Goal: Task Accomplishment & Management: Manage account settings

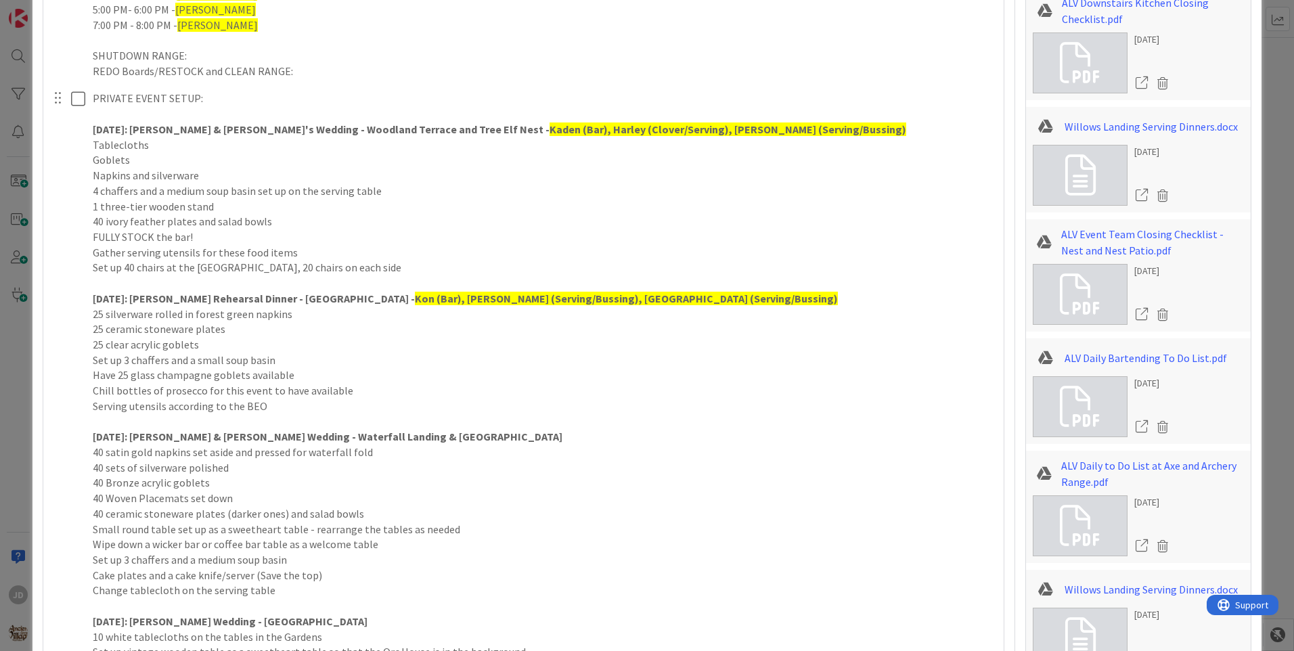
scroll to position [1124, 0]
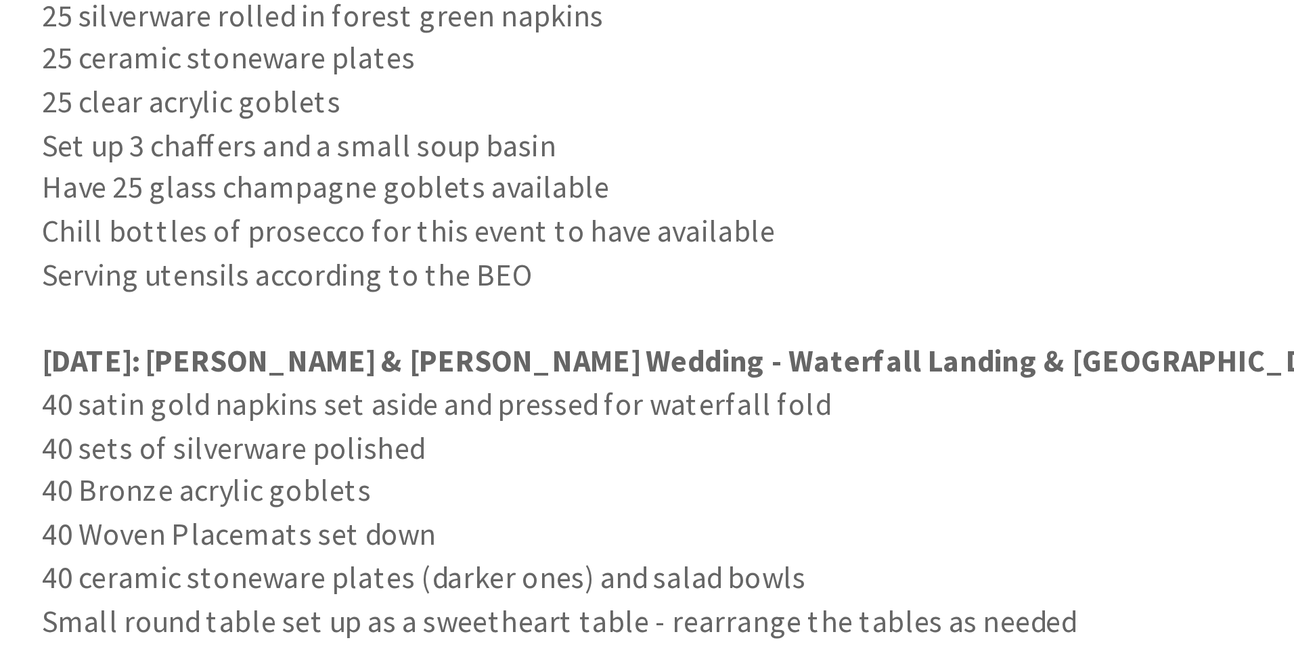
click at [90, 316] on div "PRIVATE EVENT SETUP: TODAY: Alec & Ellie's Wedding - Woodland Terrace and Tree …" at bounding box center [543, 408] width 912 height 669
click at [89, 309] on div "PRIVATE EVENT SETUP: TODAY: Alec & Ellie's Wedding - Woodland Terrace and Tree …" at bounding box center [543, 408] width 912 height 669
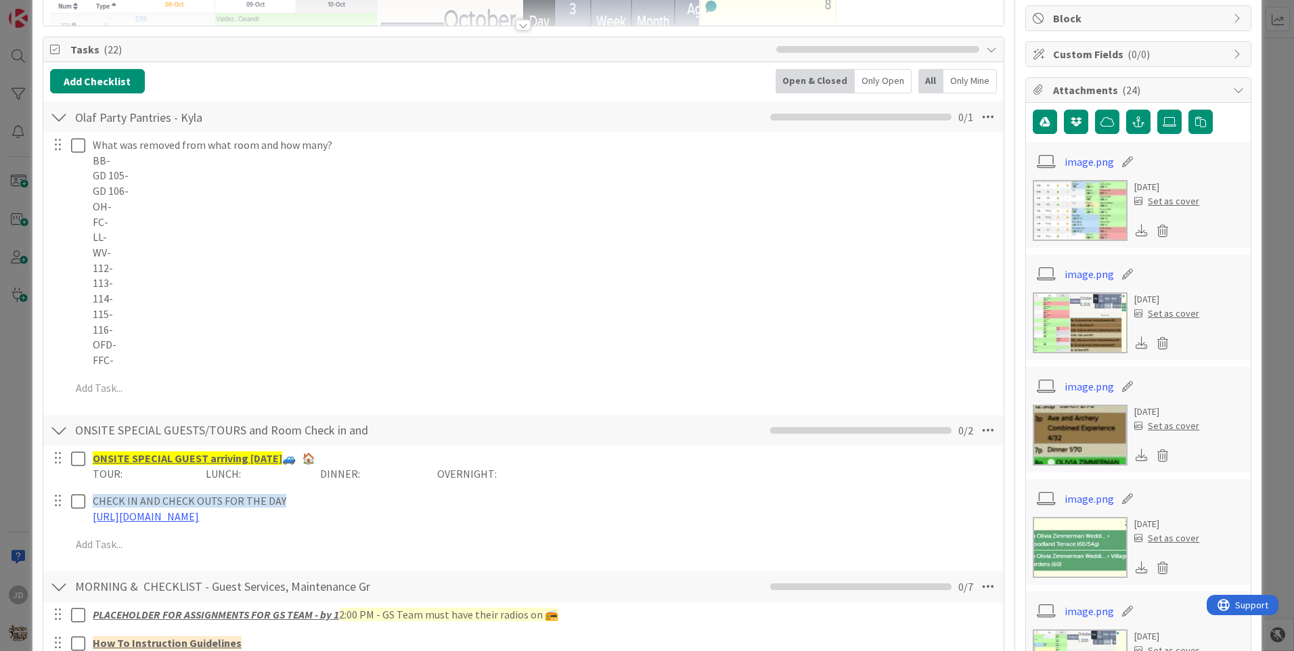
scroll to position [162, 0]
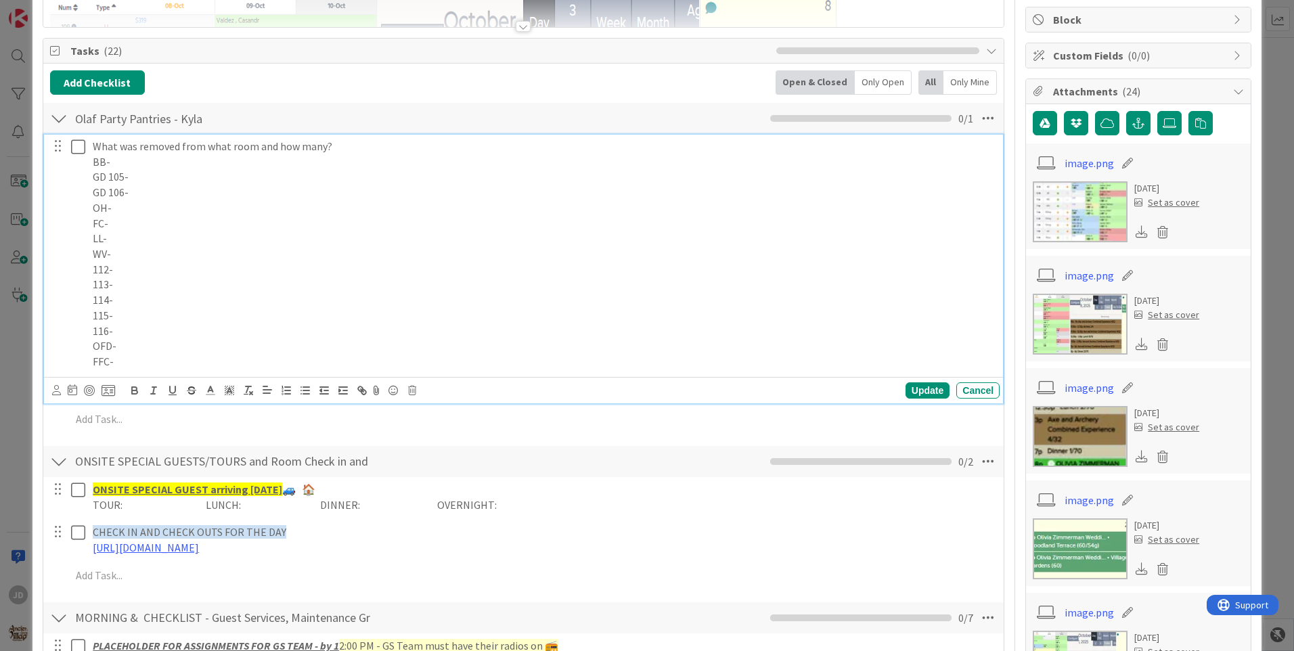
click at [161, 361] on p "FFC-" at bounding box center [544, 362] width 902 height 16
drag, startPoint x: 227, startPoint y: 380, endPoint x: 292, endPoint y: 361, distance: 67.9
click at [289, 361] on div "What was removed from what room and how many? BB- GD 105- GD 106- OH- FC- LL- W…" at bounding box center [523, 269] width 959 height 269
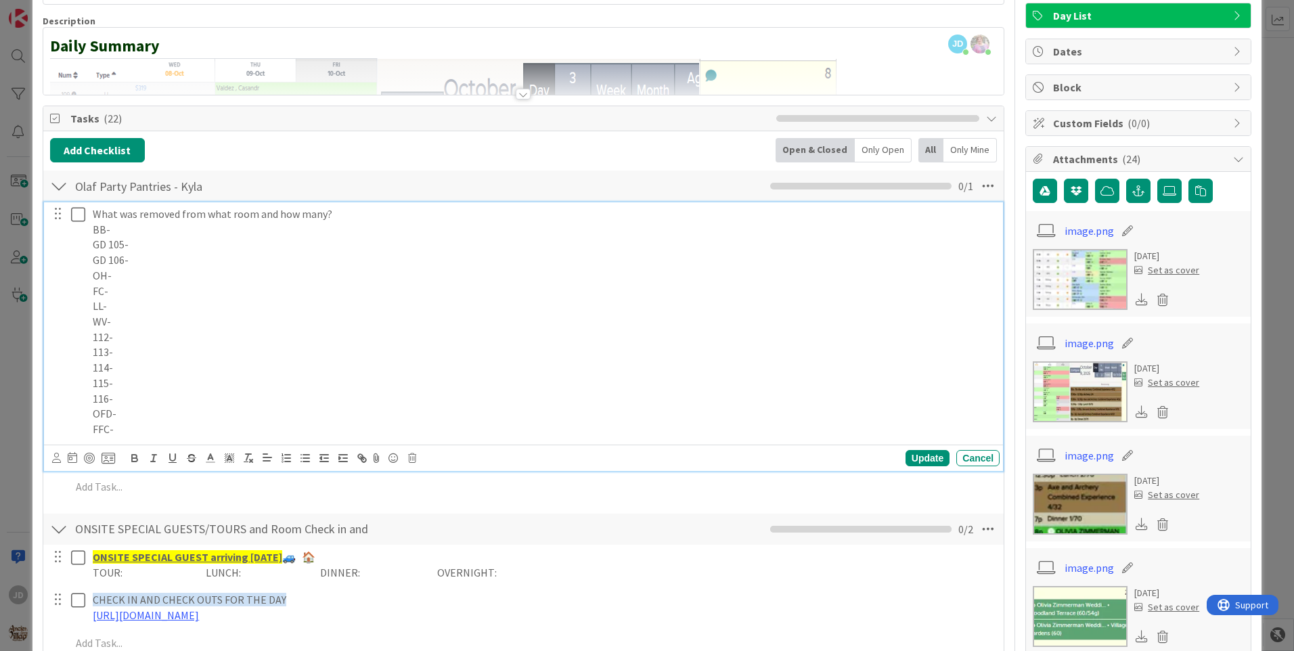
drag, startPoint x: 295, startPoint y: 367, endPoint x: 315, endPoint y: 503, distance: 137.5
click at [313, 486] on div "What was removed from what room and how many? BB- GD 105- GD 106- OH- FC- LL- W…" at bounding box center [523, 353] width 947 height 303
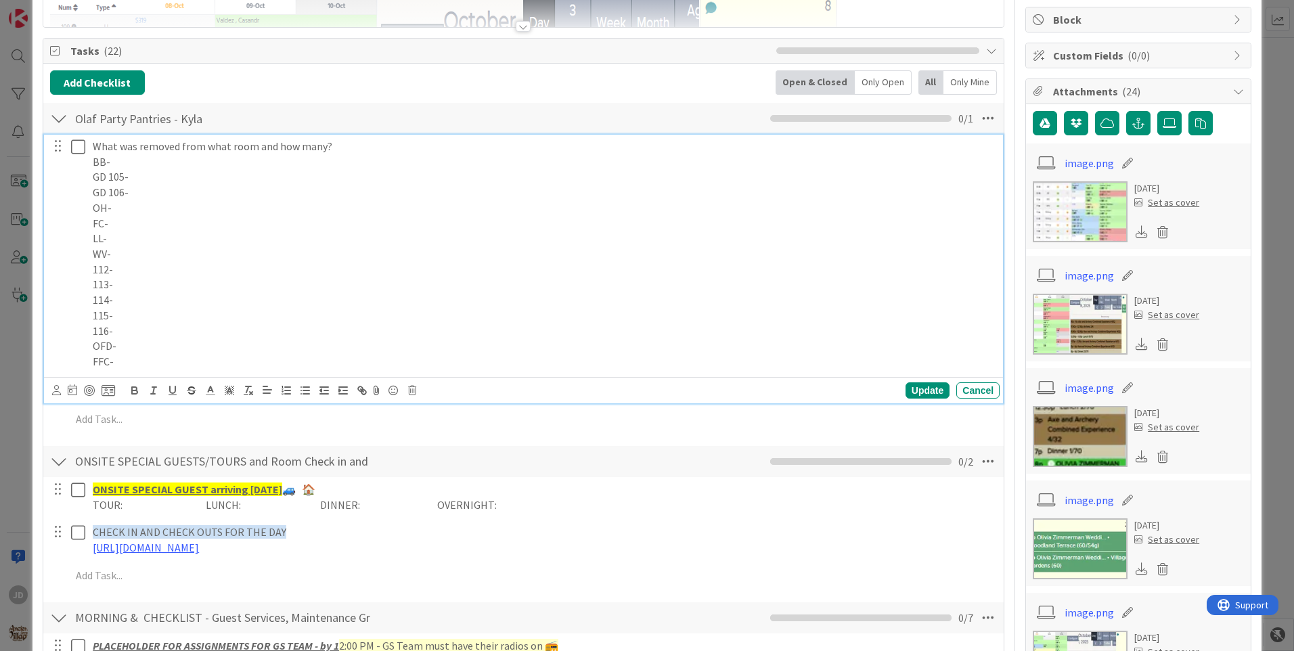
click at [210, 277] on p "113-" at bounding box center [544, 285] width 902 height 16
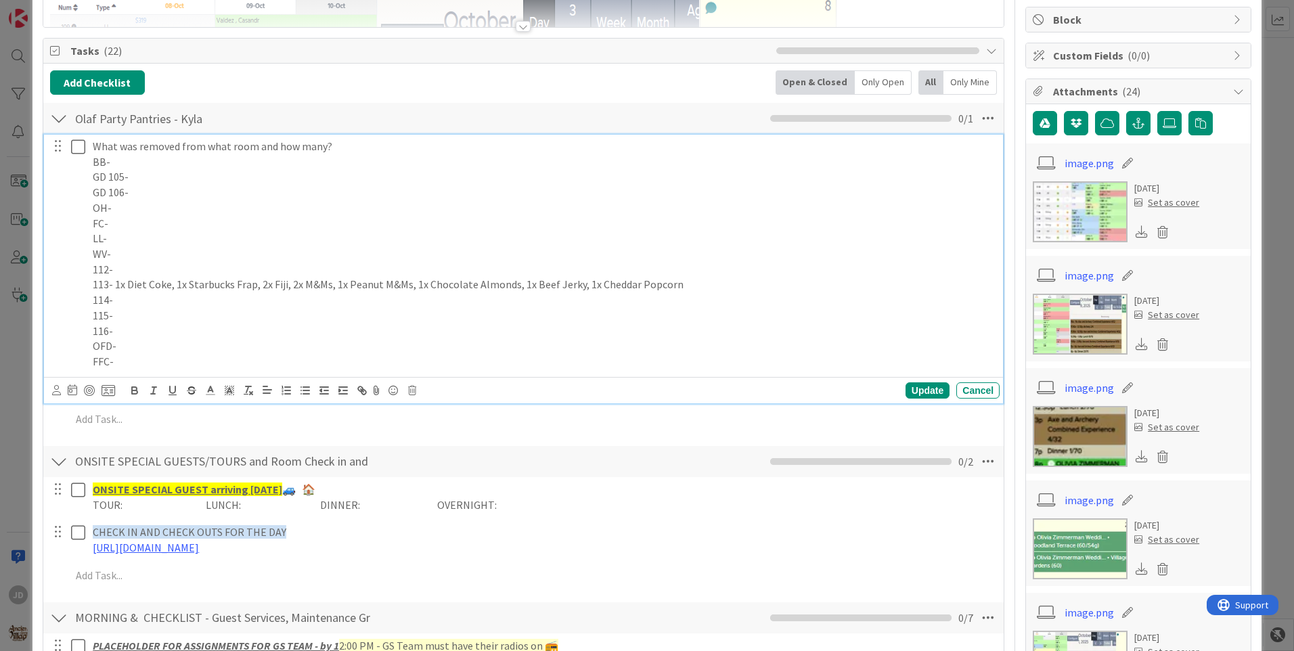
click at [233, 312] on p "115-" at bounding box center [544, 316] width 902 height 16
click at [327, 294] on p "114-" at bounding box center [544, 300] width 902 height 16
click at [236, 317] on p "115-" at bounding box center [544, 316] width 902 height 16
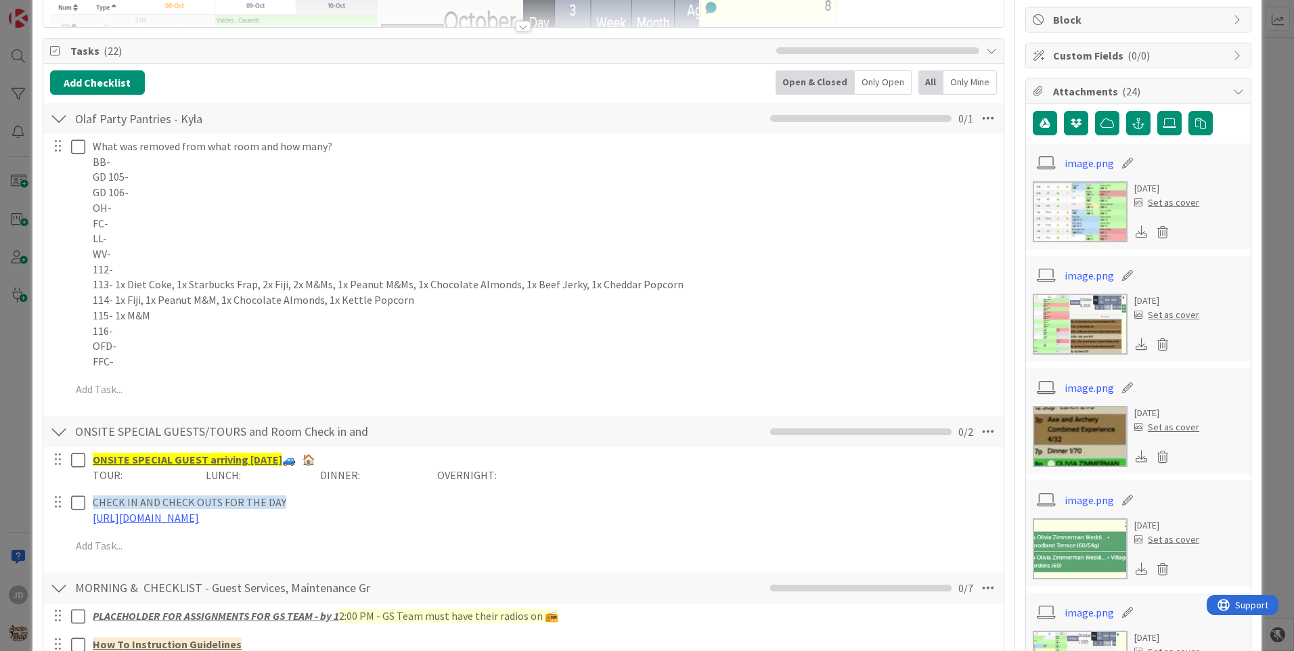
click at [925, 392] on div "What was removed from what room and how many? BB- GD 105- GD 106- OH- FC- LL- W…" at bounding box center [523, 270] width 947 height 273
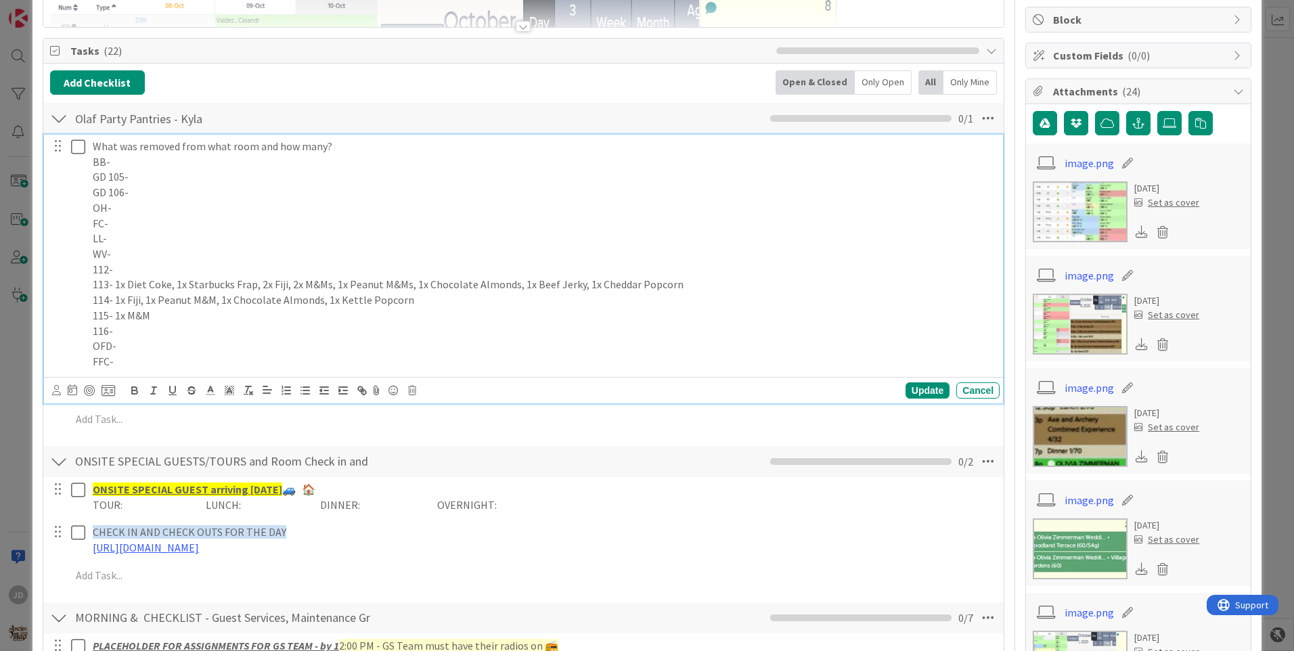
click at [72, 152] on icon at bounding box center [78, 147] width 14 height 16
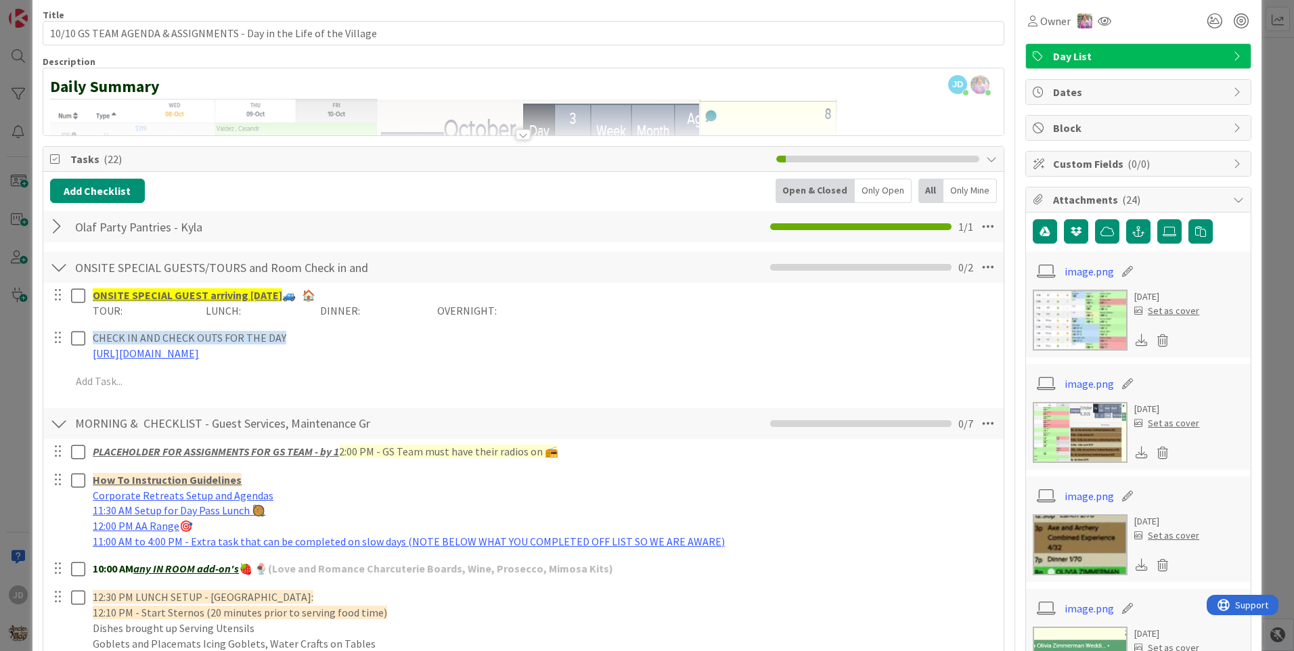
scroll to position [0, 0]
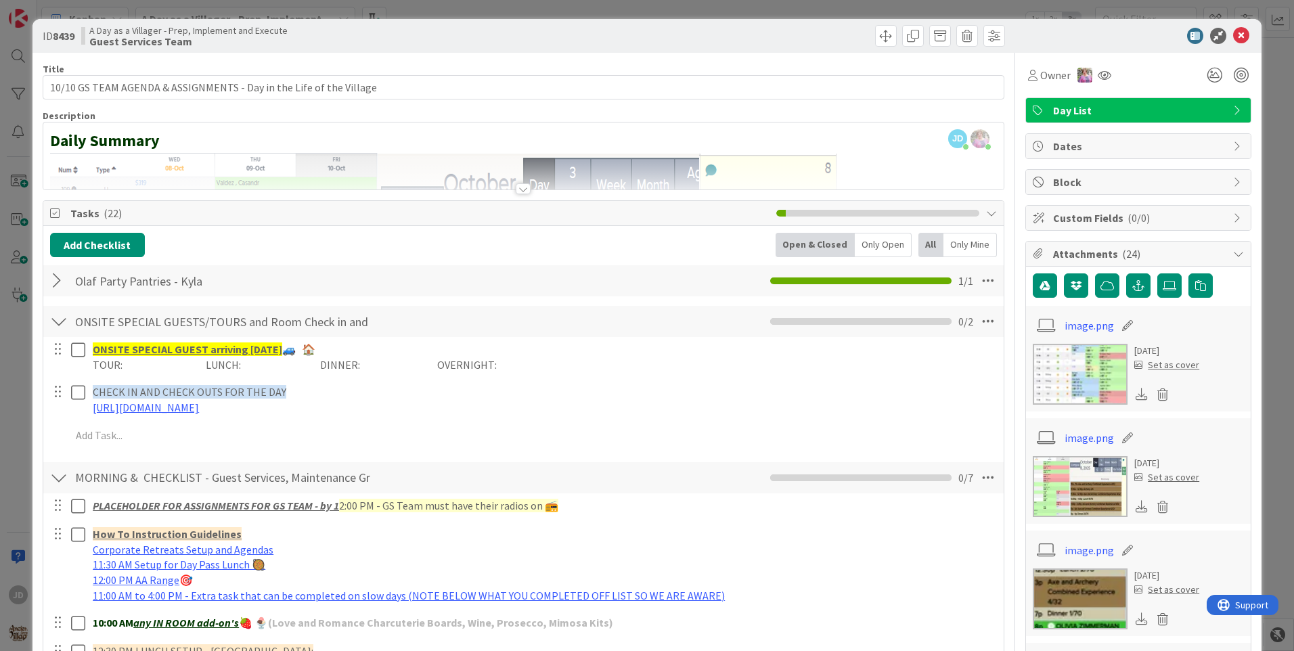
click at [1239, 32] on icon at bounding box center [1241, 36] width 16 height 16
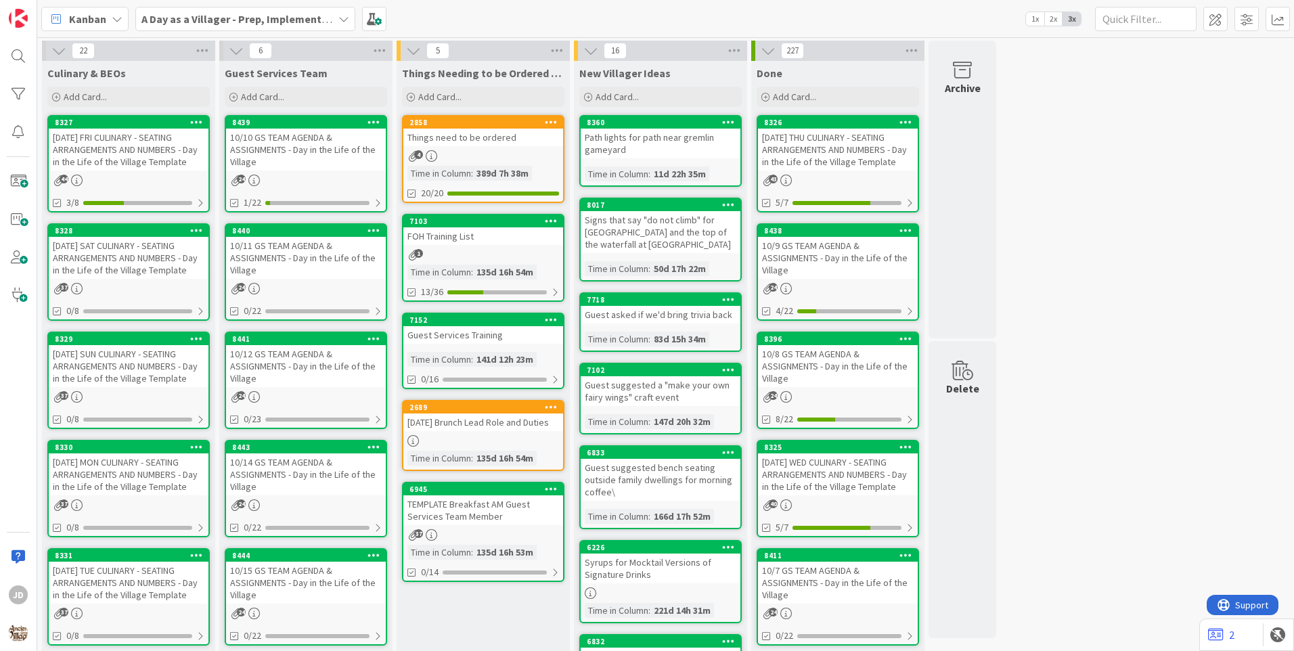
click at [515, 156] on div "4" at bounding box center [483, 156] width 160 height 12
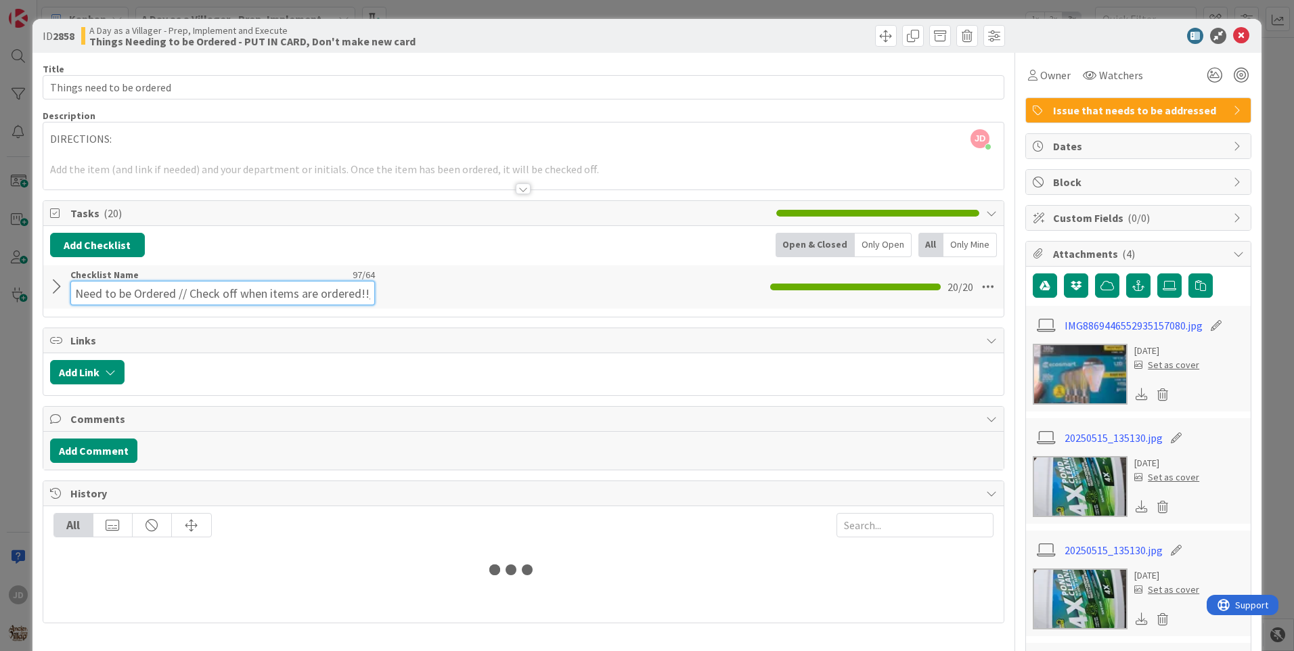
click at [316, 277] on div "Checklist Name 97 / 64 Need to be Ordered // Check off when items are ordered!!…" at bounding box center [222, 287] width 305 height 37
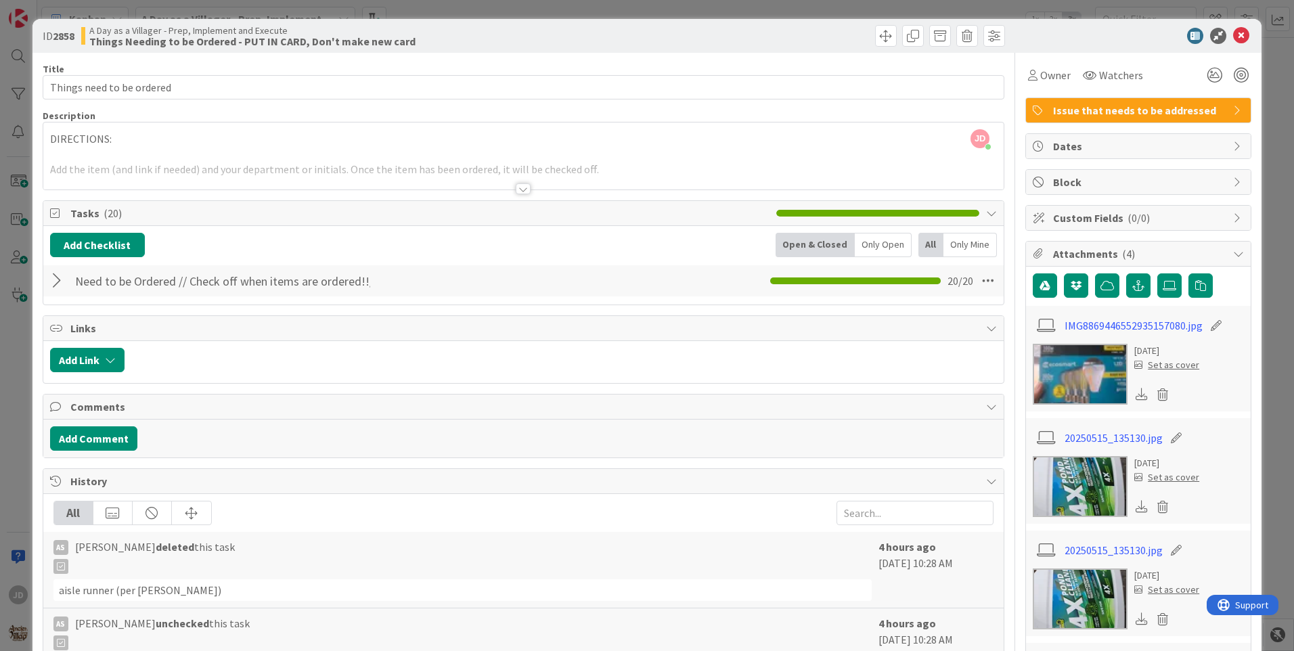
click at [58, 298] on div "Add Checklist Open & Closed Only Open All Only Mine Need to be Ordered // Check…" at bounding box center [523, 265] width 960 height 79
click at [62, 290] on div at bounding box center [59, 281] width 18 height 24
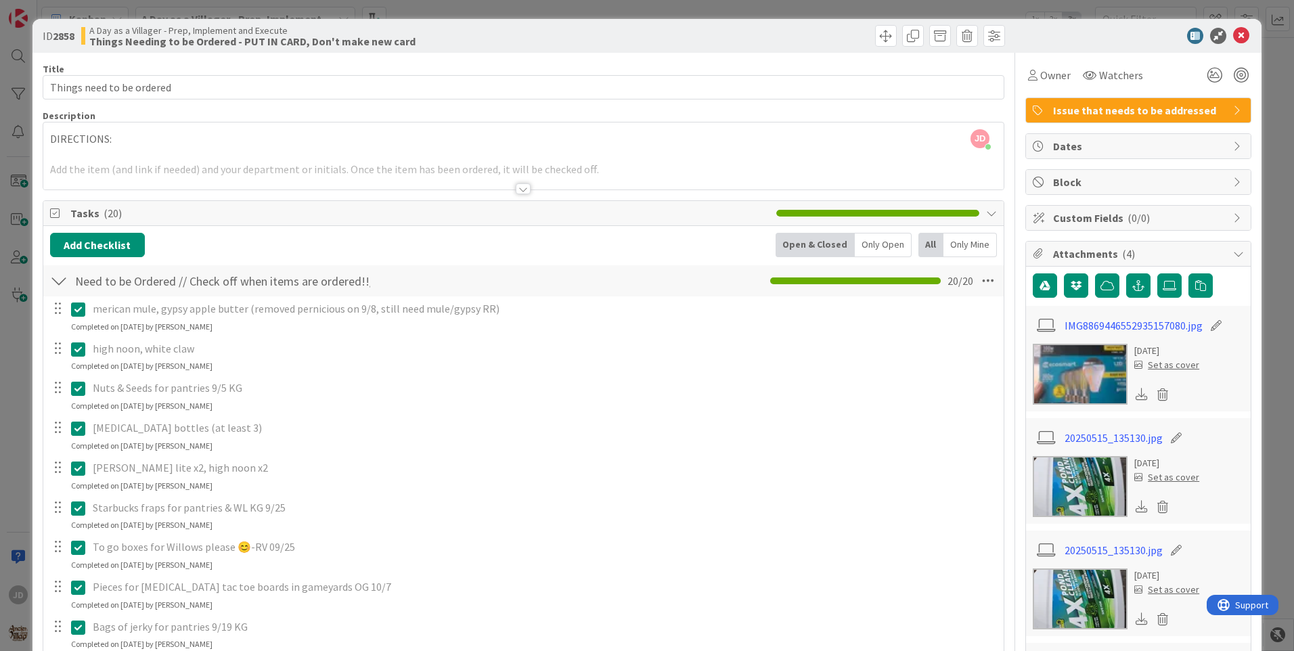
click at [62, 288] on div at bounding box center [59, 281] width 18 height 24
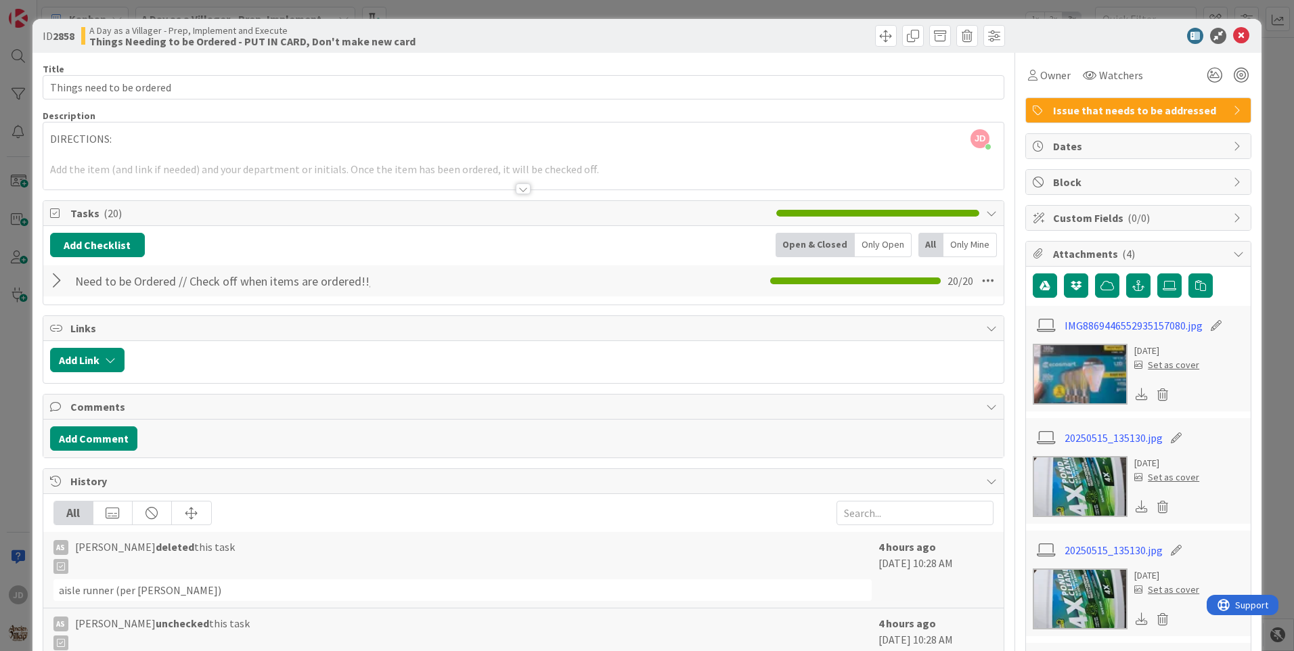
click at [58, 289] on div at bounding box center [59, 281] width 18 height 24
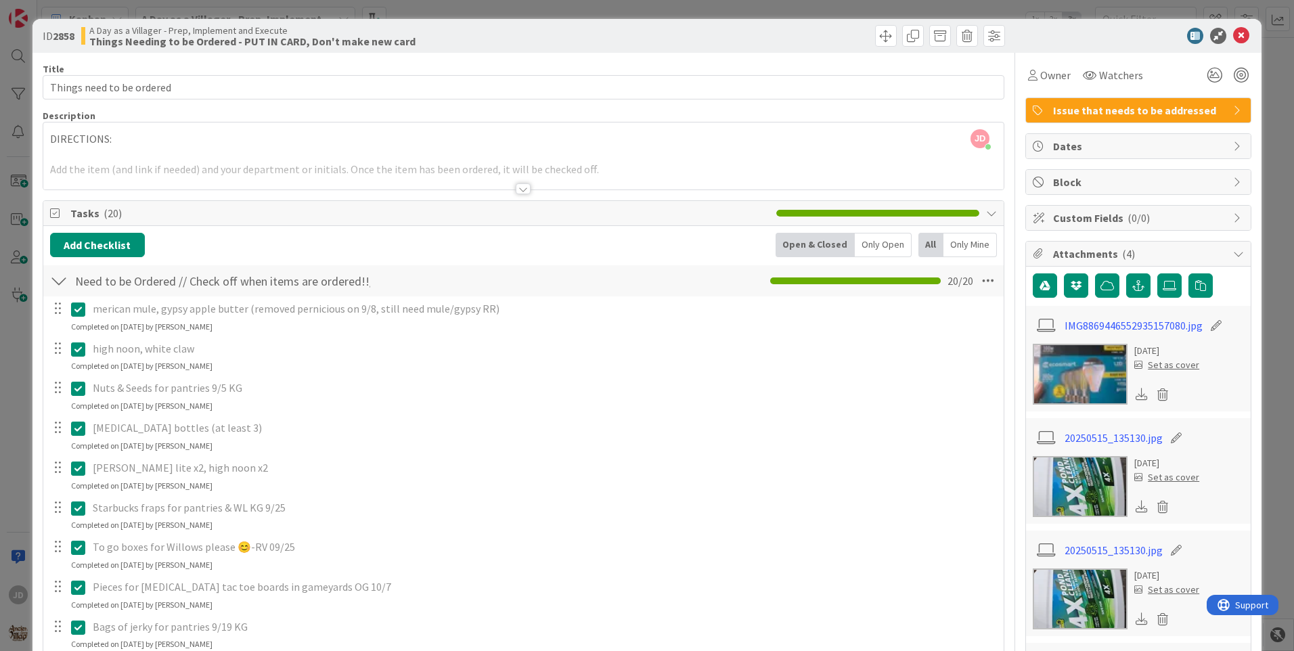
click at [64, 273] on div at bounding box center [59, 281] width 18 height 24
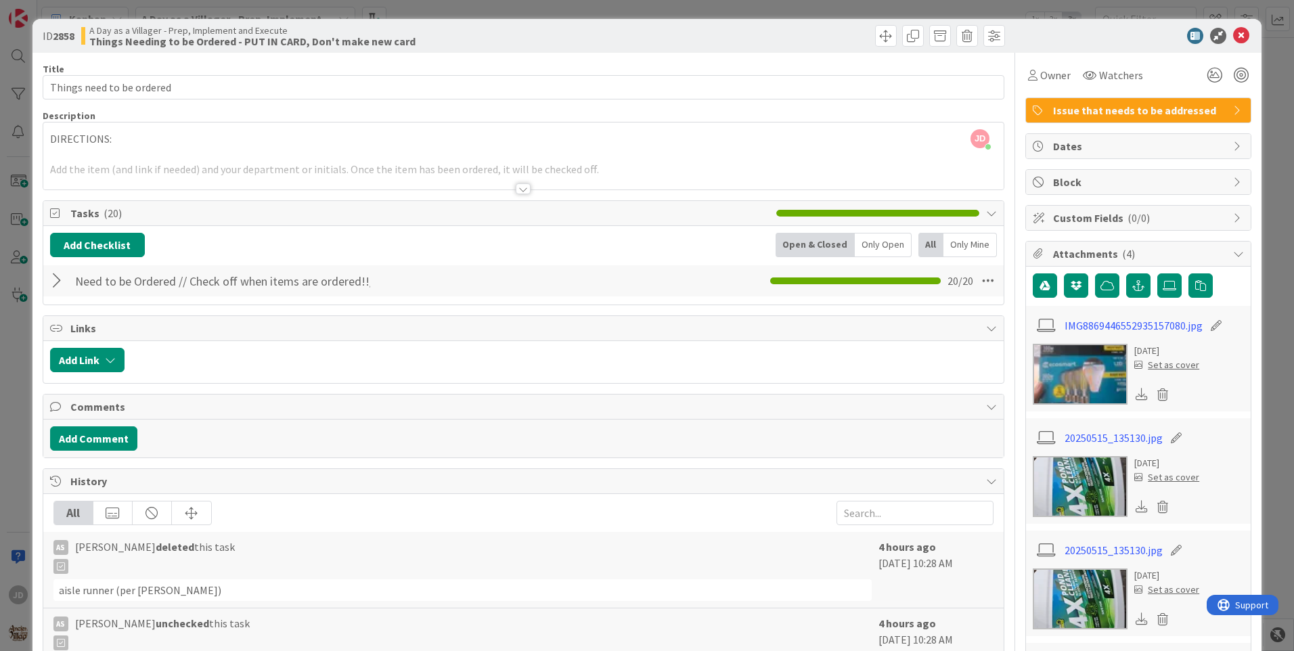
click at [51, 288] on div at bounding box center [59, 281] width 18 height 24
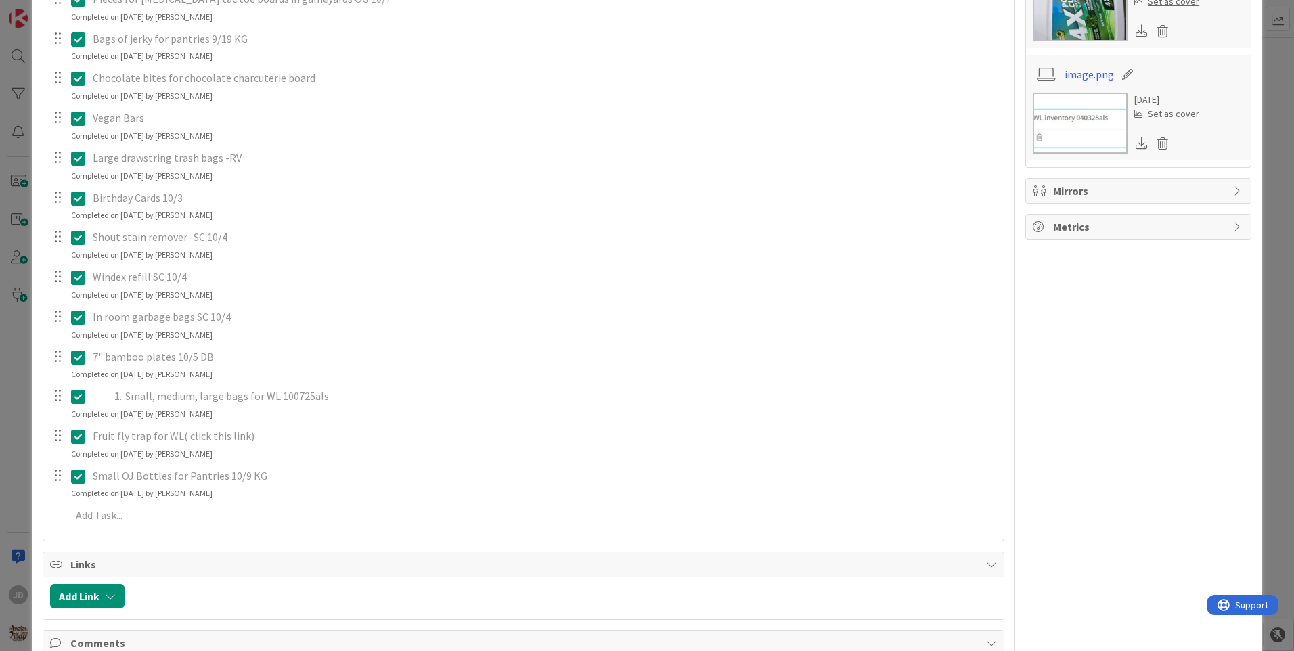
scroll to position [579, 0]
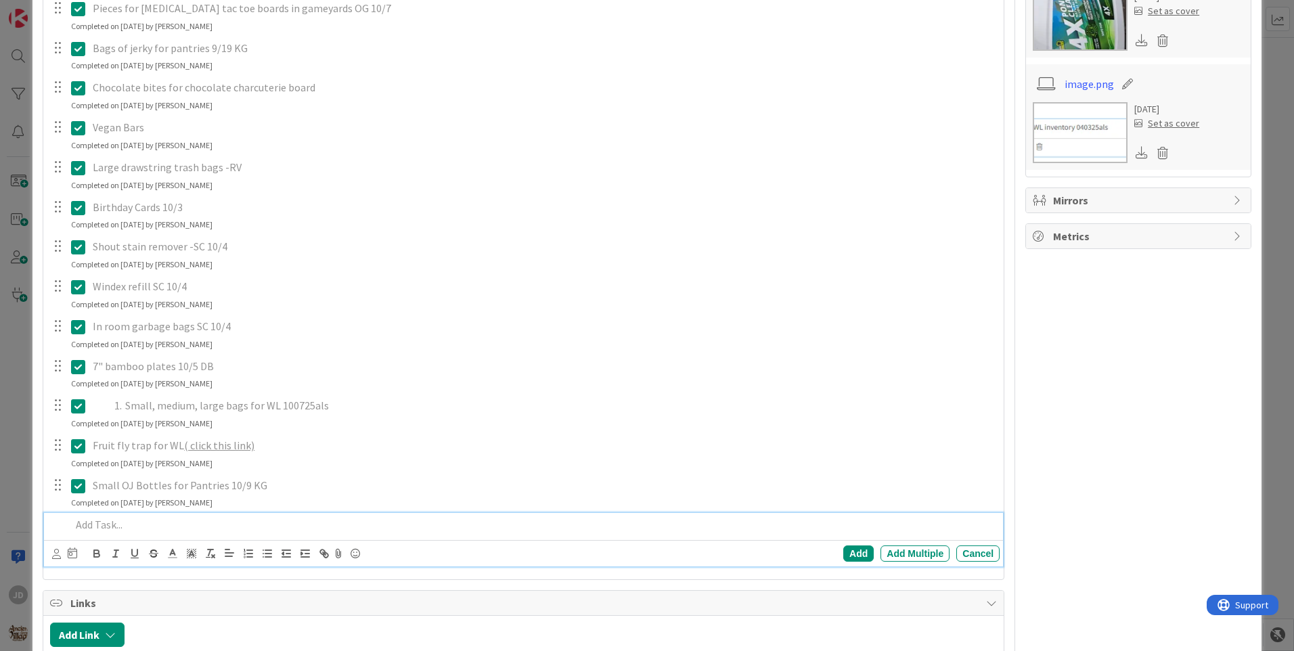
click at [236, 531] on p at bounding box center [532, 525] width 923 height 16
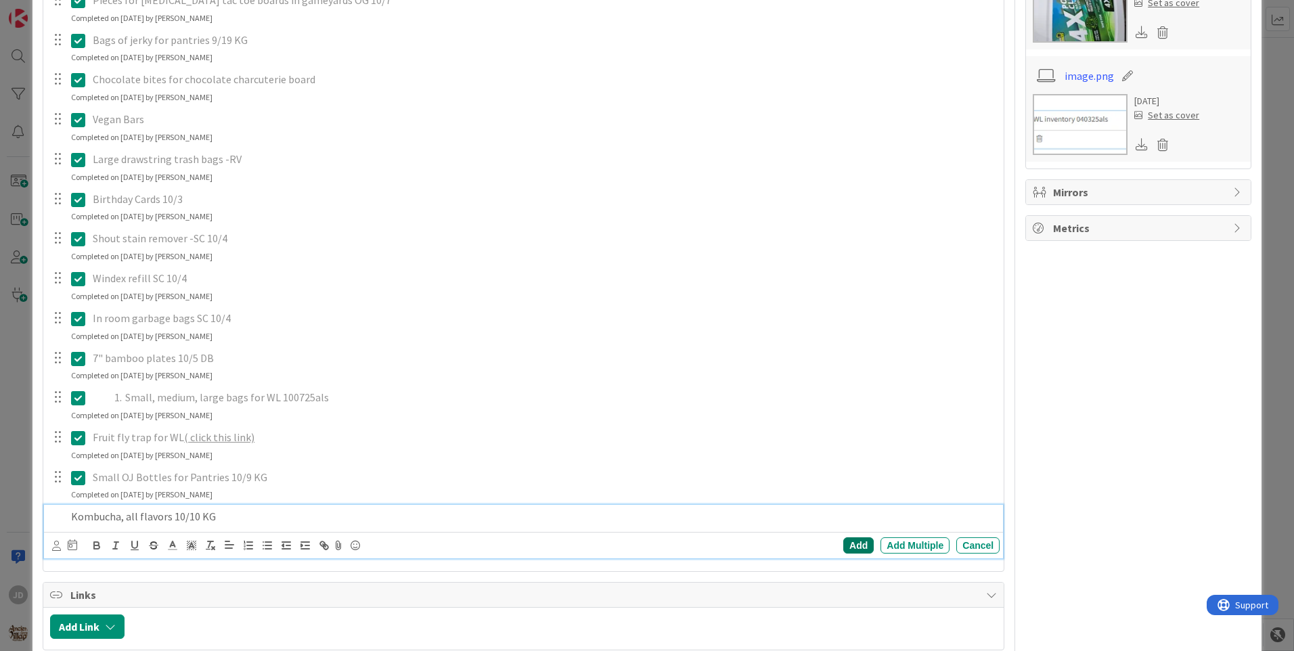
click at [843, 541] on div "Add" at bounding box center [858, 545] width 30 height 16
click at [756, 527] on div "Kombucha, all flavors 10/10 KG" at bounding box center [543, 517] width 912 height 24
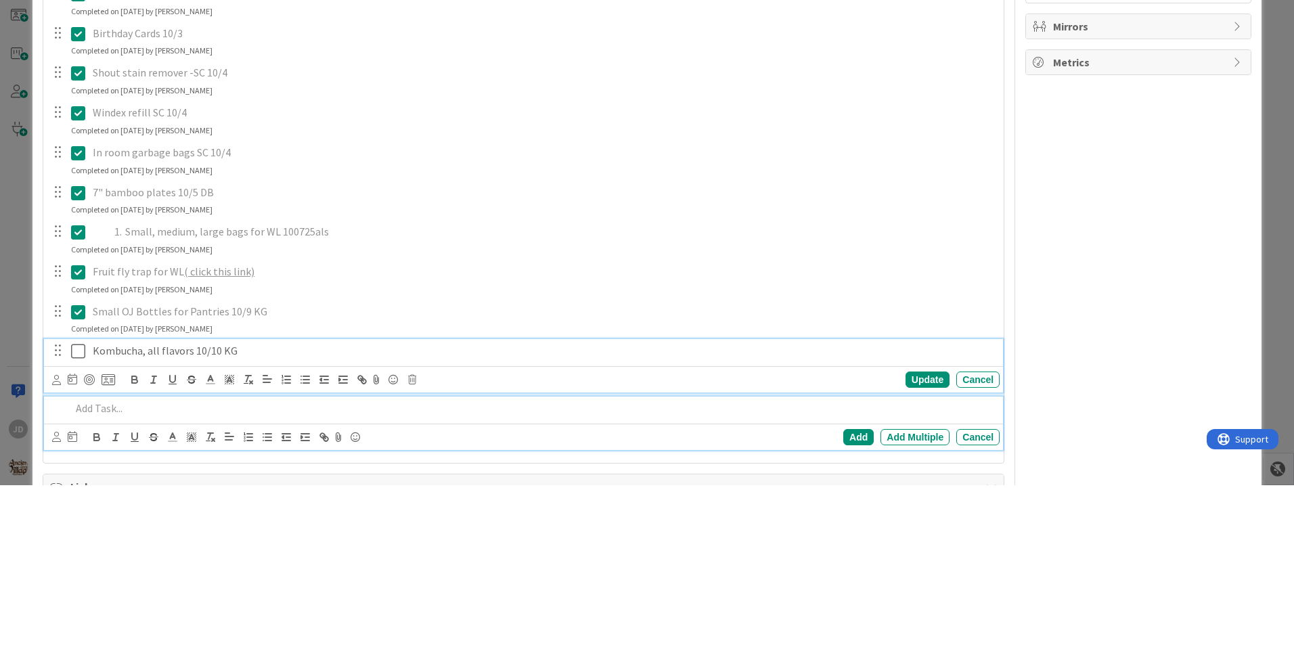
click at [543, 569] on p at bounding box center [532, 574] width 923 height 16
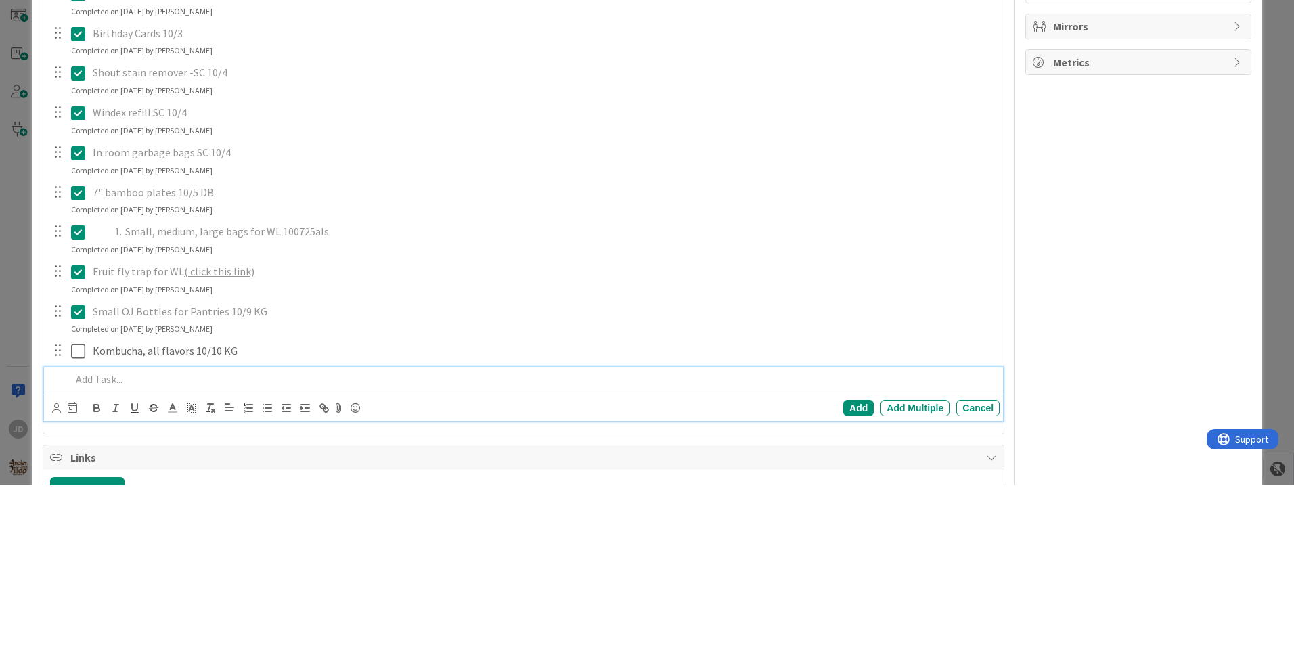
scroll to position [558, 0]
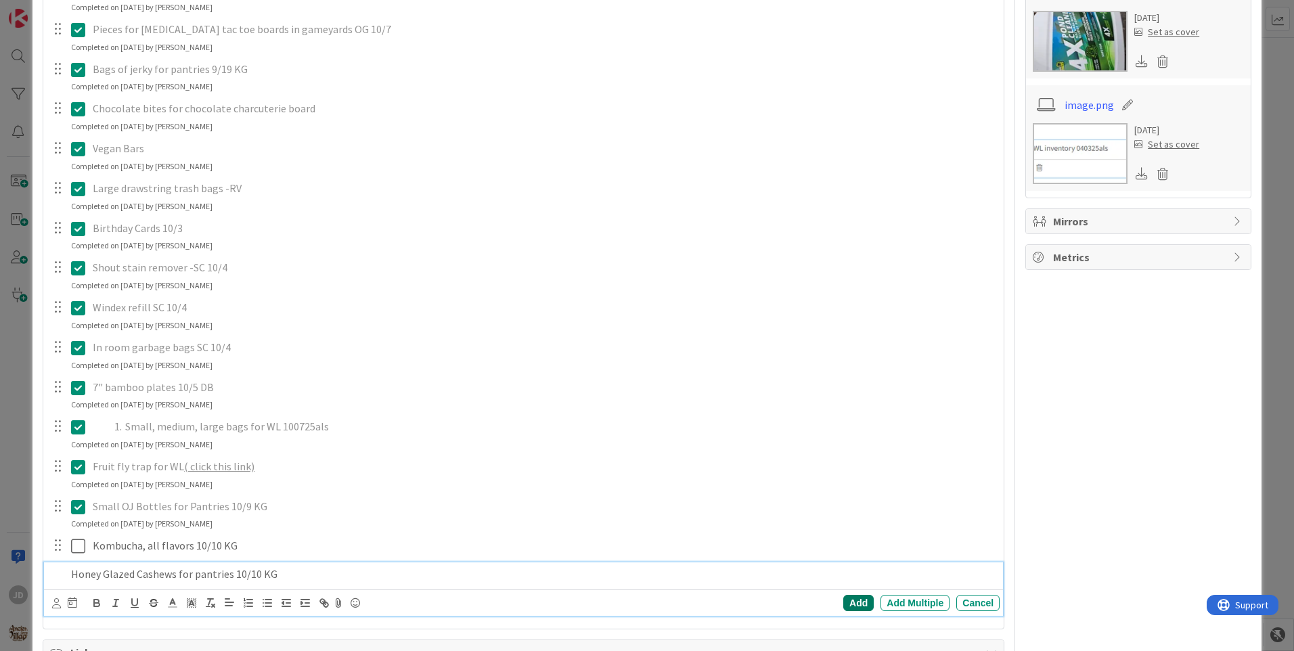
click at [851, 602] on div "Add" at bounding box center [858, 603] width 30 height 16
click at [750, 581] on p "Honey Glazed Cashews for pantries 10/10 KG" at bounding box center [544, 574] width 902 height 16
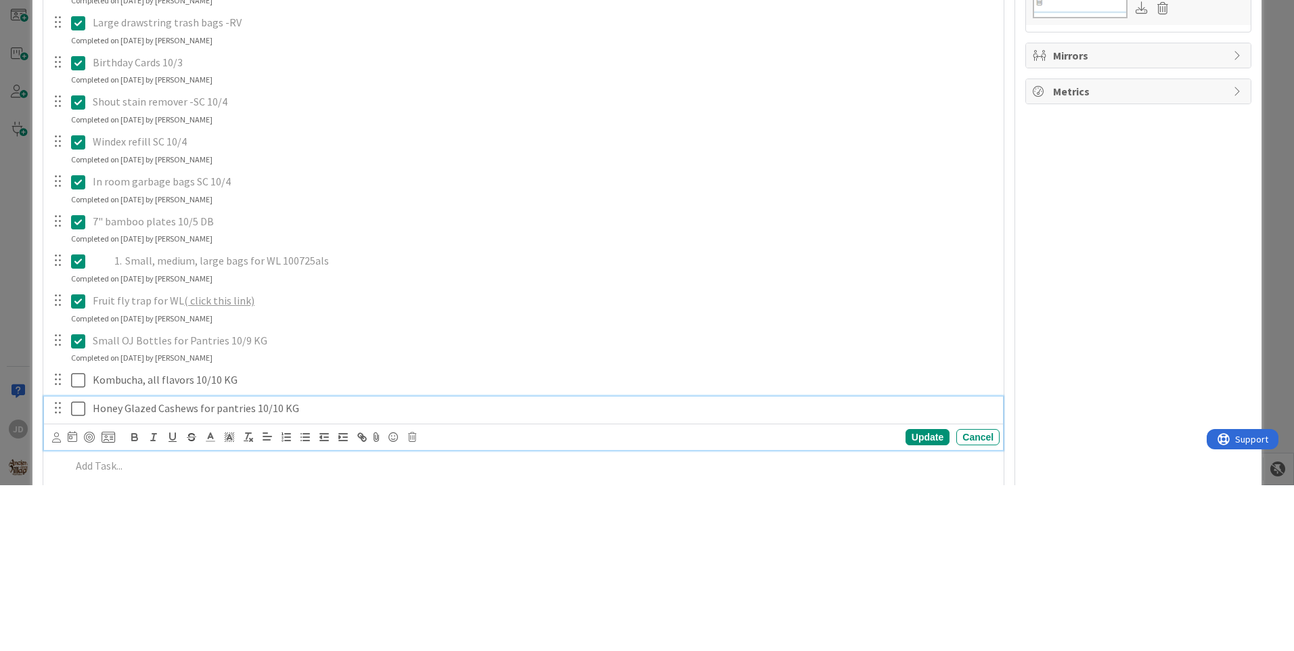
click at [584, 610] on div "Update Cancel" at bounding box center [526, 603] width 948 height 19
click at [594, 639] on p at bounding box center [532, 632] width 923 height 16
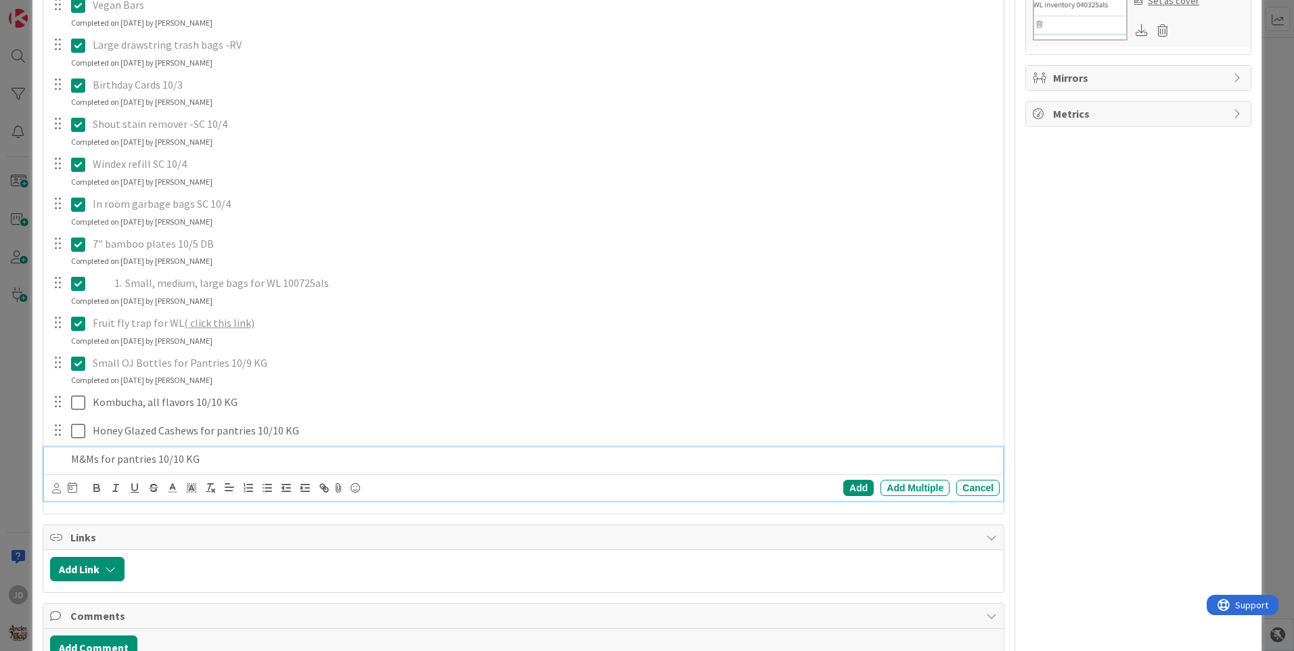
scroll to position [713, 0]
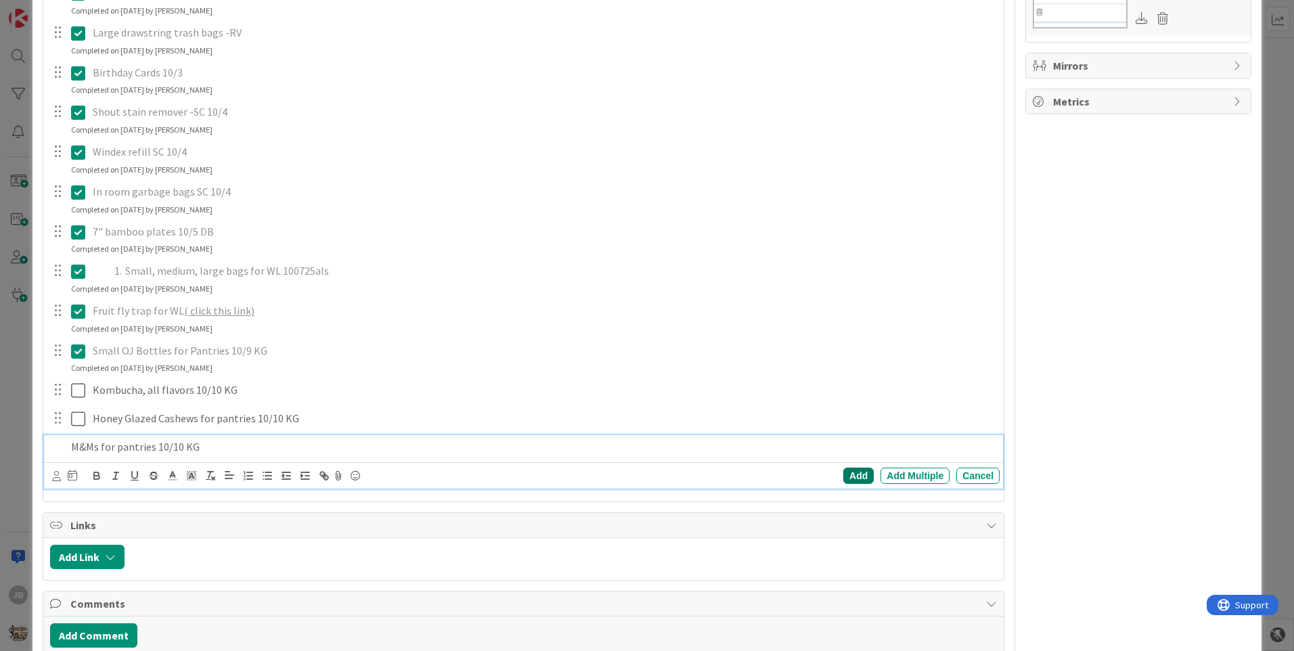
click at [853, 468] on div "Add" at bounding box center [858, 476] width 30 height 16
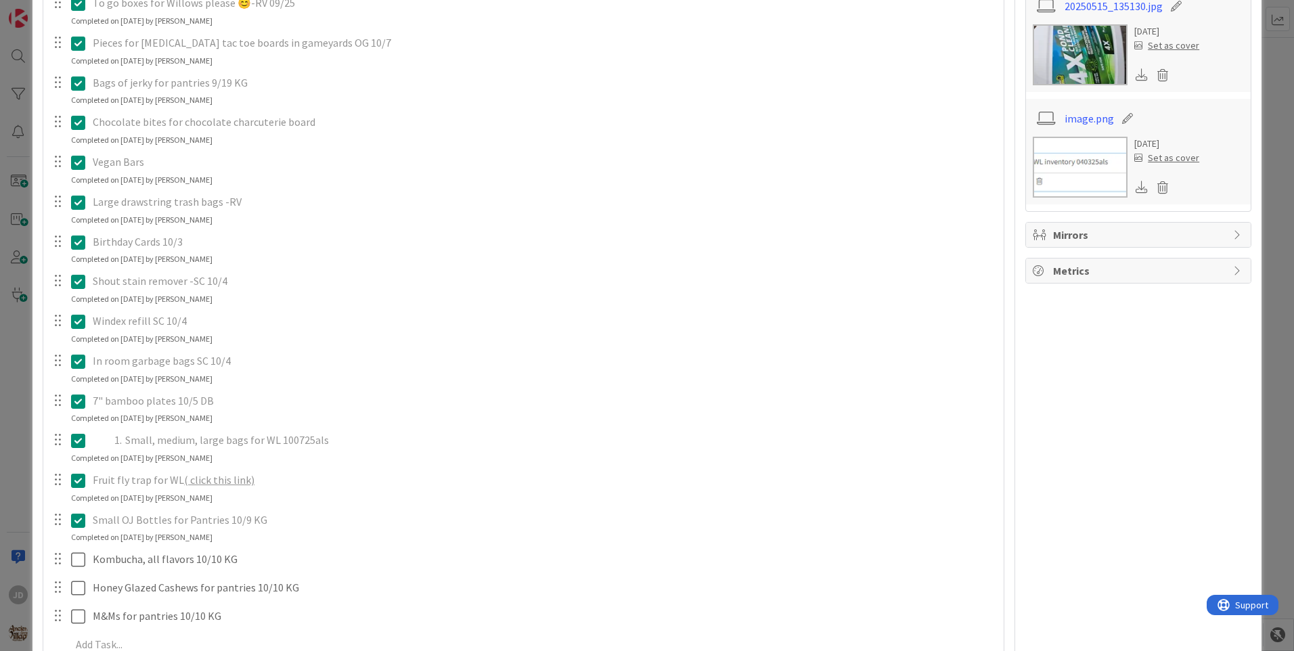
scroll to position [632, 0]
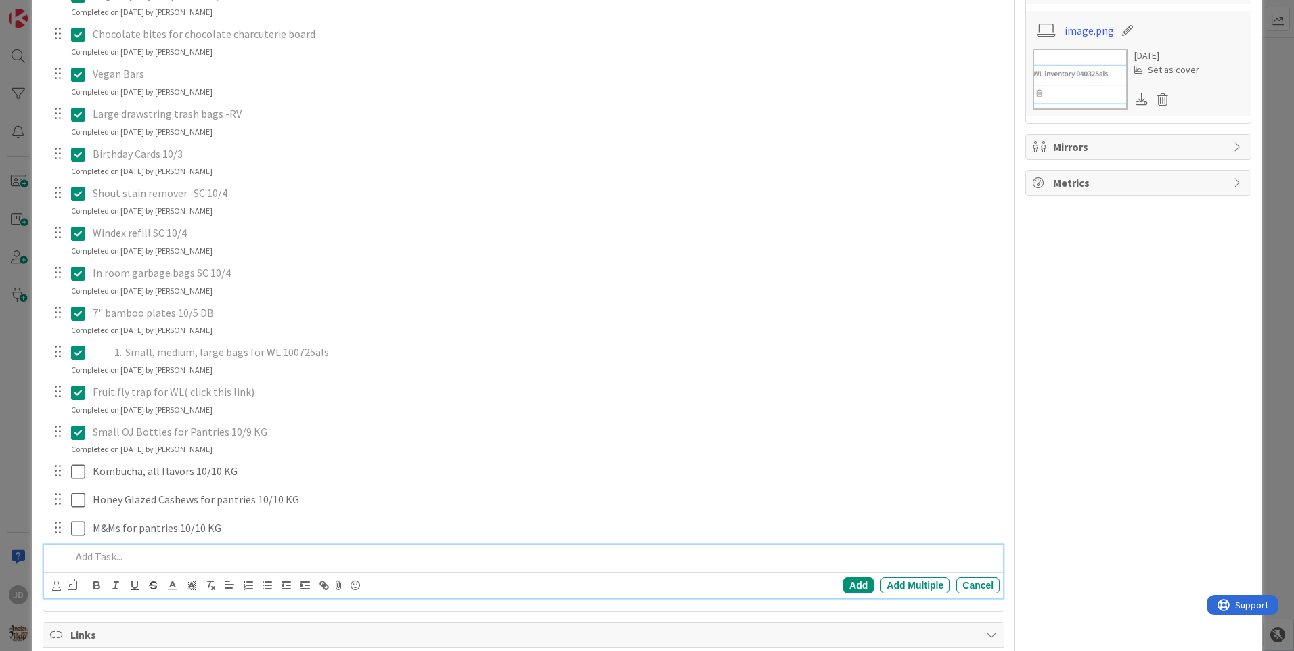
click at [414, 568] on div at bounding box center [533, 557] width 934 height 24
click at [849, 579] on div "Add" at bounding box center [858, 585] width 30 height 16
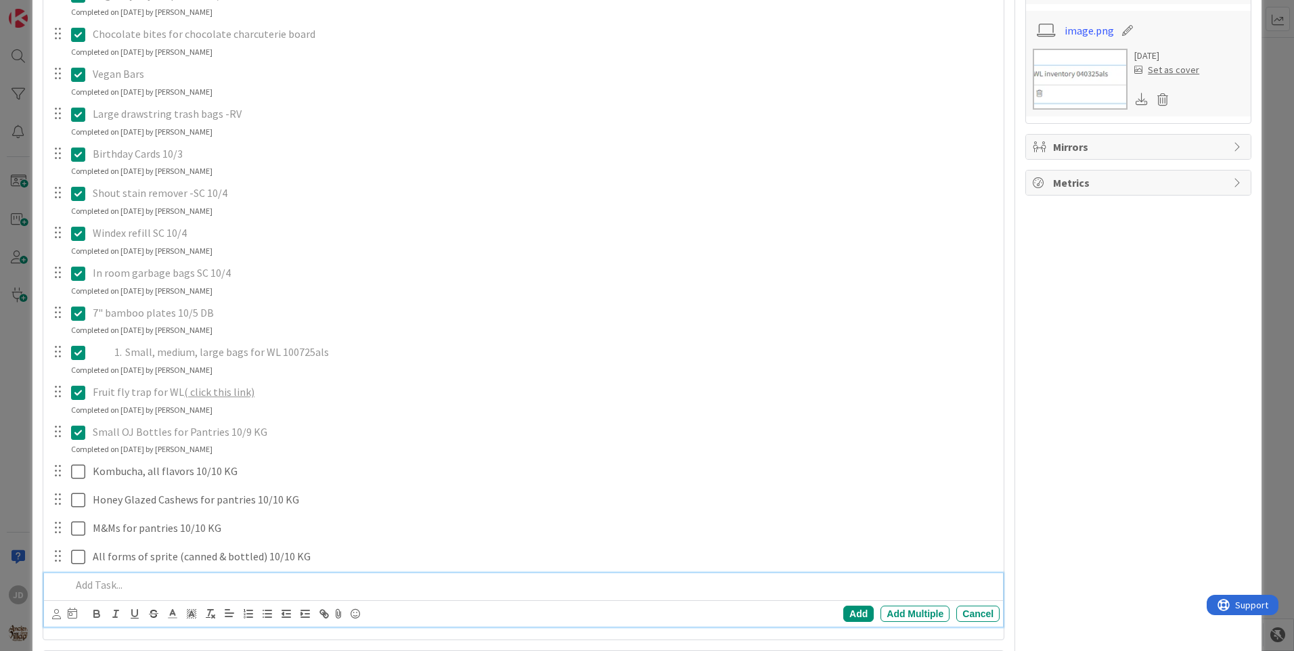
click at [729, 586] on p at bounding box center [532, 585] width 923 height 16
click at [849, 610] on div "Add" at bounding box center [858, 614] width 30 height 16
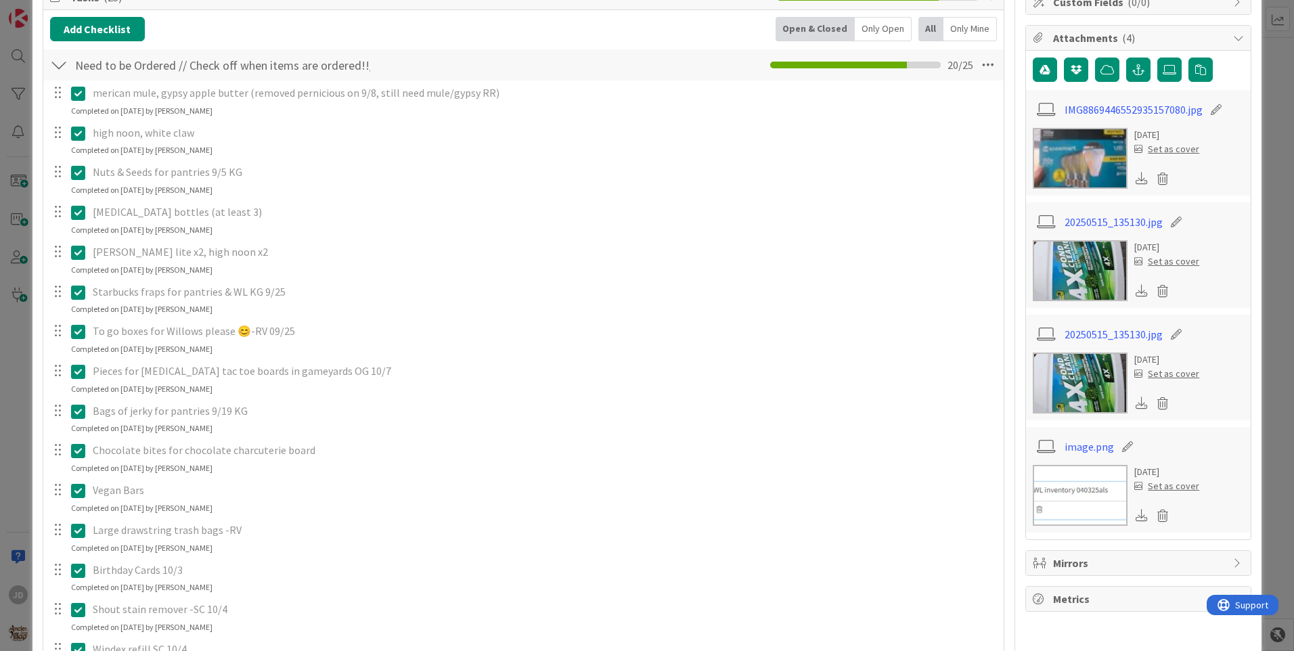
scroll to position [221, 0]
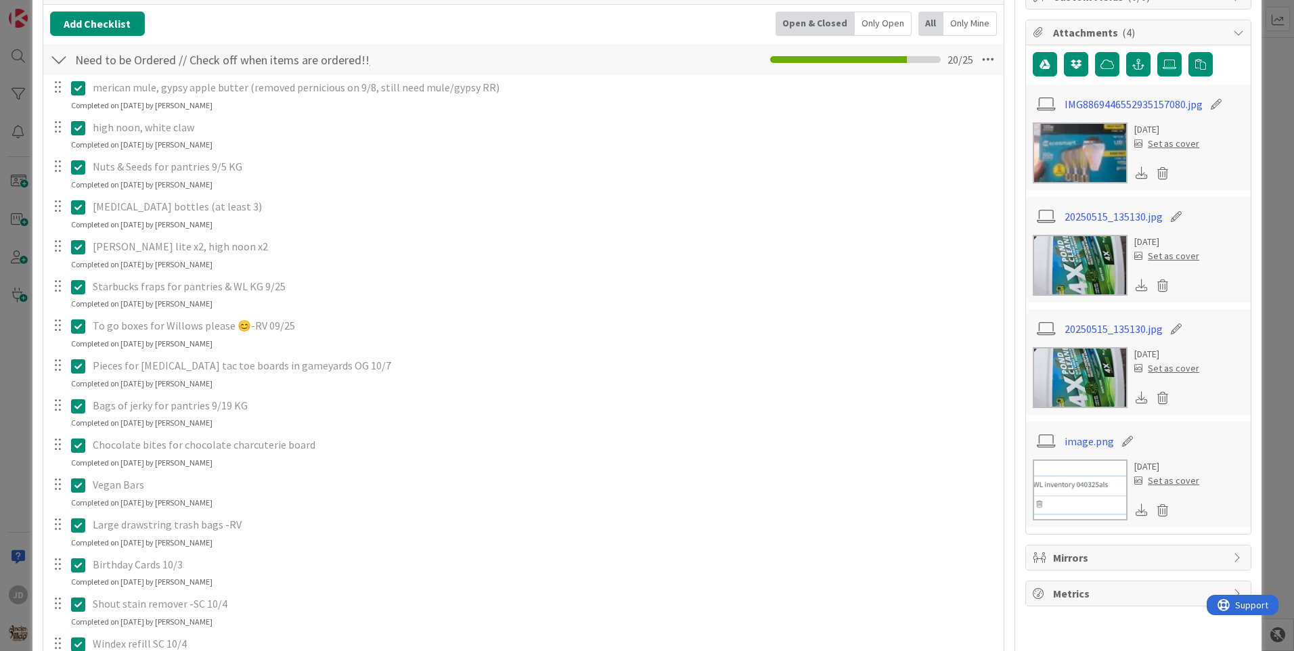
click at [81, 290] on icon at bounding box center [78, 287] width 14 height 16
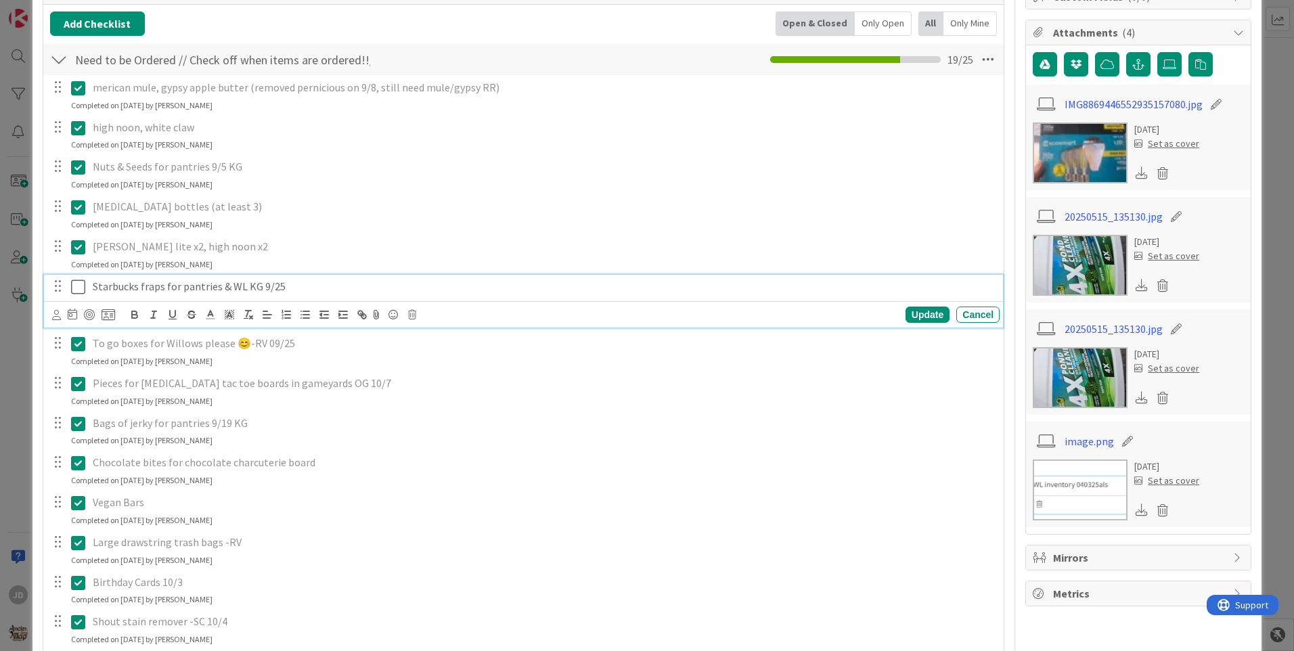
scroll to position [255, 0]
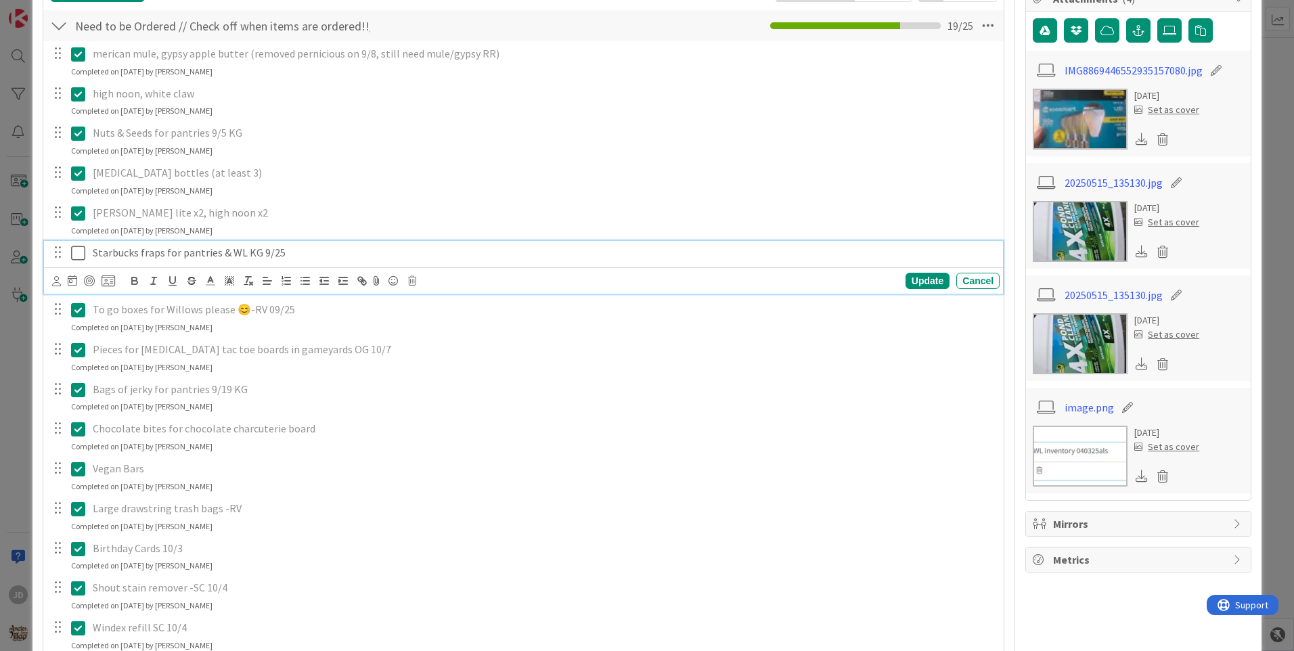
click at [414, 282] on icon at bounding box center [412, 280] width 8 height 9
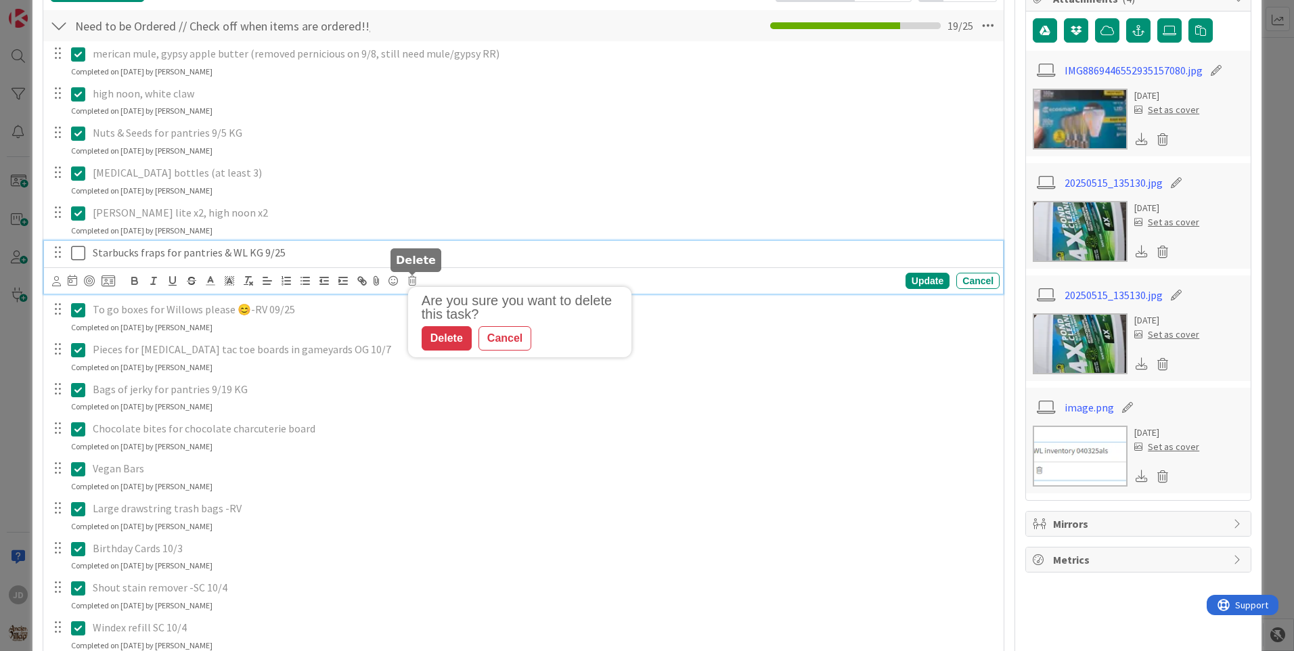
click at [448, 353] on div "Are you sure you want to delete this task? Delete Cancel" at bounding box center [519, 322] width 223 height 70
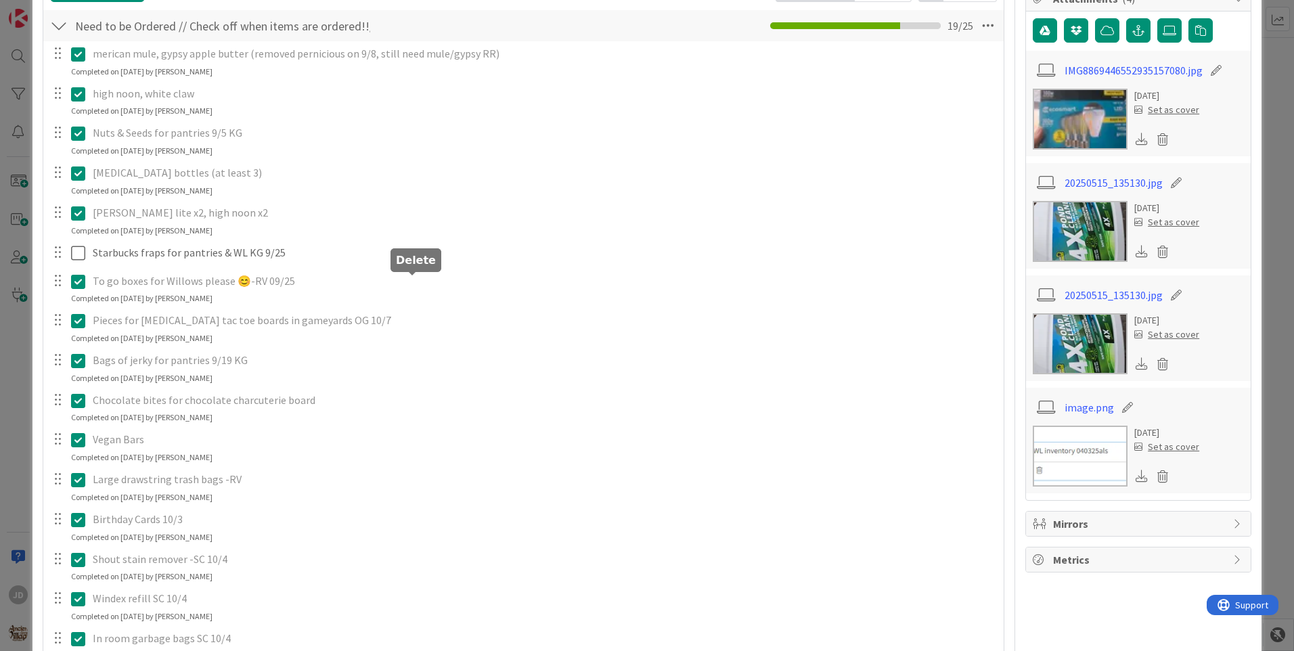
click at [447, 337] on div "merican mule, gypsy apple butter (removed pernicious on 9/8, still need mule/gy…" at bounding box center [523, 519] width 947 height 956
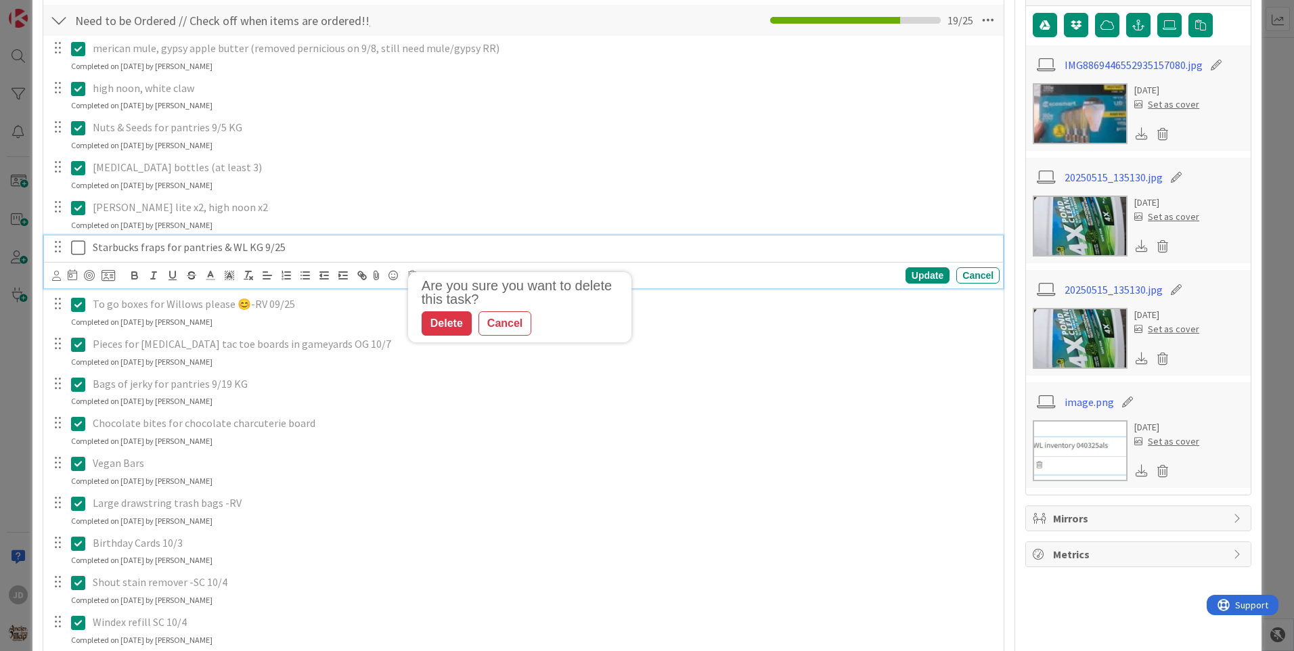
click at [401, 238] on div "Starbucks fraps for pantries & WL KG 9/25" at bounding box center [543, 248] width 912 height 24
click at [409, 275] on icon at bounding box center [412, 275] width 8 height 9
click at [427, 337] on div "Delete" at bounding box center [447, 333] width 50 height 24
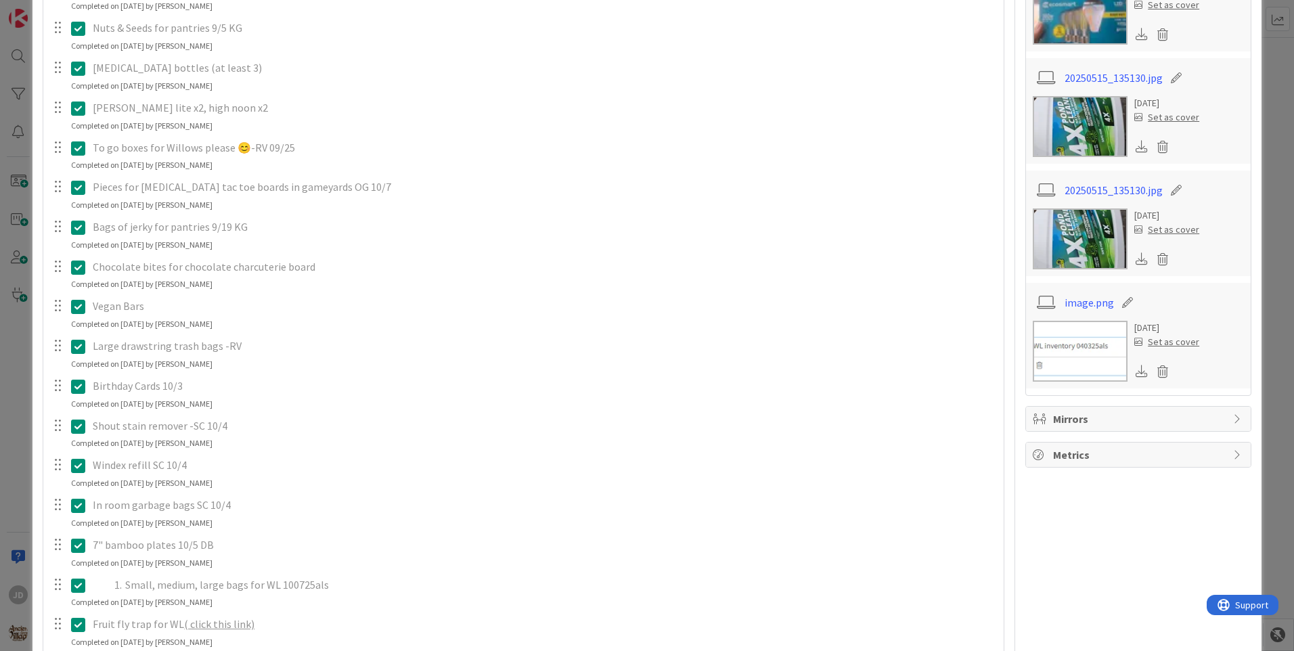
scroll to position [0, 0]
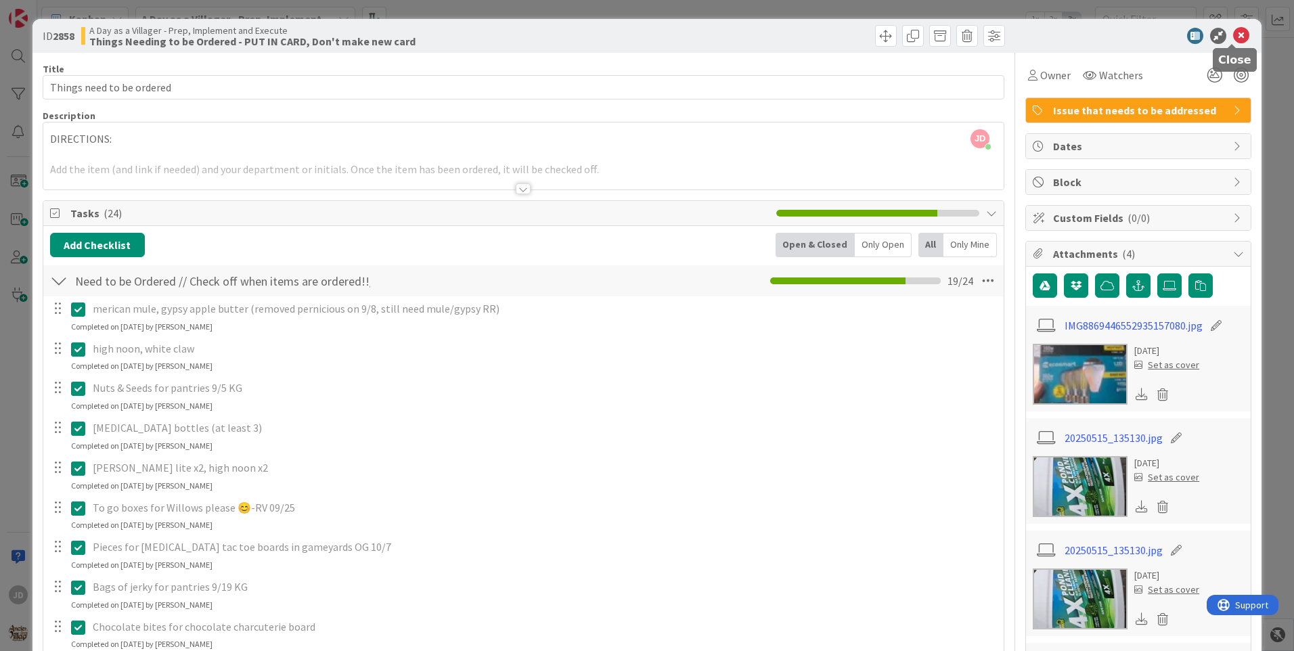
click at [1233, 39] on icon at bounding box center [1241, 36] width 16 height 16
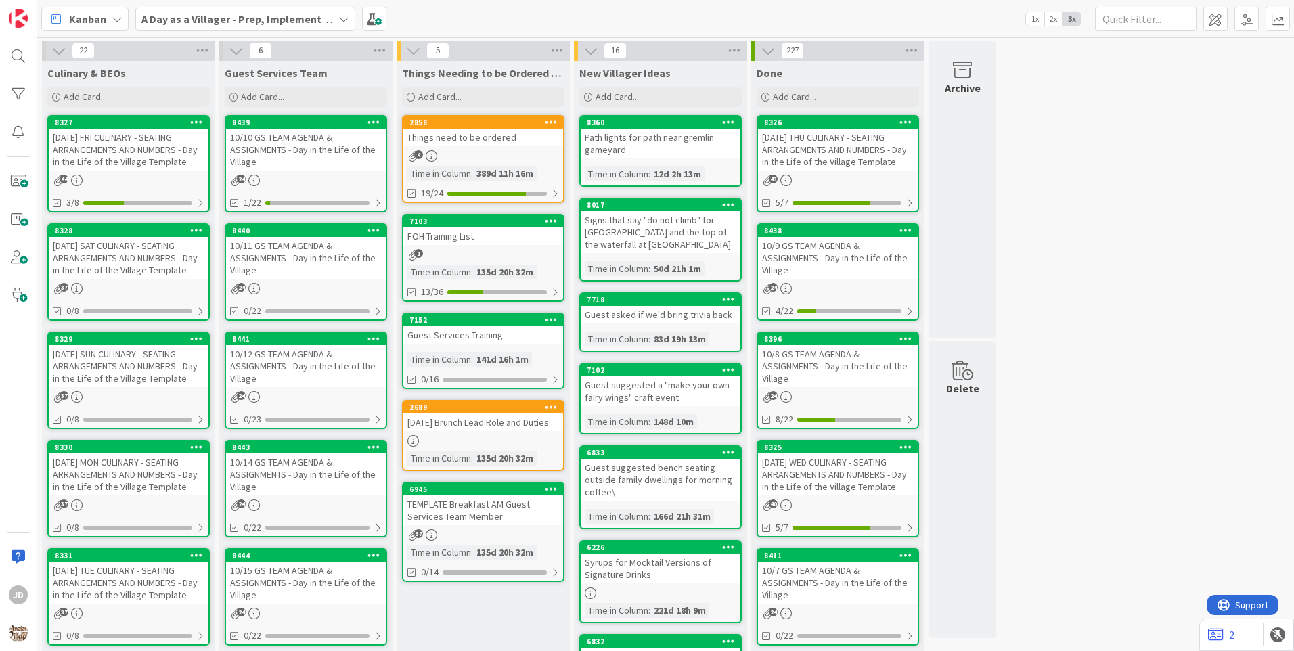
click at [131, 159] on div "[DATE] FRI CULINARY - SEATING ARRANGEMENTS AND NUMBERS - Day in the Life of the…" at bounding box center [129, 150] width 160 height 42
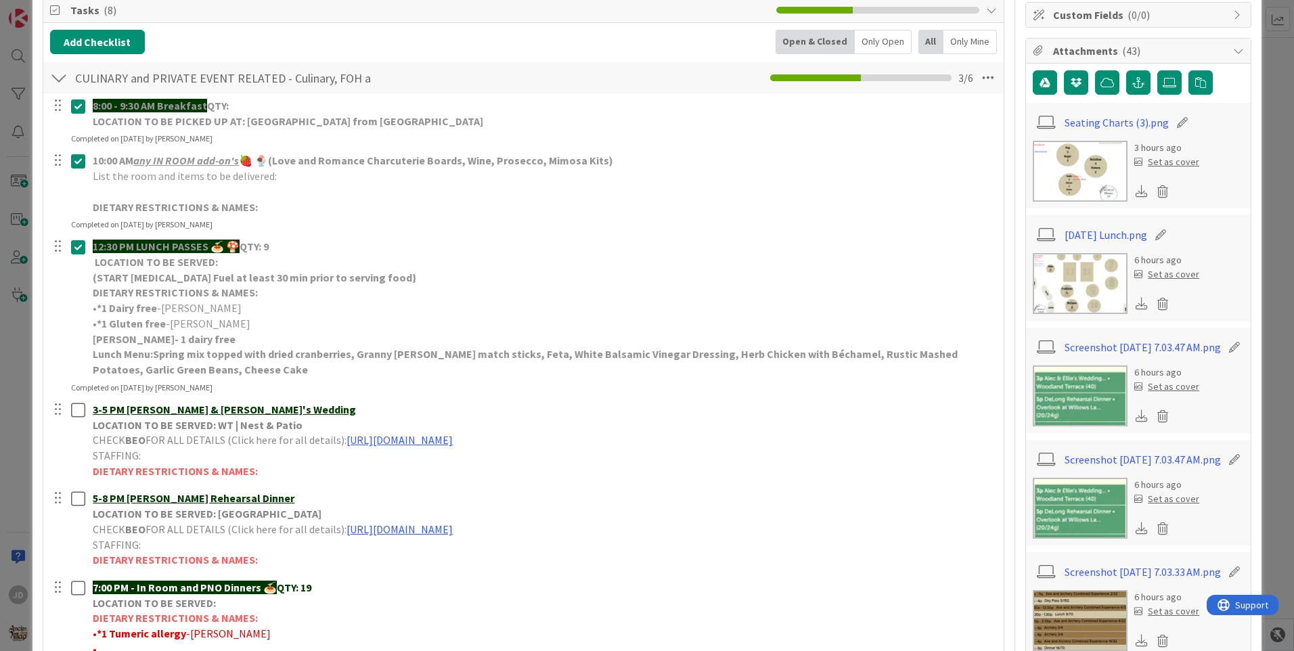
click at [1081, 158] on img at bounding box center [1080, 171] width 95 height 61
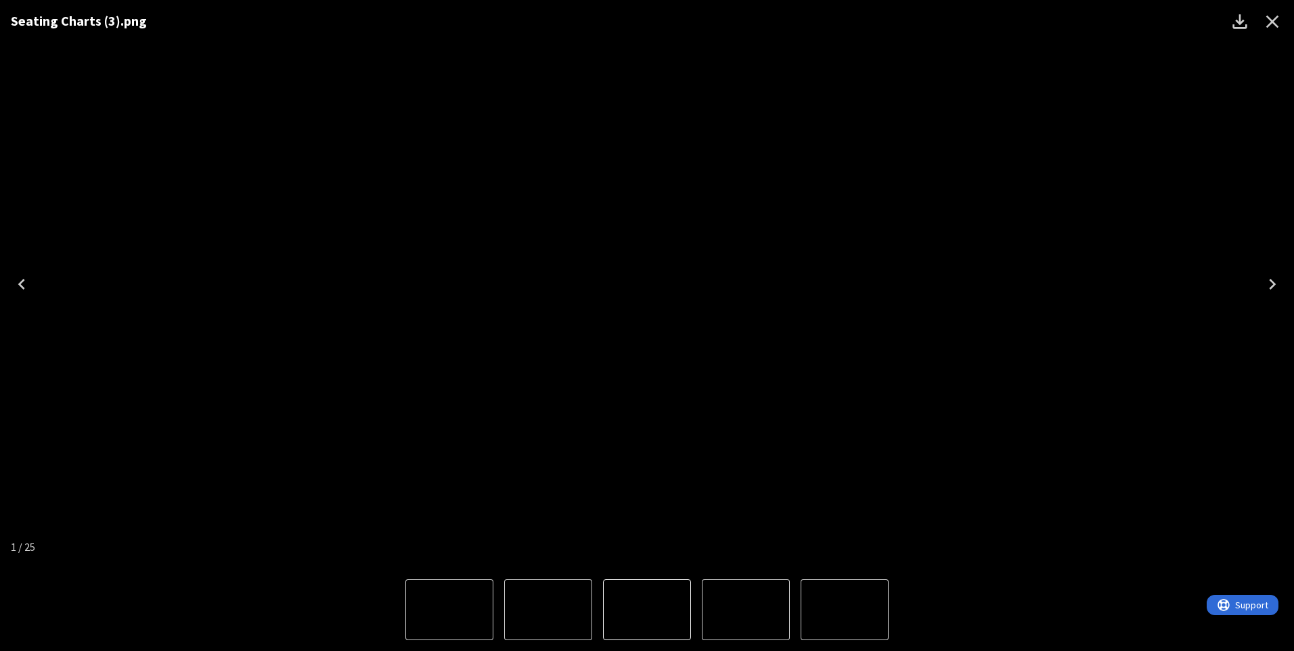
click at [1278, 21] on icon "Close" at bounding box center [1273, 22] width 22 height 22
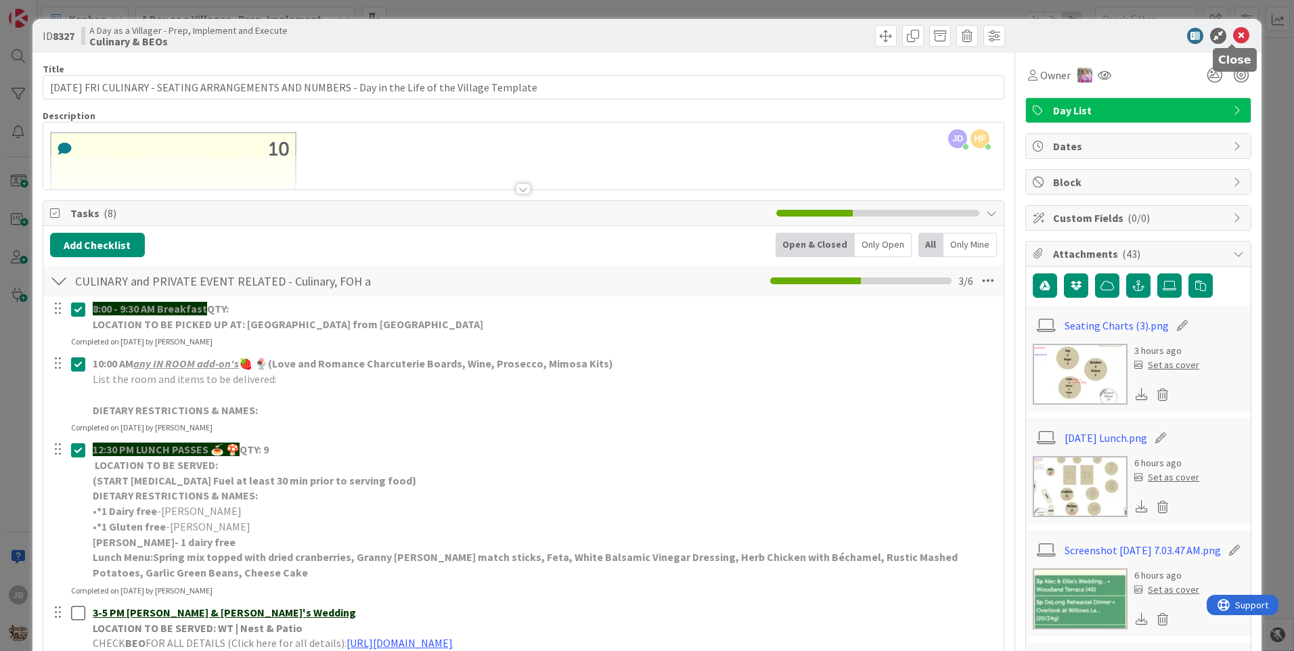
click at [1235, 39] on icon at bounding box center [1241, 36] width 16 height 16
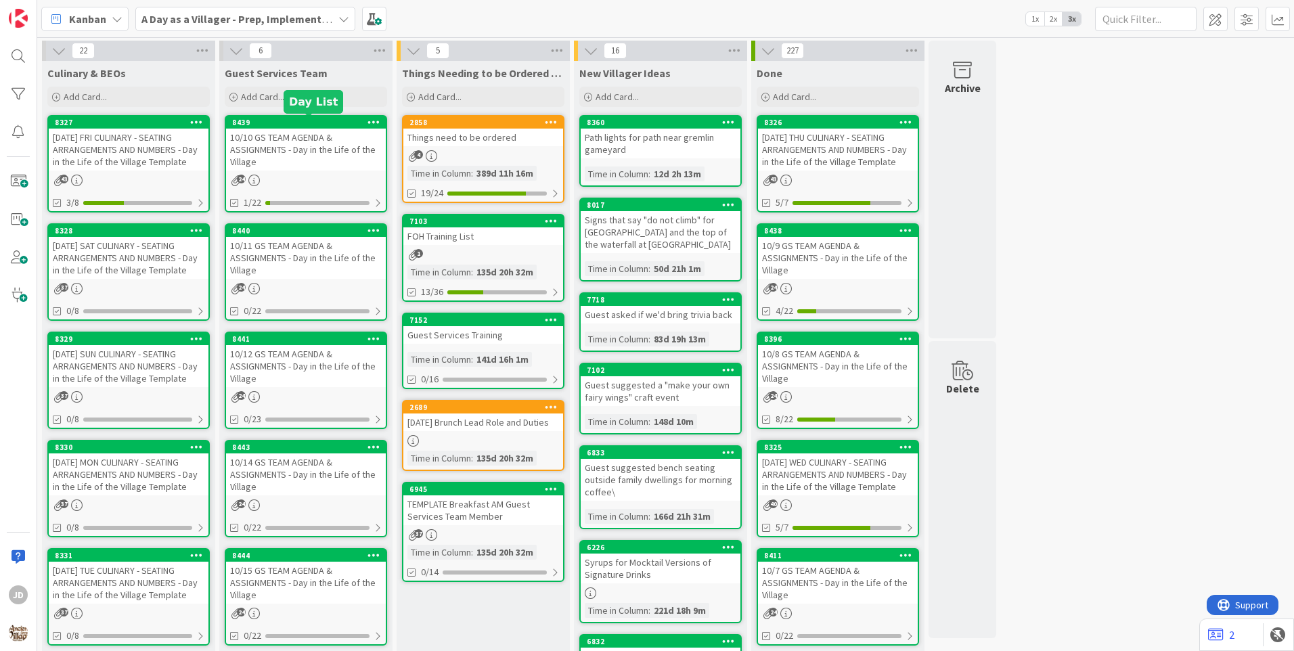
click at [294, 141] on div "10/10 GS TEAM AGENDA & ASSIGNMENTS - Day in the Life of the Village" at bounding box center [306, 150] width 160 height 42
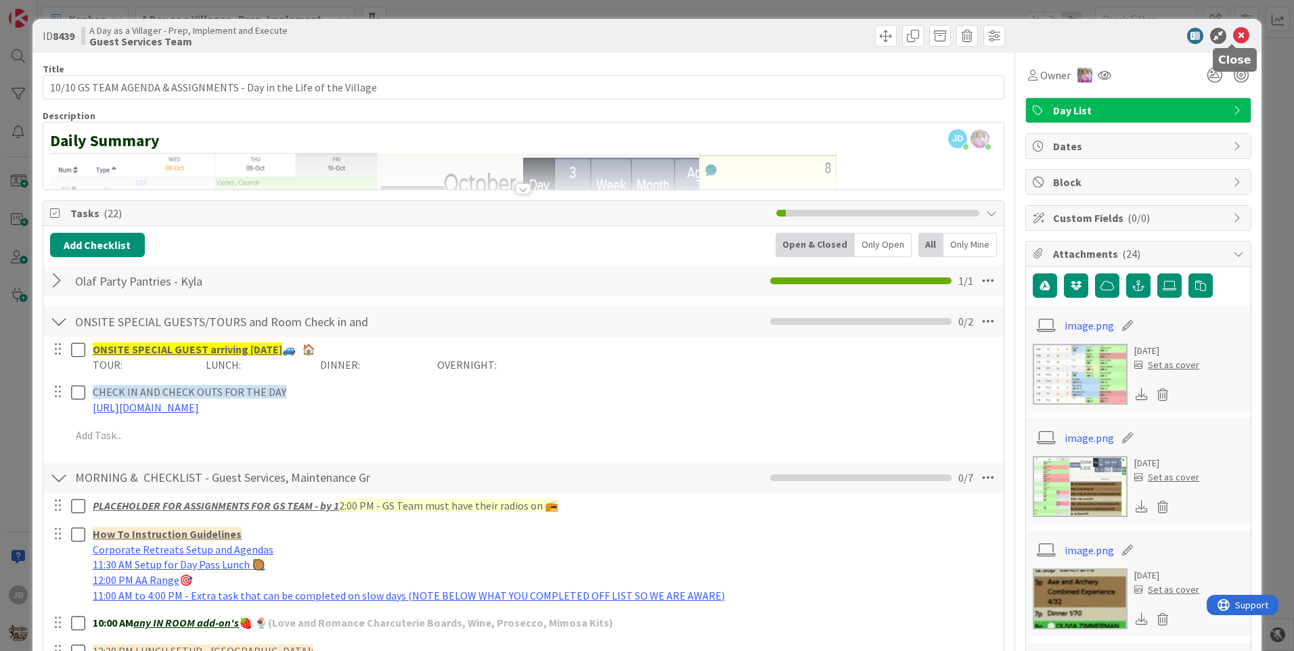
drag, startPoint x: 1230, startPoint y: 35, endPoint x: 1226, endPoint y: 43, distance: 8.8
click at [1233, 35] on icon at bounding box center [1241, 36] width 16 height 16
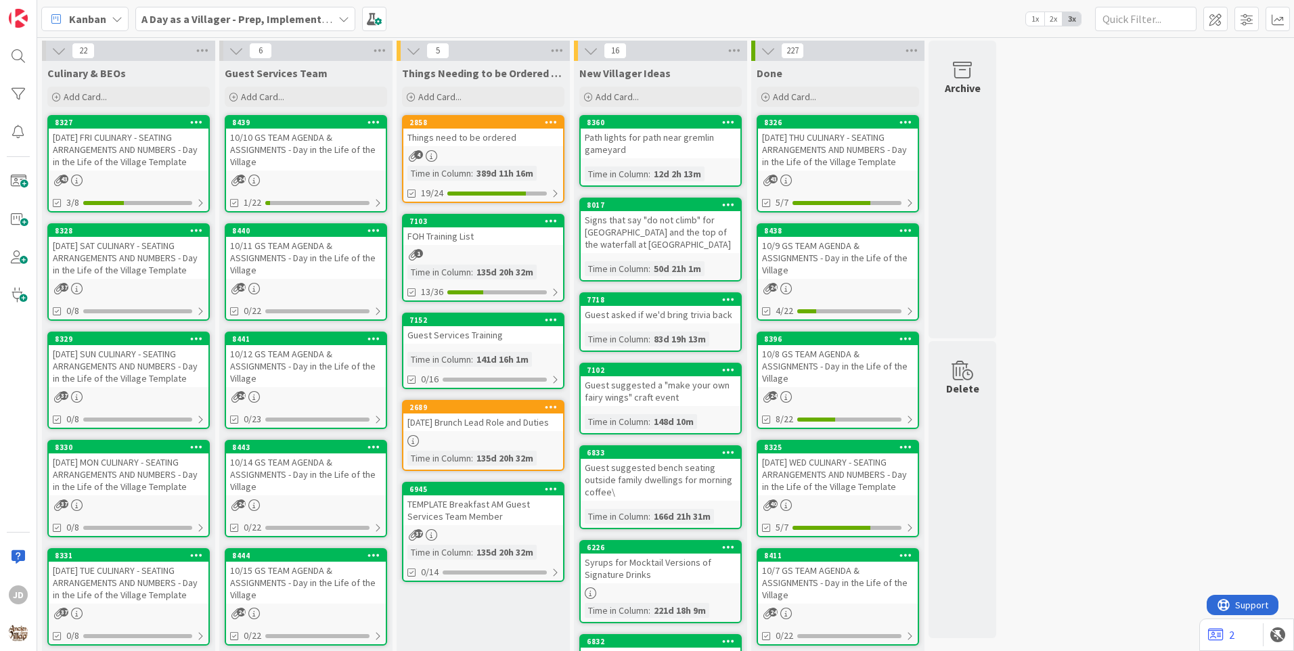
click at [162, 171] on div "8327 10.10.25 FRI CULINARY - SEATING ARRANGEMENTS AND NUMBERS - Day in the Life…" at bounding box center [128, 163] width 162 height 97
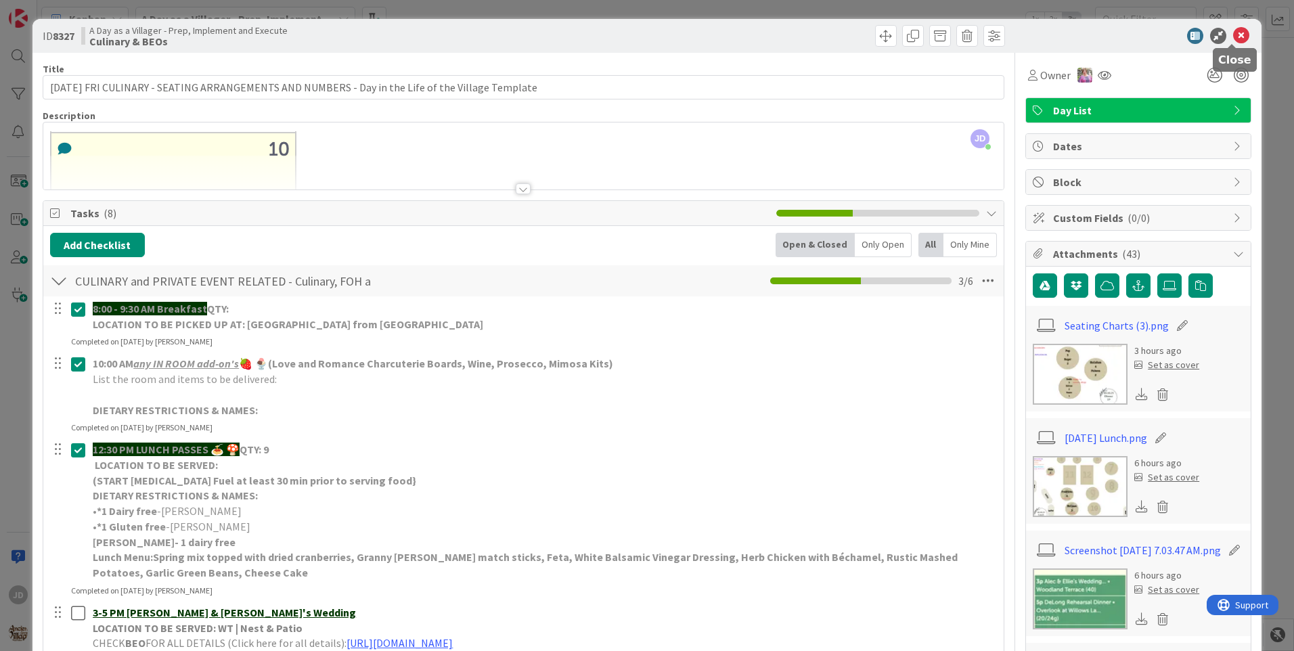
click at [1233, 35] on icon at bounding box center [1241, 36] width 16 height 16
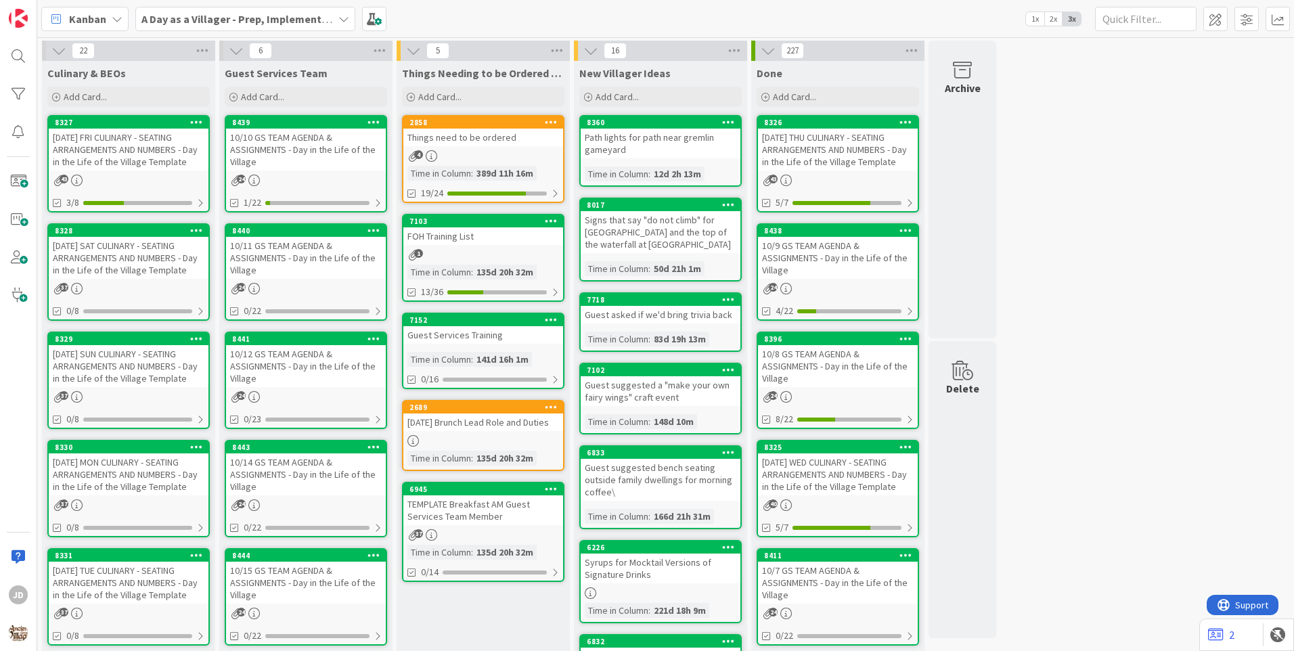
click at [282, 173] on div "8439 10/10 GS TEAM AGENDA & ASSIGNMENTS - Day in the Life of the Village 24 1/22" at bounding box center [306, 163] width 162 height 97
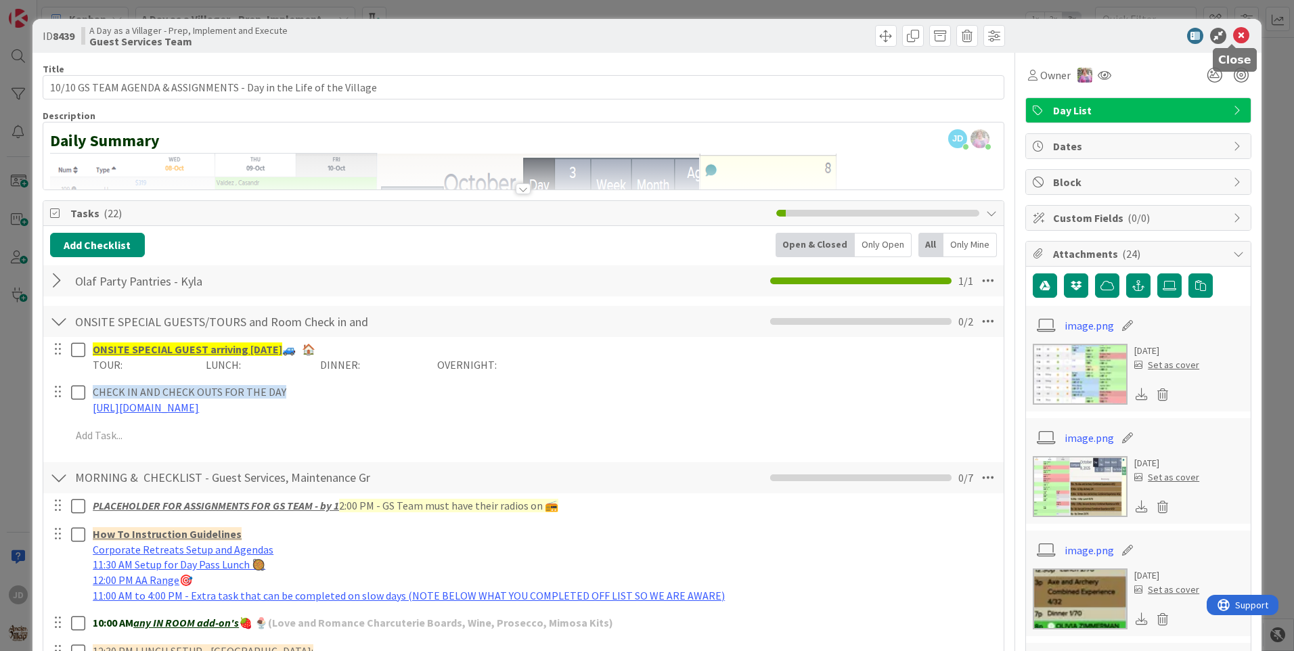
click at [1235, 35] on icon at bounding box center [1241, 36] width 16 height 16
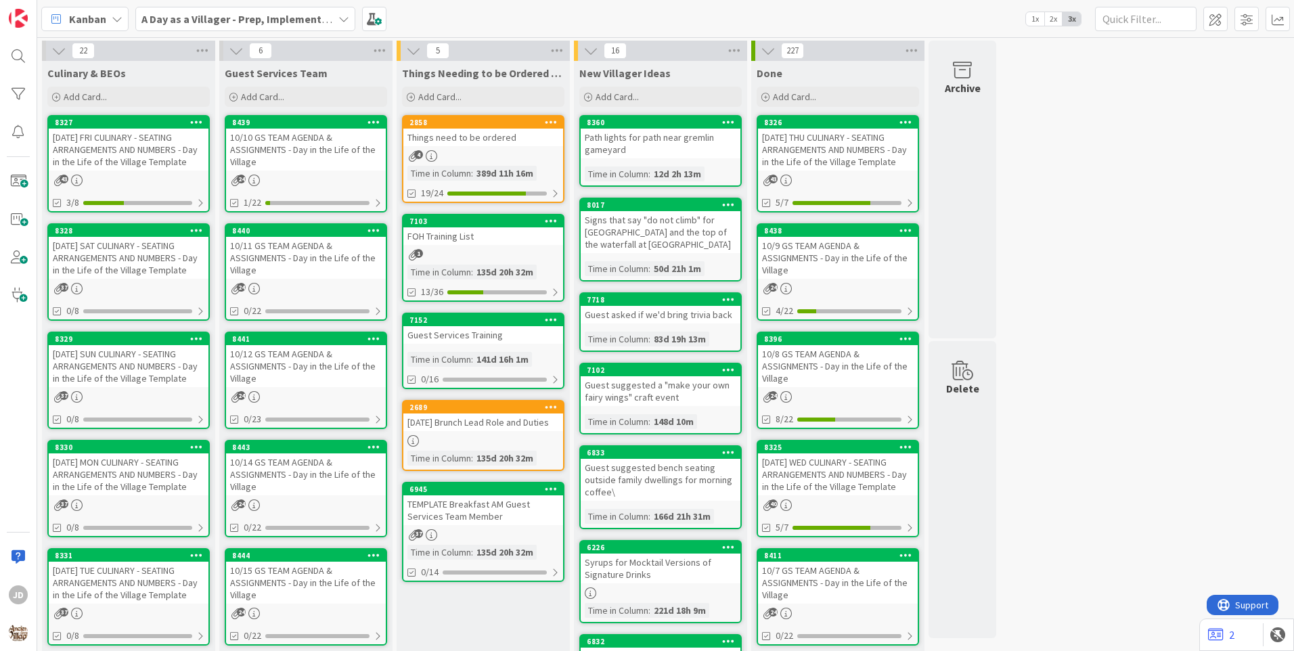
click at [297, 149] on div "10/10 GS TEAM AGENDA & ASSIGNMENTS - Day in the Life of the Village" at bounding box center [306, 150] width 160 height 42
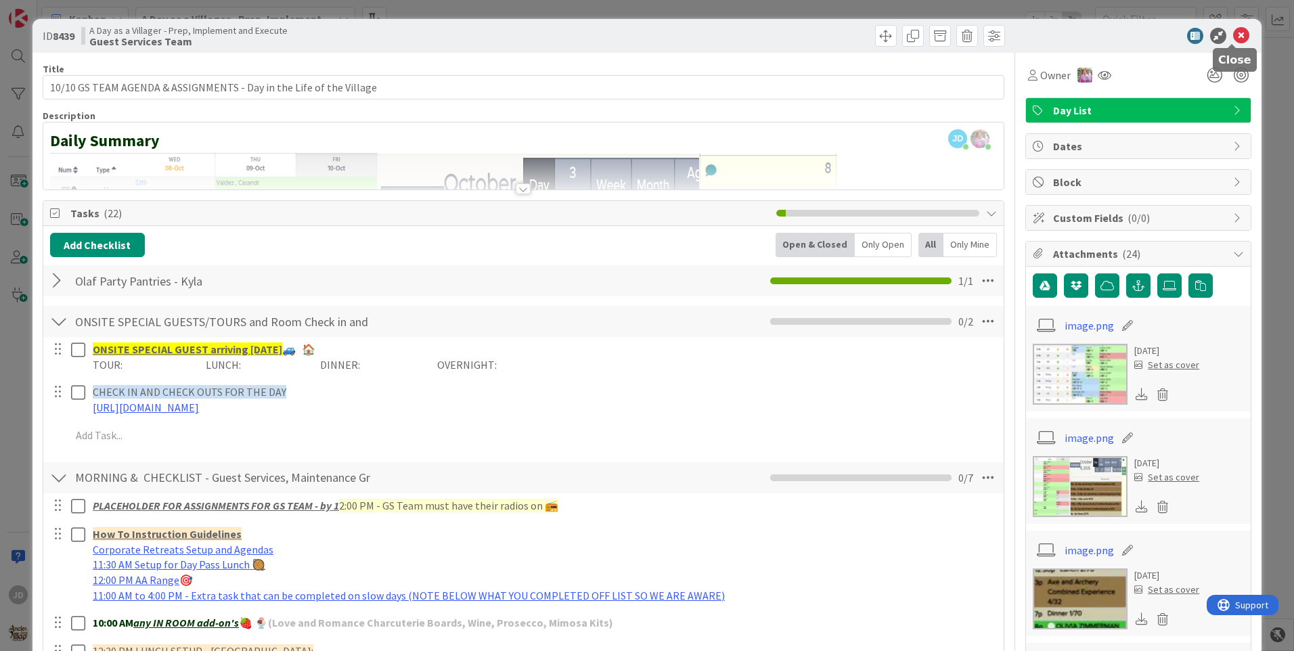
click at [1235, 31] on icon at bounding box center [1241, 36] width 16 height 16
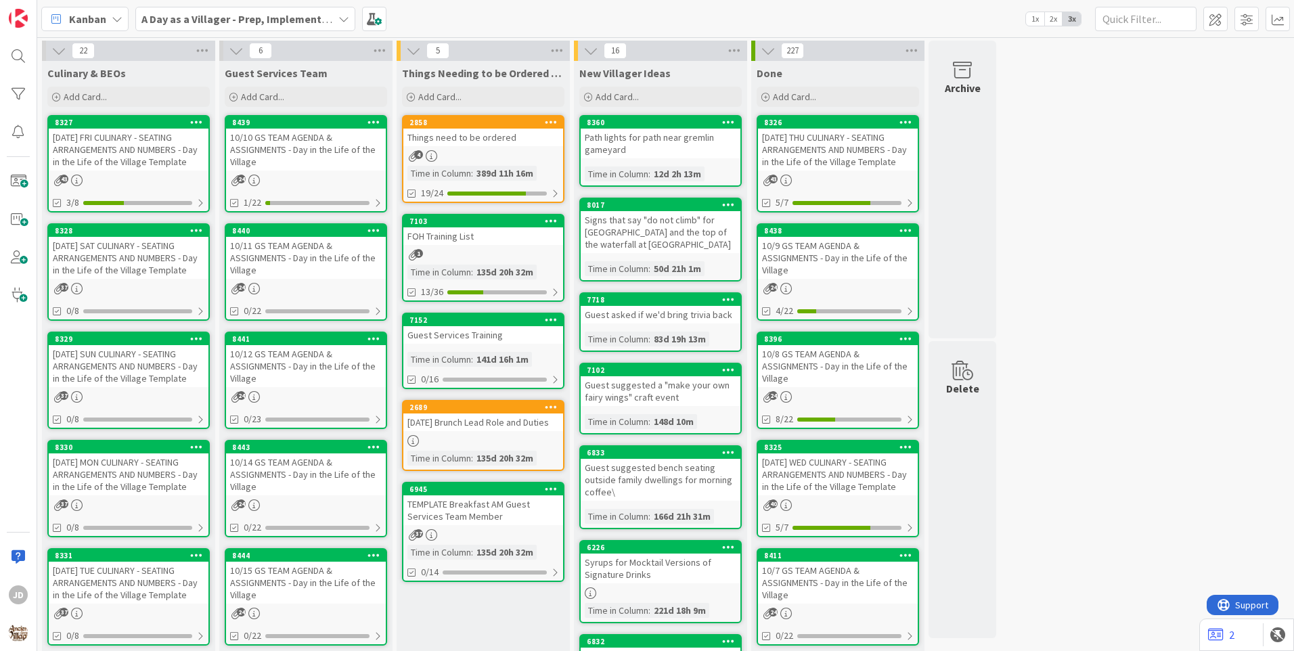
click at [93, 144] on div "[DATE] FRI CULINARY - SEATING ARRANGEMENTS AND NUMBERS - Day in the Life of the…" at bounding box center [129, 150] width 160 height 42
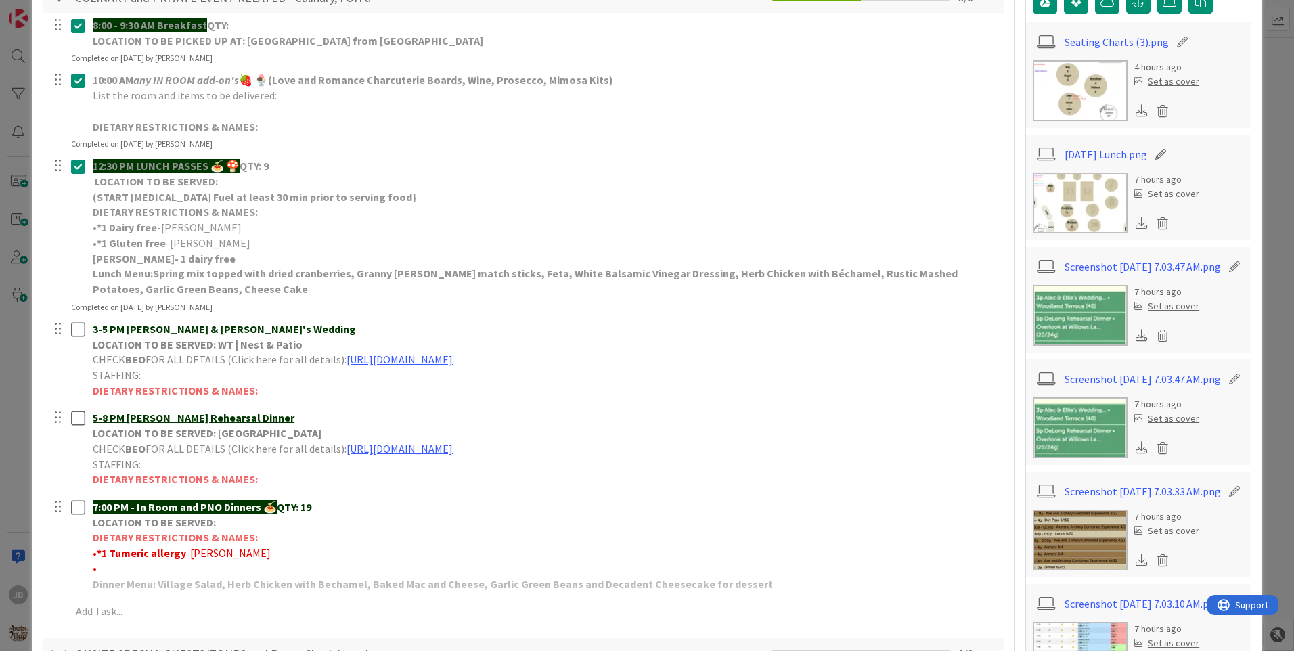
scroll to position [271, 0]
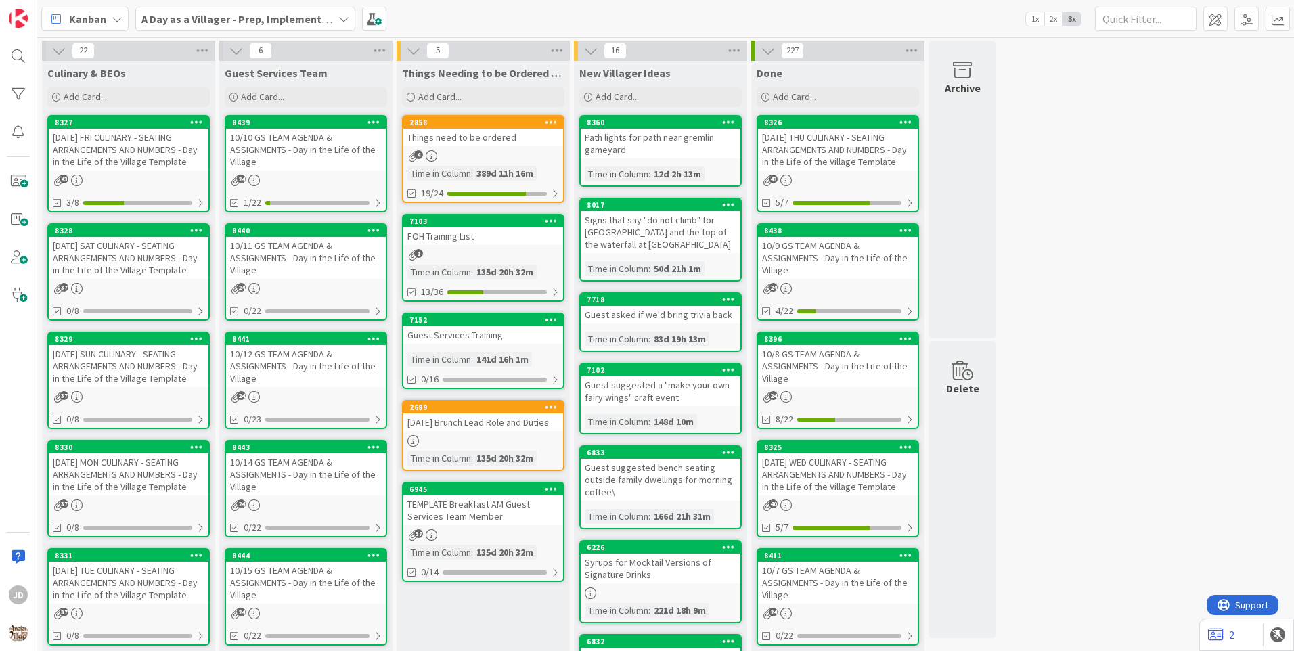
click at [316, 177] on div "24" at bounding box center [306, 181] width 160 height 12
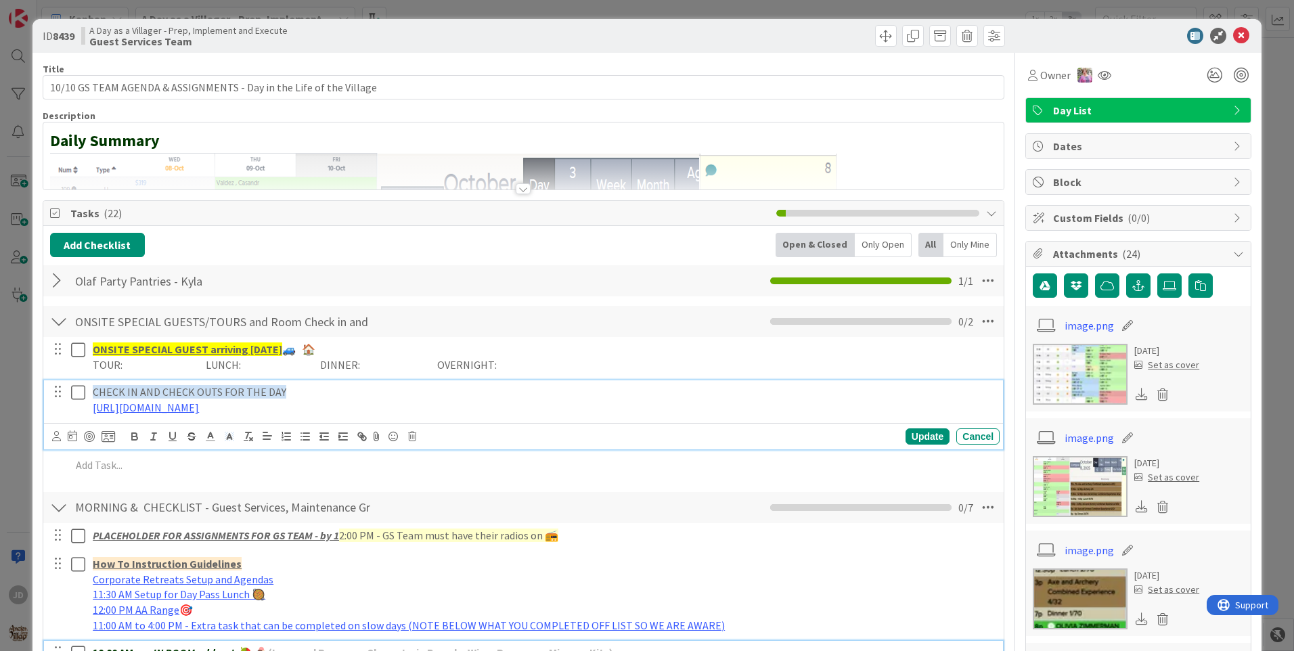
click at [798, 641] on div "10:00 AM any IN ROOM add-on's 🍓 🍨 (Love and Romance Charcuterie Boards, Wine, P…" at bounding box center [543, 653] width 912 height 24
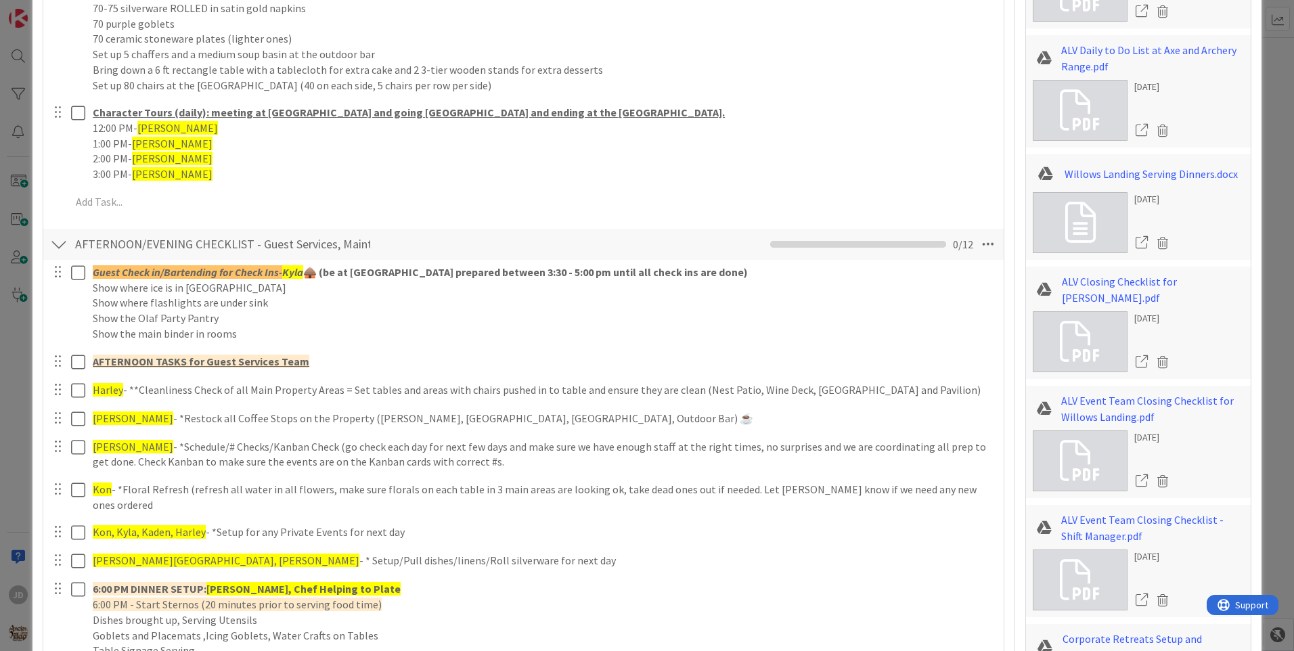
scroll to position [1865, 0]
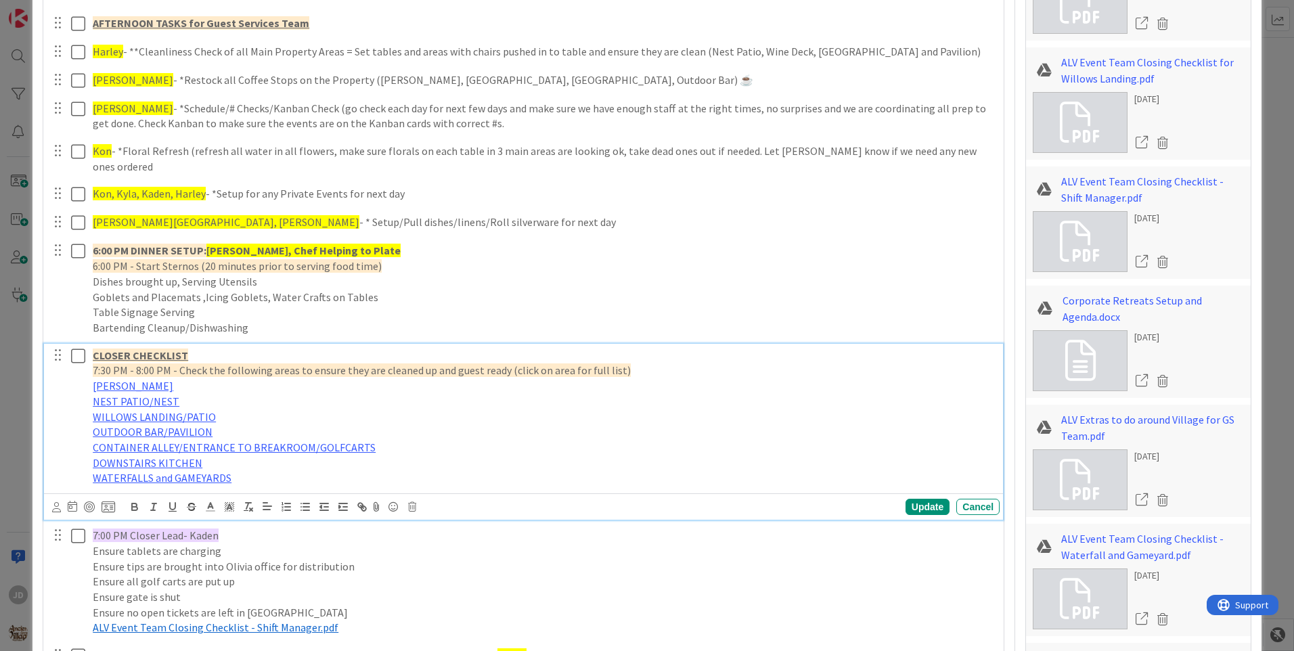
click at [741, 378] on p "[PERSON_NAME]" at bounding box center [544, 386] width 902 height 16
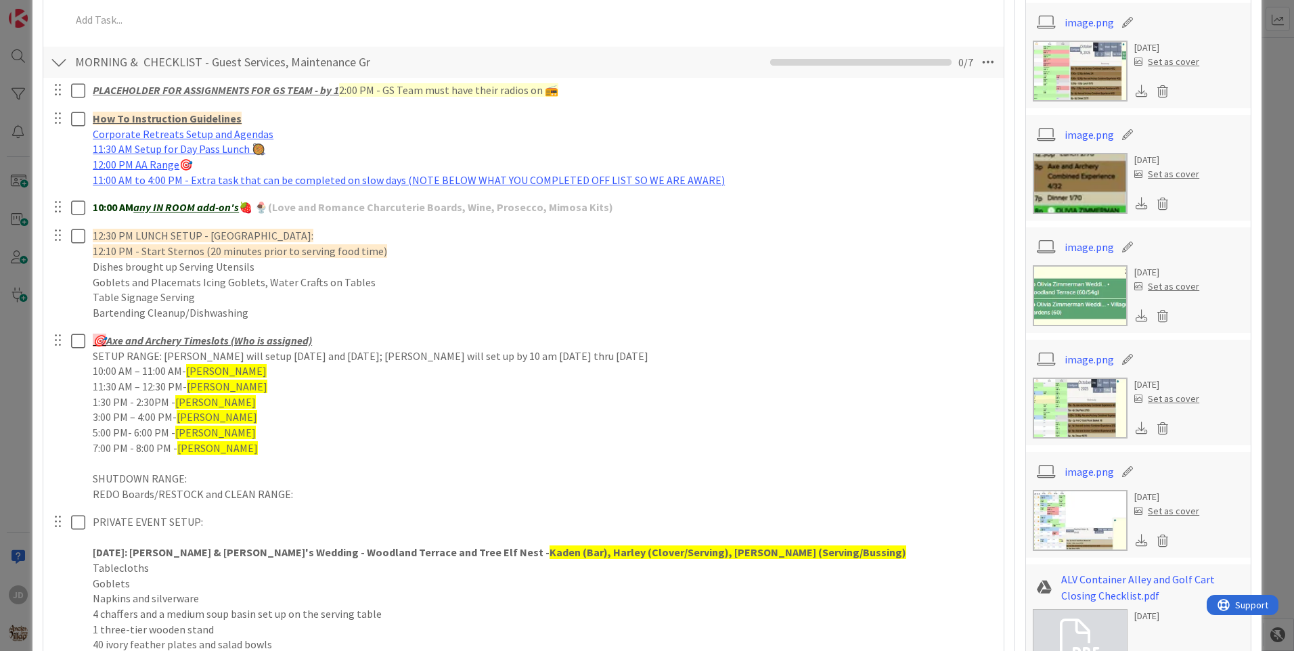
scroll to position [9, 0]
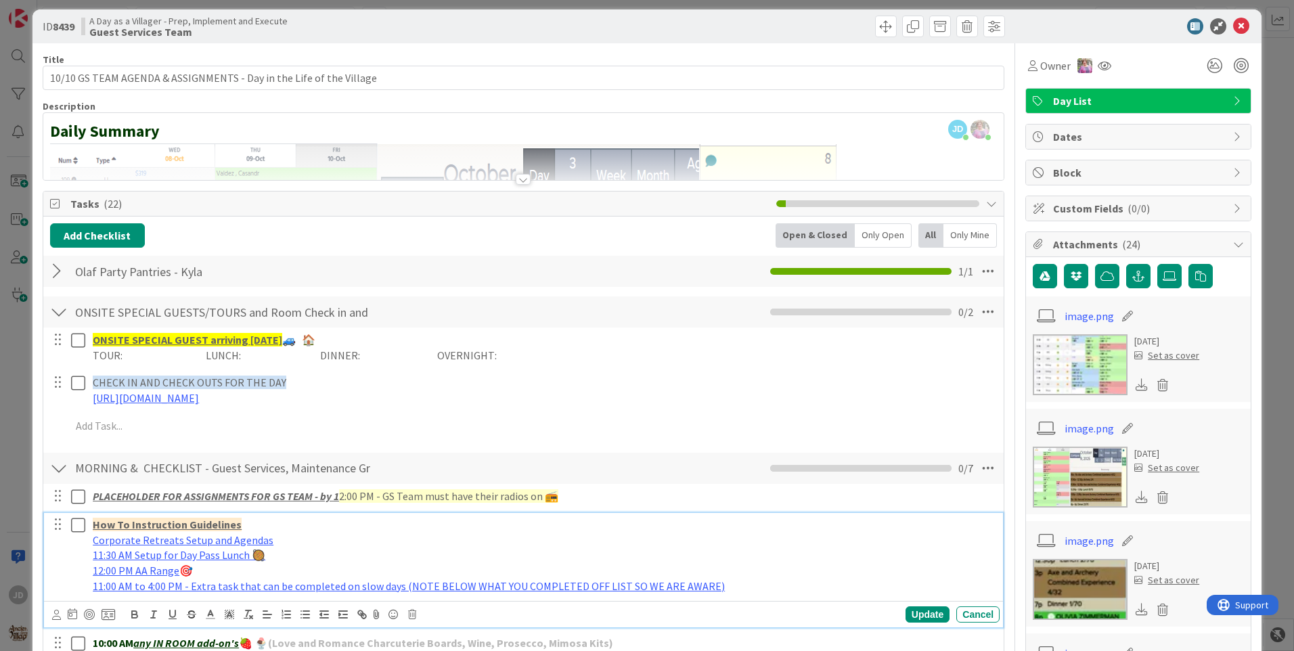
click at [241, 514] on div "How To Instruction Guidelines Corporate Retreats Setup and Agendas 11:30 AM Set…" at bounding box center [543, 555] width 912 height 85
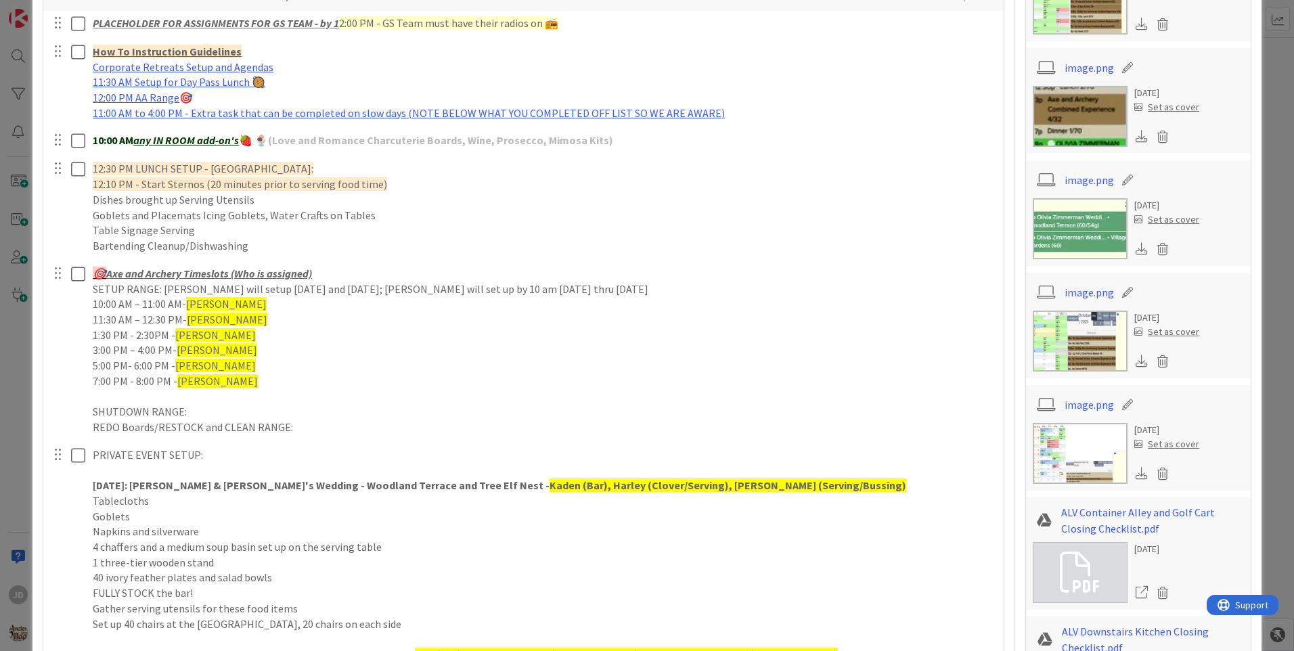
scroll to position [0, 0]
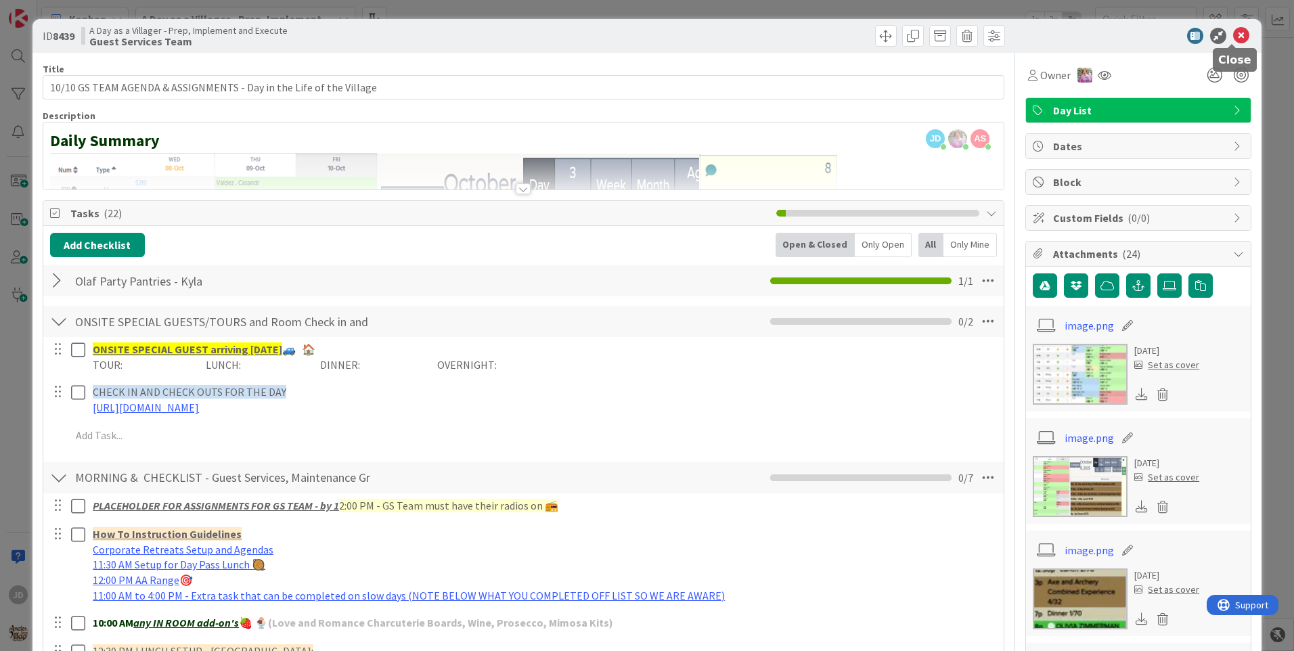
click at [1234, 32] on icon at bounding box center [1241, 36] width 16 height 16
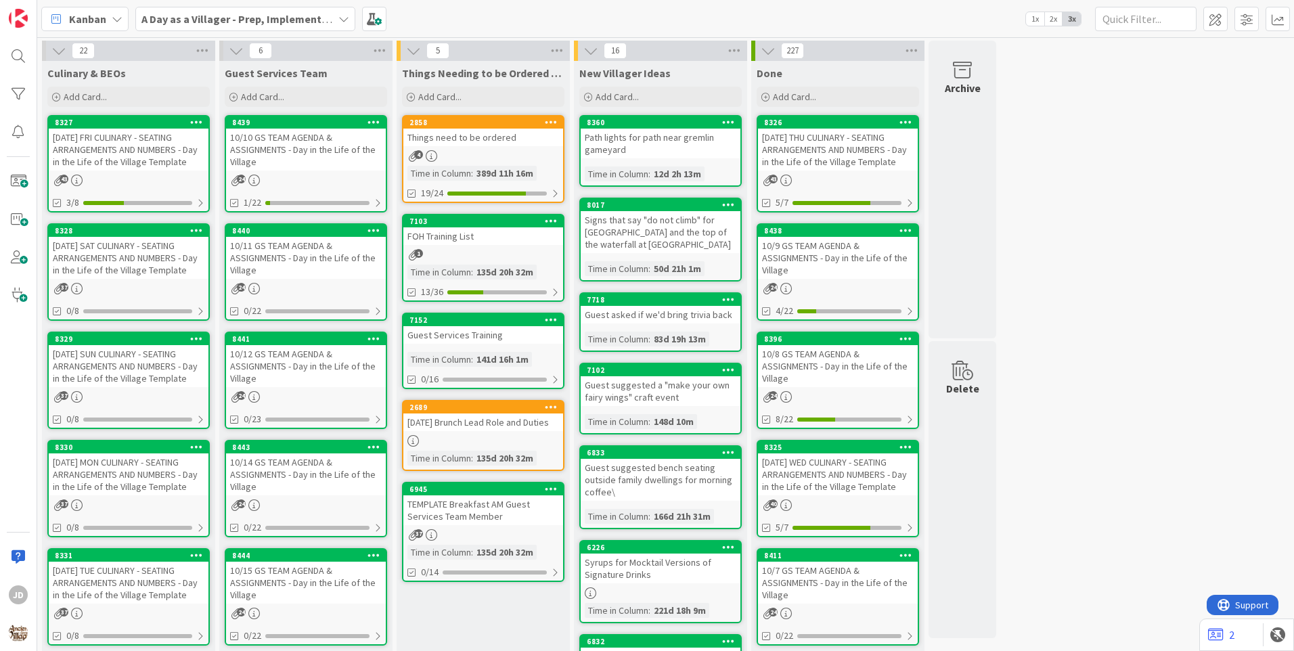
click at [521, 147] on div "2858 Things need to be ordered 4 Time in Column : 389d 11h 16m 19/24" at bounding box center [483, 159] width 162 height 88
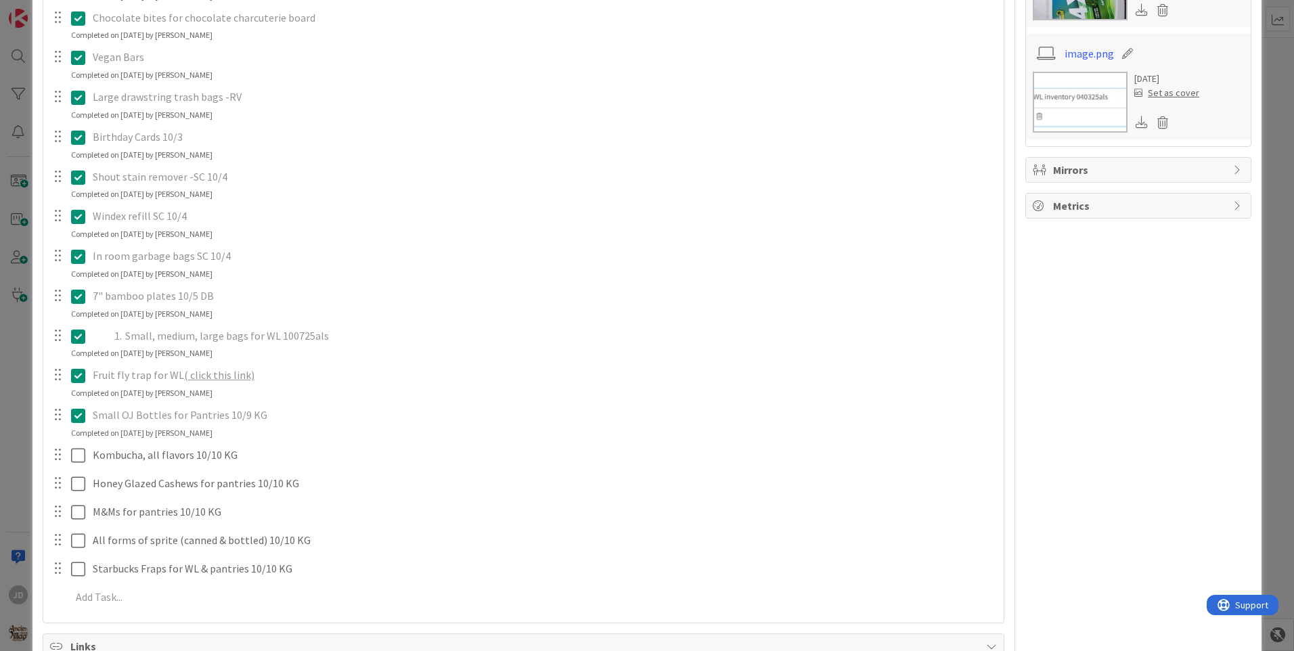
scroll to position [948, 0]
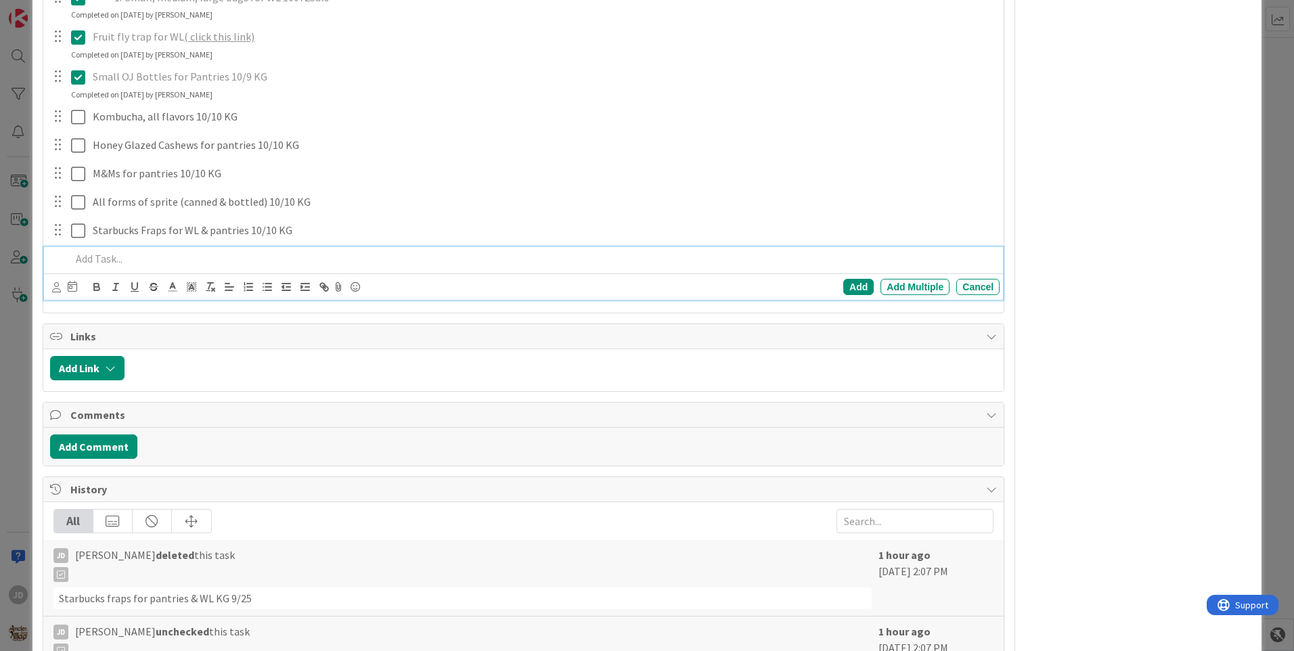
click at [121, 257] on p at bounding box center [532, 259] width 923 height 16
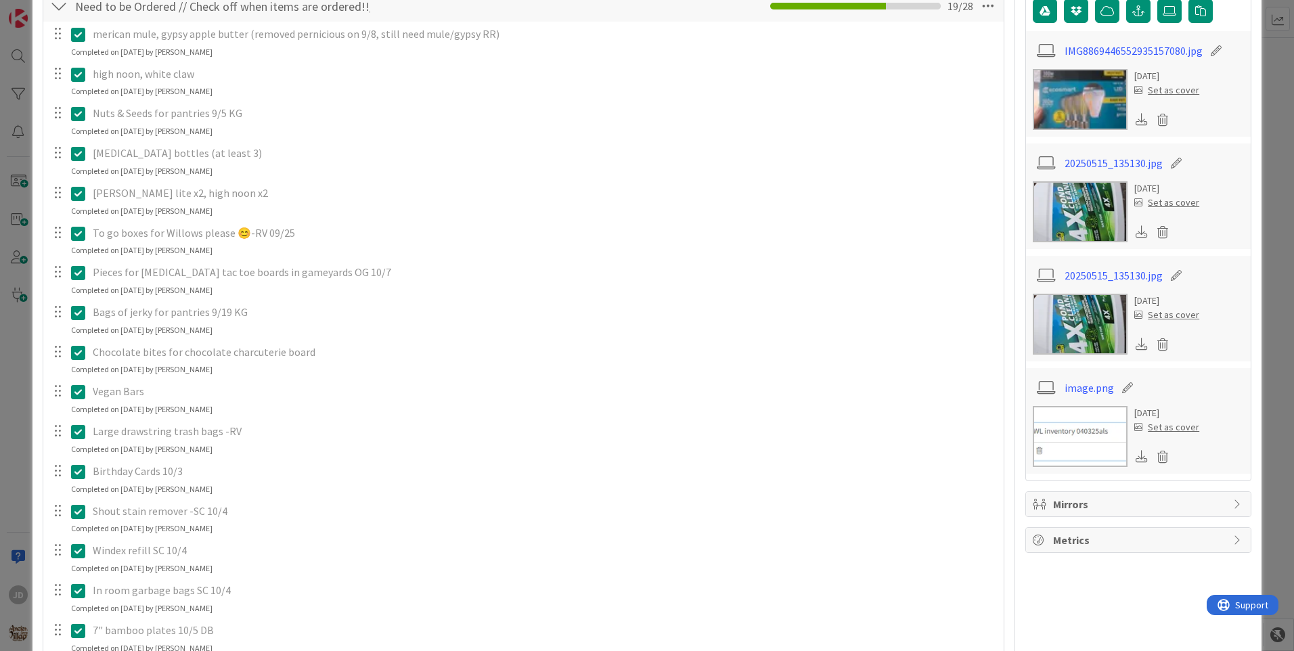
scroll to position [0, 0]
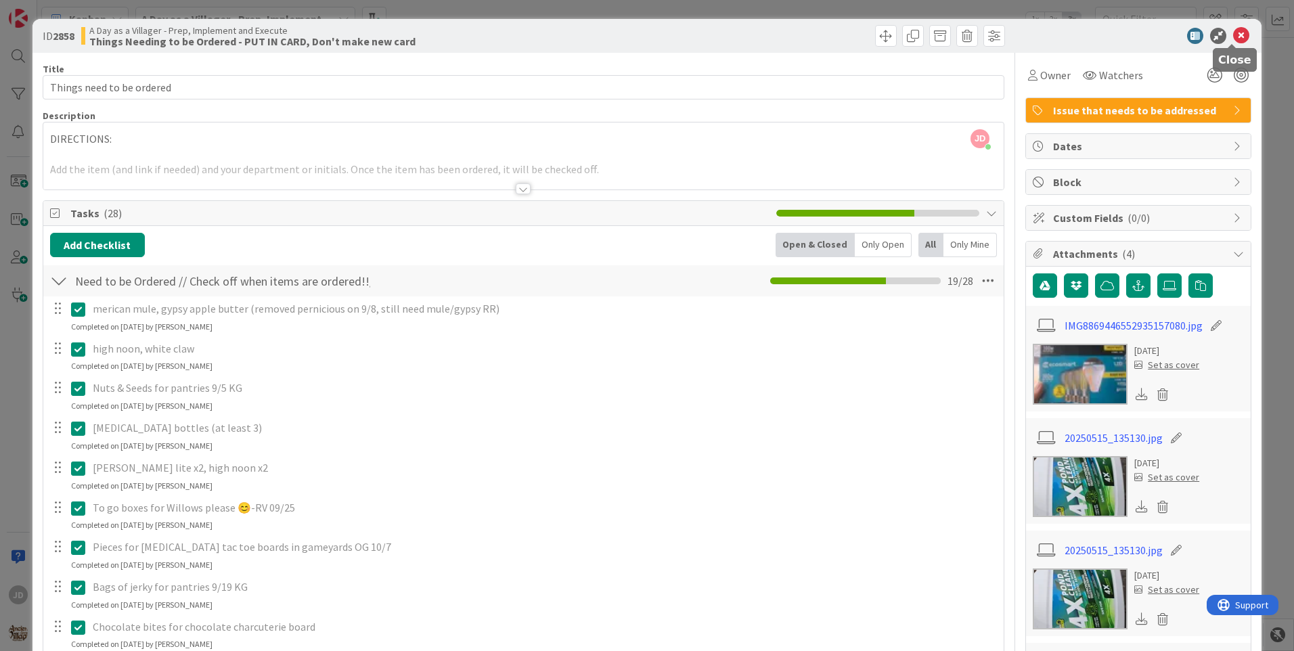
click at [1235, 39] on icon at bounding box center [1241, 36] width 16 height 16
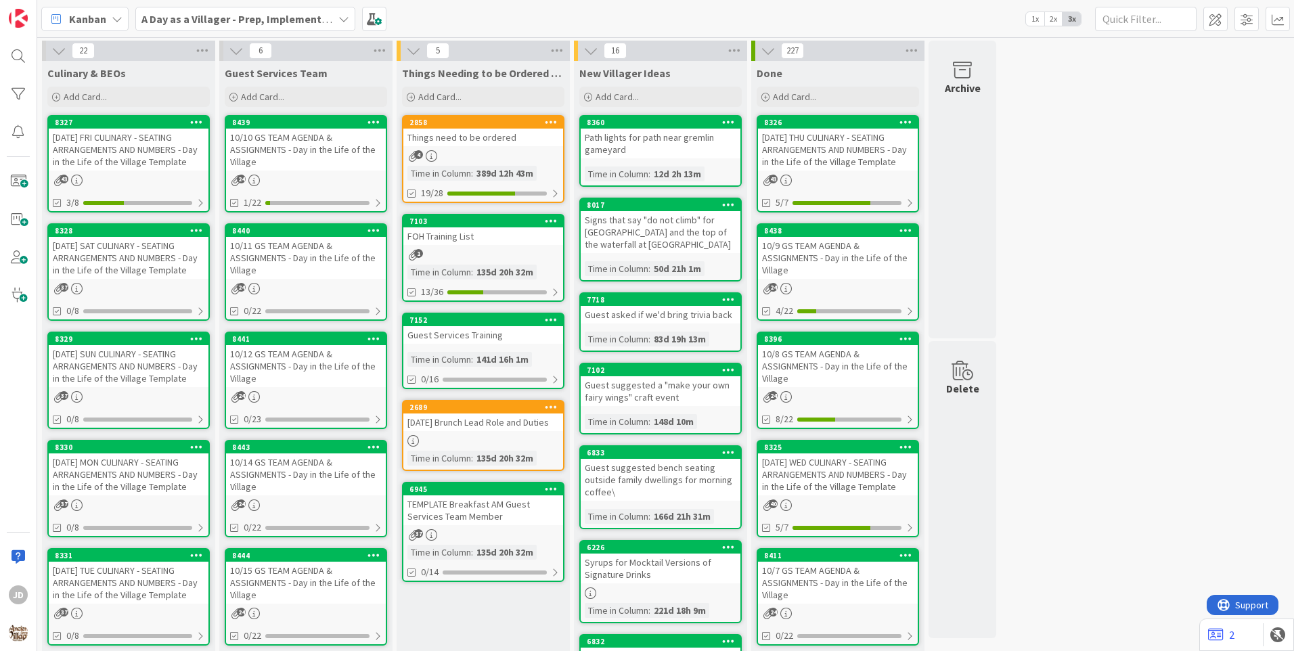
click at [275, 154] on div "10/10 GS TEAM AGENDA & ASSIGNMENTS - Day in the Life of the Village" at bounding box center [306, 150] width 160 height 42
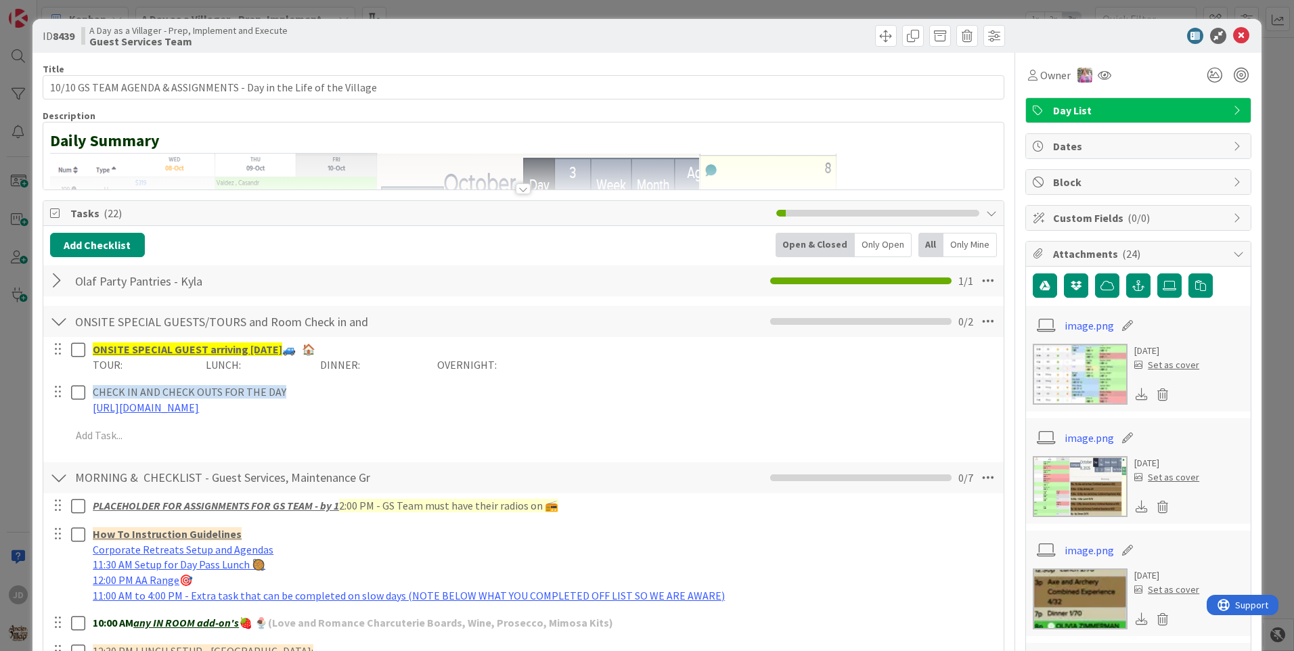
click at [54, 277] on div at bounding box center [59, 281] width 18 height 24
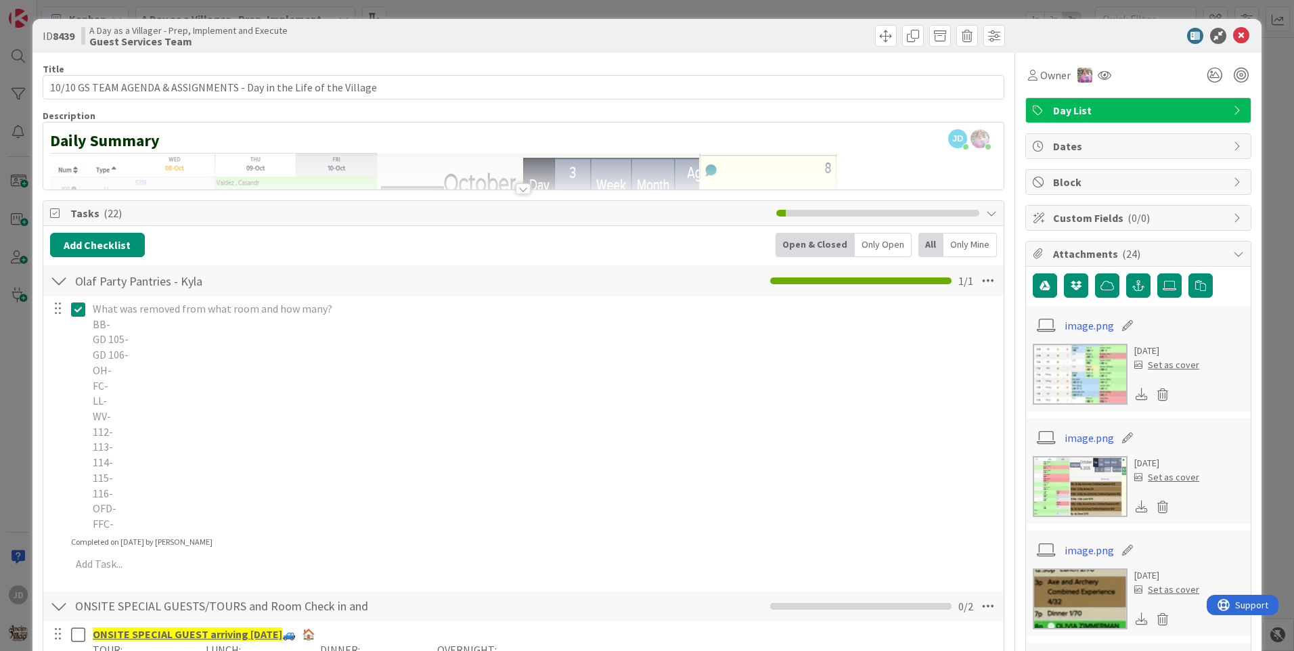
click at [83, 315] on icon at bounding box center [78, 309] width 14 height 16
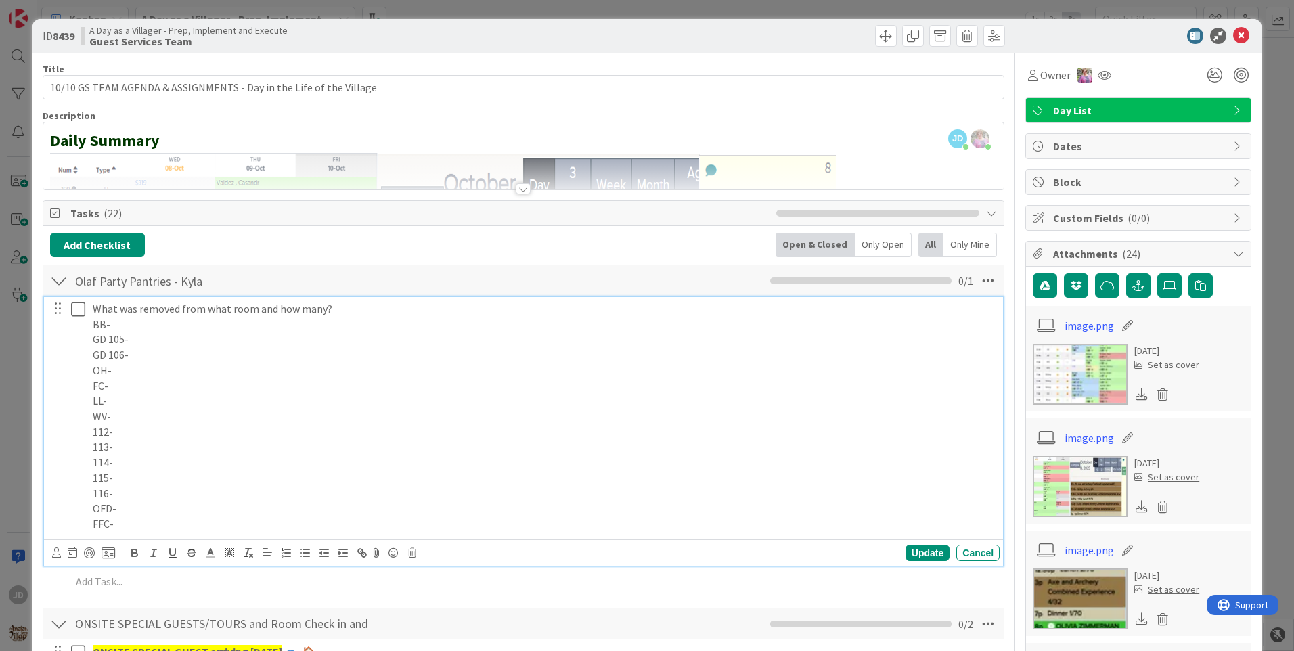
click at [145, 422] on p "WV-" at bounding box center [544, 417] width 902 height 16
click at [144, 439] on p "112-" at bounding box center [544, 432] width 902 height 16
click at [161, 450] on p "113-" at bounding box center [544, 447] width 902 height 16
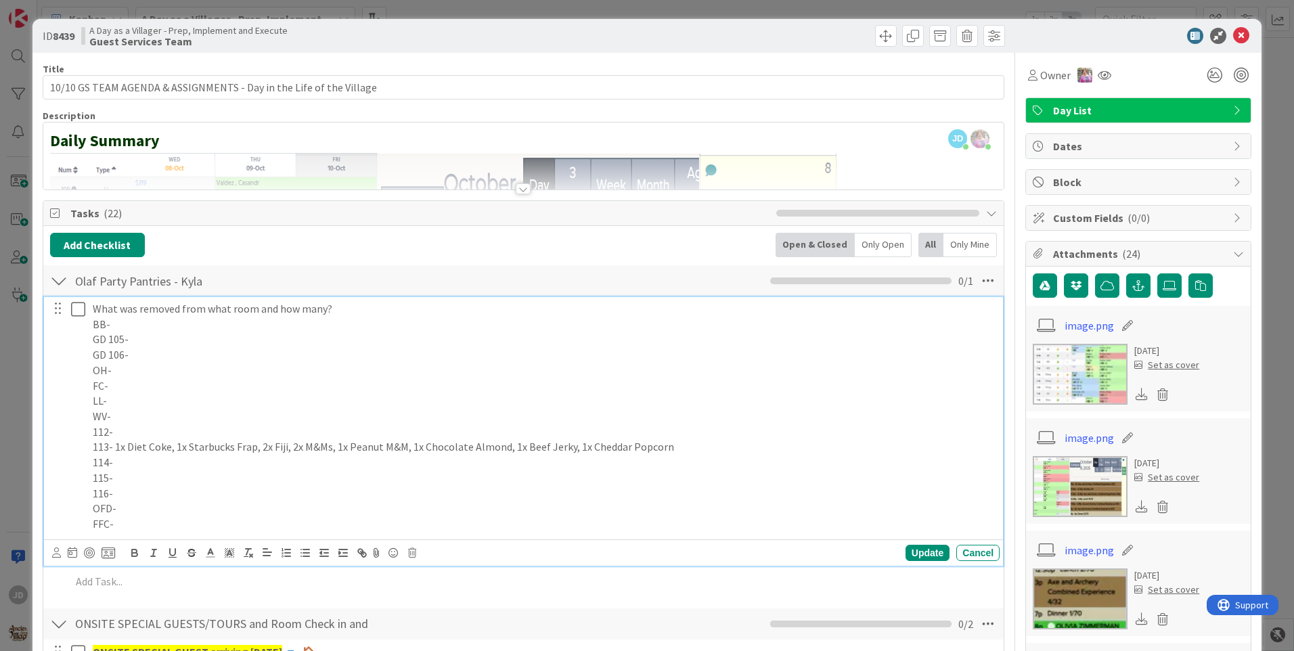
click at [171, 474] on p "115-" at bounding box center [544, 478] width 902 height 16
click at [162, 457] on p "114-" at bounding box center [544, 463] width 902 height 16
click at [224, 486] on p "116-" at bounding box center [544, 494] width 902 height 16
click at [250, 475] on p "115-" at bounding box center [544, 478] width 902 height 16
click at [922, 551] on div "Update" at bounding box center [928, 553] width 44 height 16
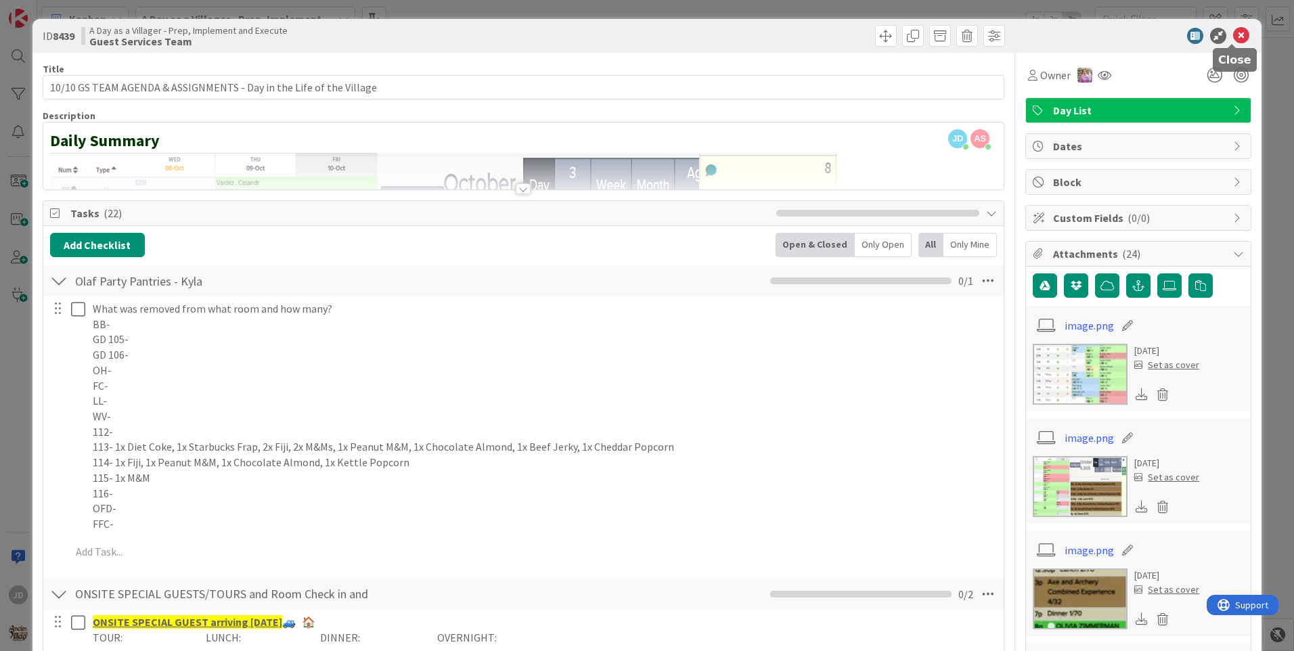
click at [1233, 39] on icon at bounding box center [1241, 36] width 16 height 16
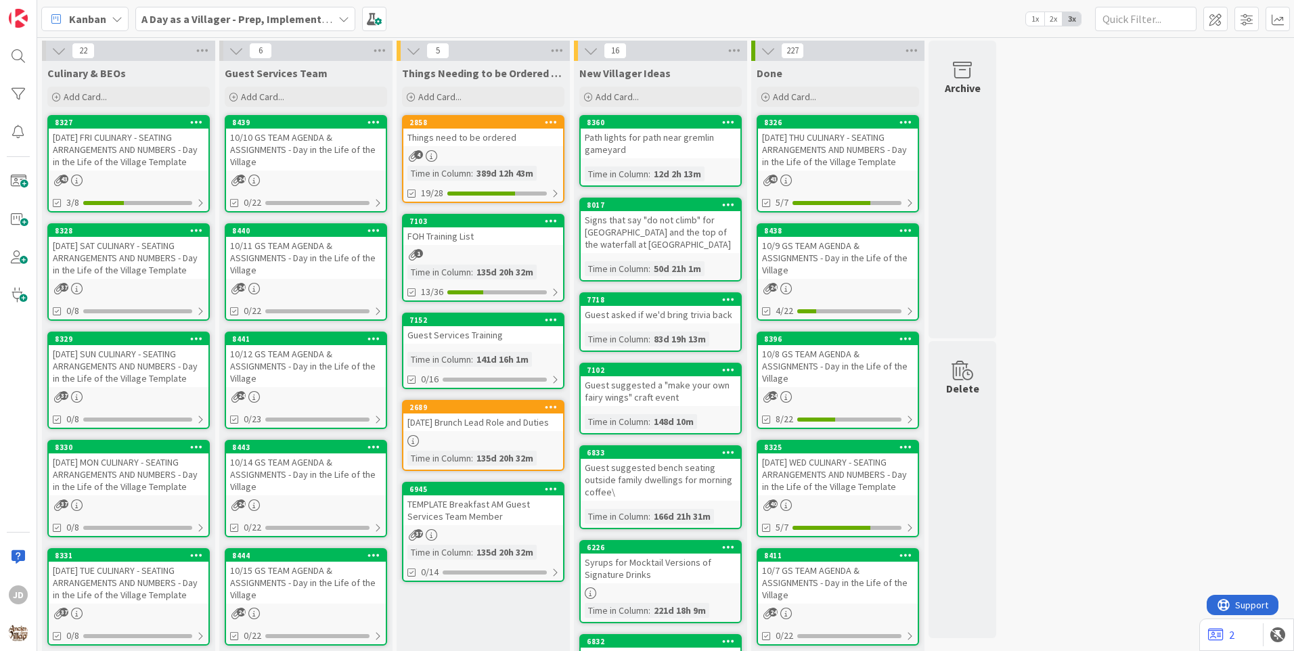
click at [480, 147] on div "2858 Things need to be ordered 4 Time in Column : 389d 12h 43m 19/28" at bounding box center [483, 159] width 162 height 88
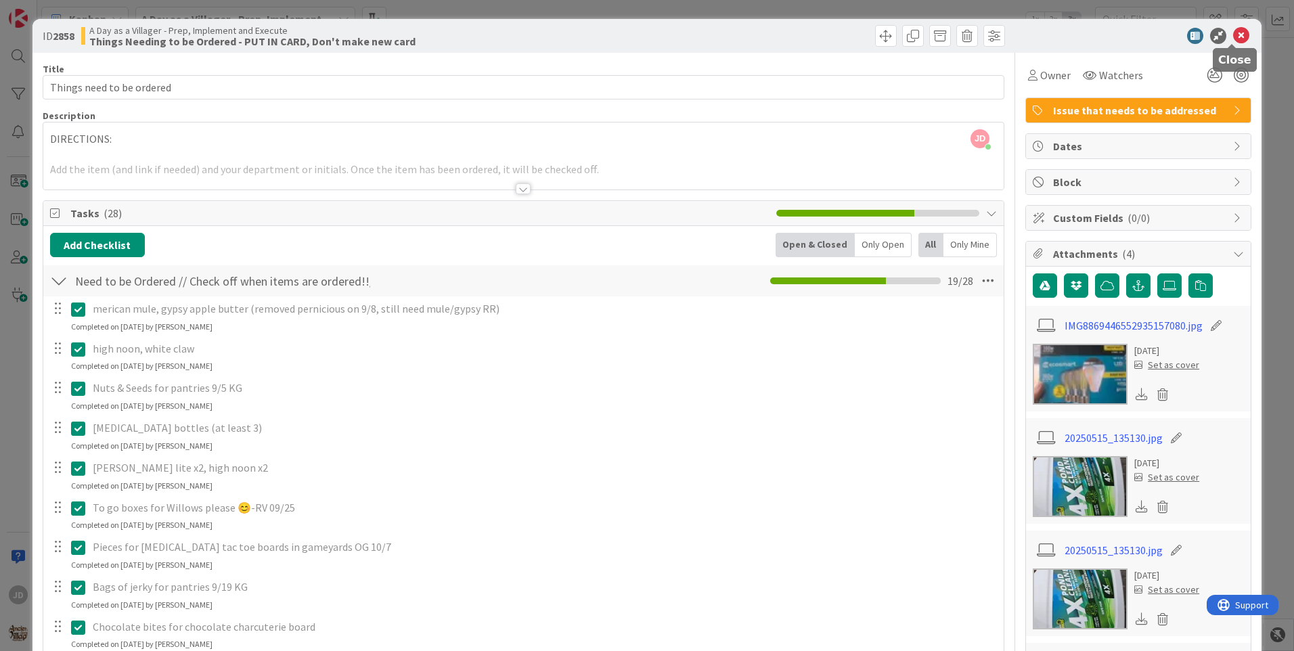
click at [1234, 37] on icon at bounding box center [1241, 36] width 16 height 16
click at [1235, 38] on icon at bounding box center [1241, 36] width 16 height 16
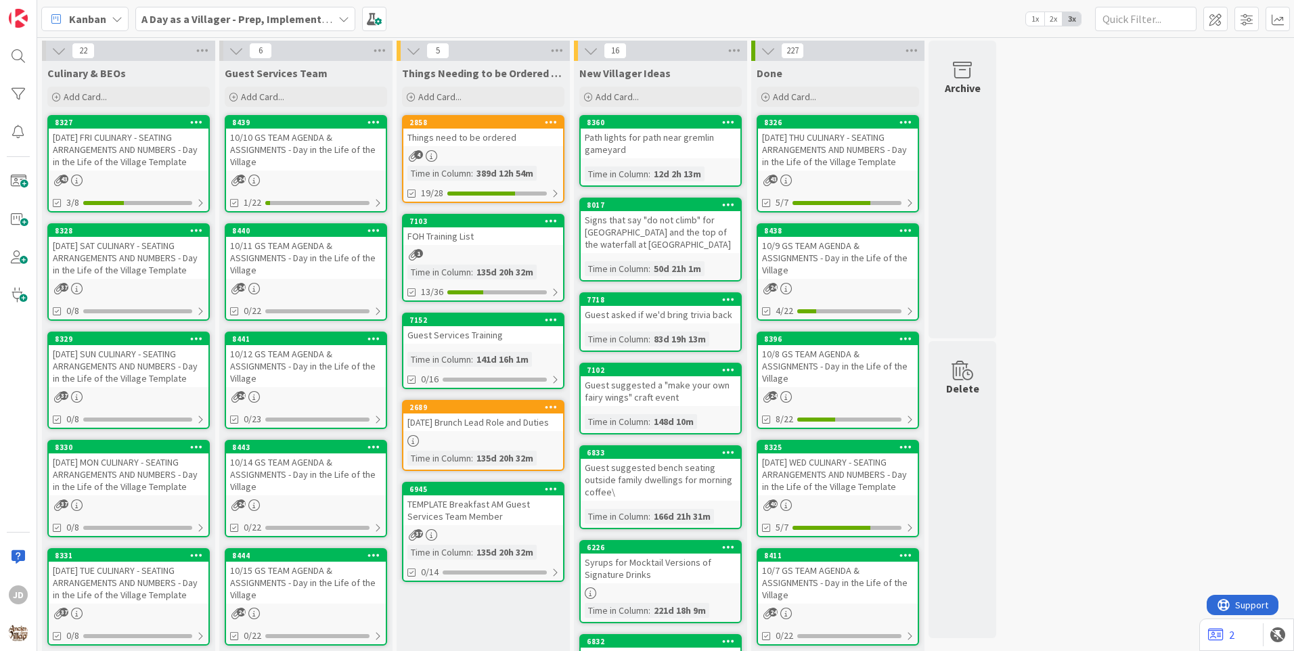
click at [345, 172] on div "8439 10/10 GS TEAM AGENDA & ASSIGNMENTS - Day in the Life of the Village 24 1/22" at bounding box center [306, 163] width 162 height 97
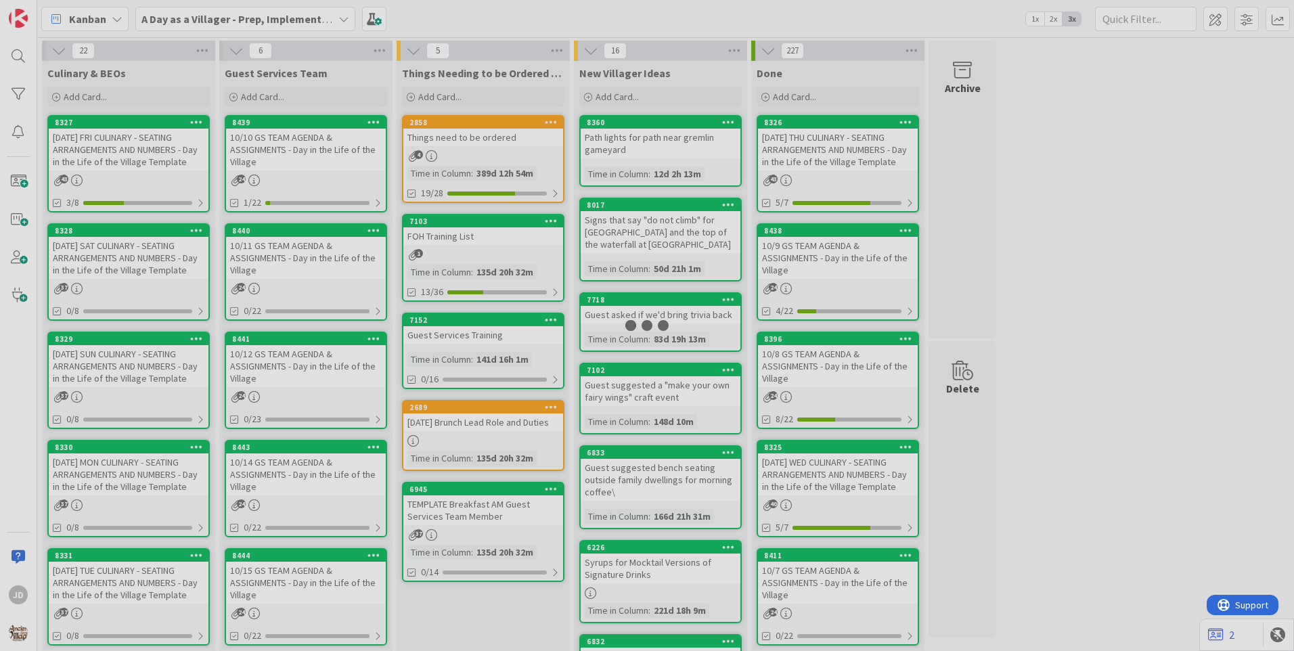
click at [345, 172] on div at bounding box center [647, 325] width 1294 height 651
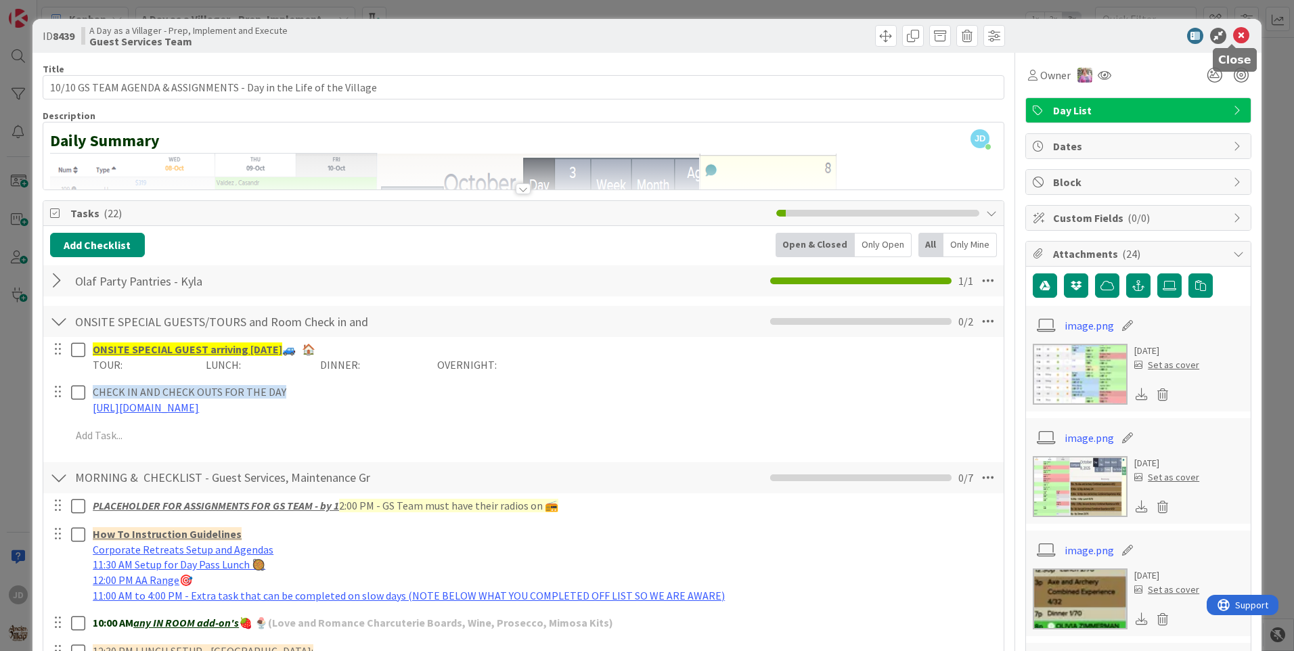
click at [1233, 40] on icon at bounding box center [1241, 36] width 16 height 16
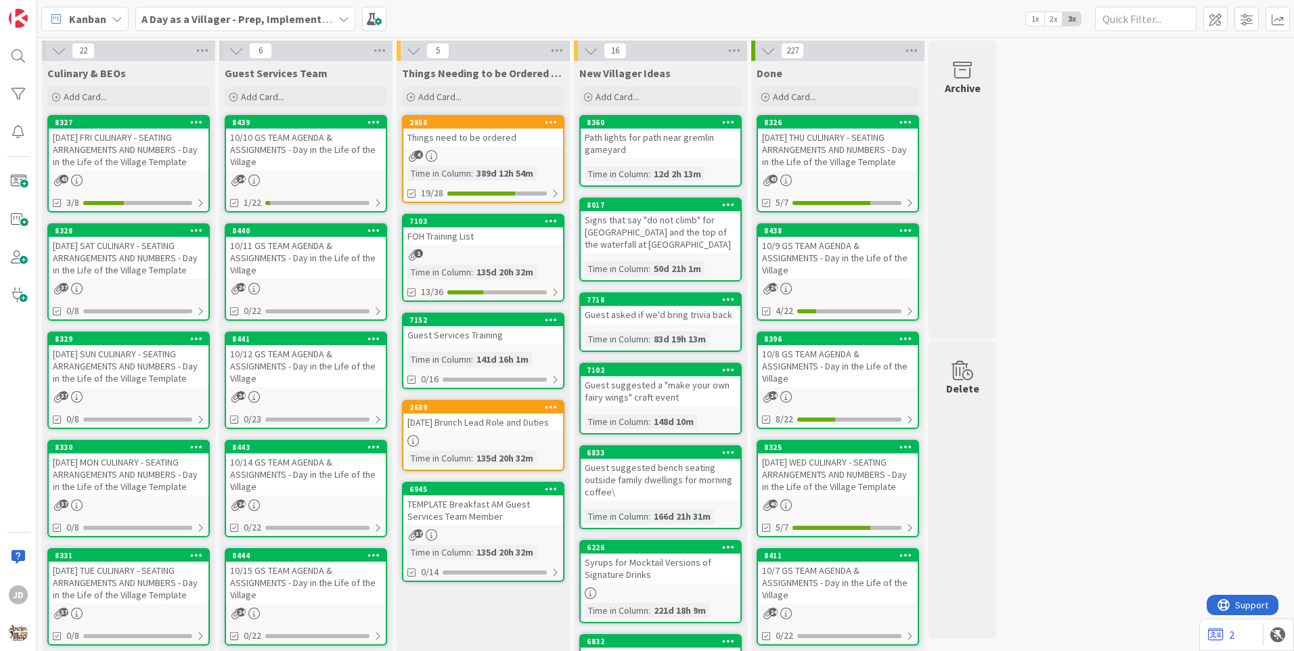
click at [340, 265] on div "10/11 GS TEAM AGENDA & ASSIGNMENTS - Day in the Life of the Village" at bounding box center [306, 258] width 160 height 42
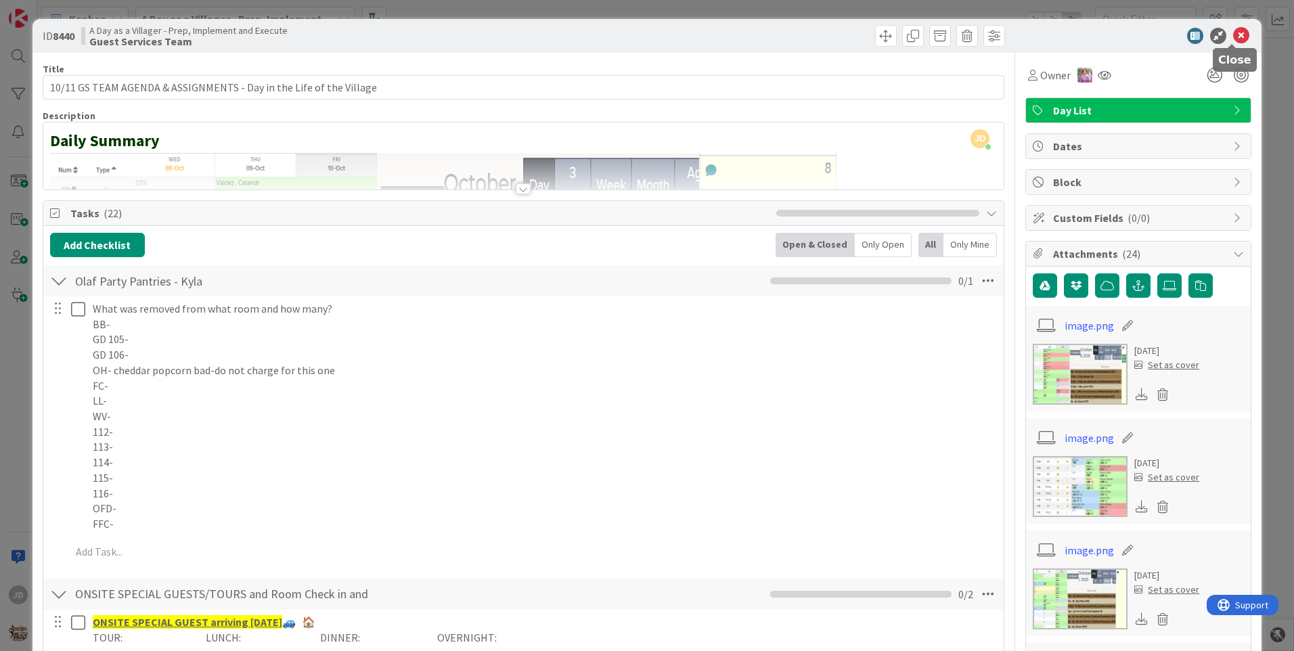
drag, startPoint x: 1237, startPoint y: 32, endPoint x: 1157, endPoint y: 231, distance: 213.8
click at [1237, 32] on icon at bounding box center [1241, 36] width 16 height 16
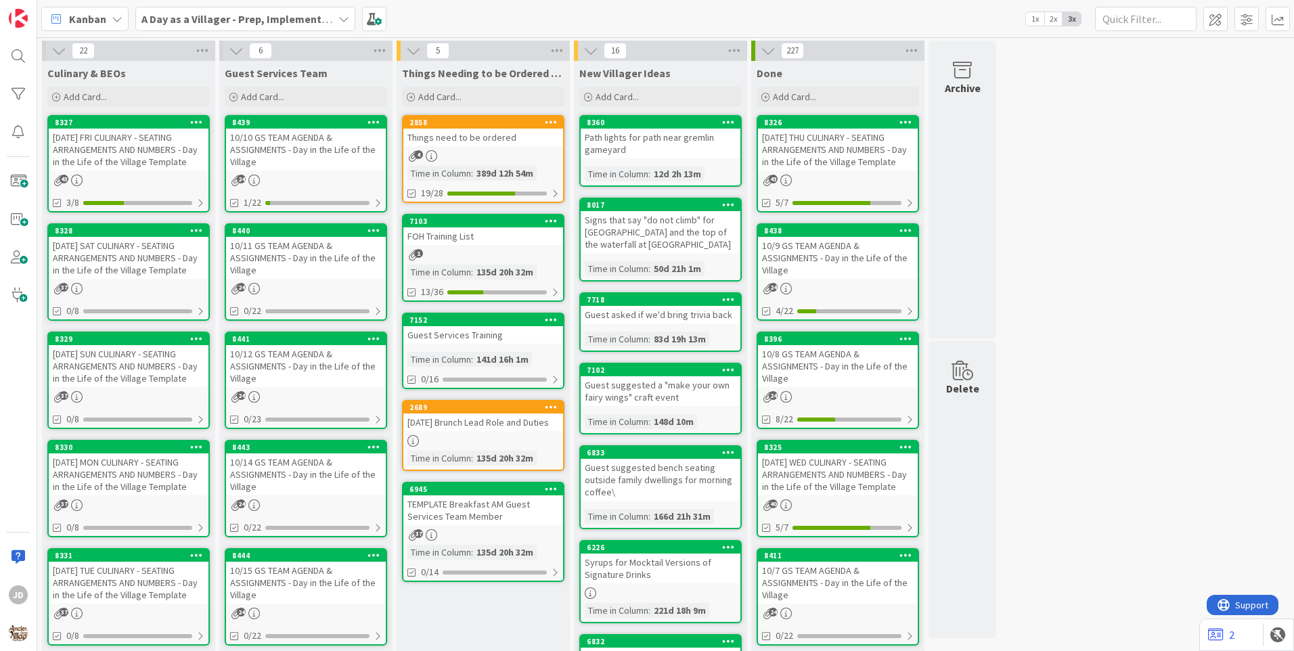
click at [303, 150] on div "10/10 GS TEAM AGENDA & ASSIGNMENTS - Day in the Life of the Village" at bounding box center [306, 150] width 160 height 42
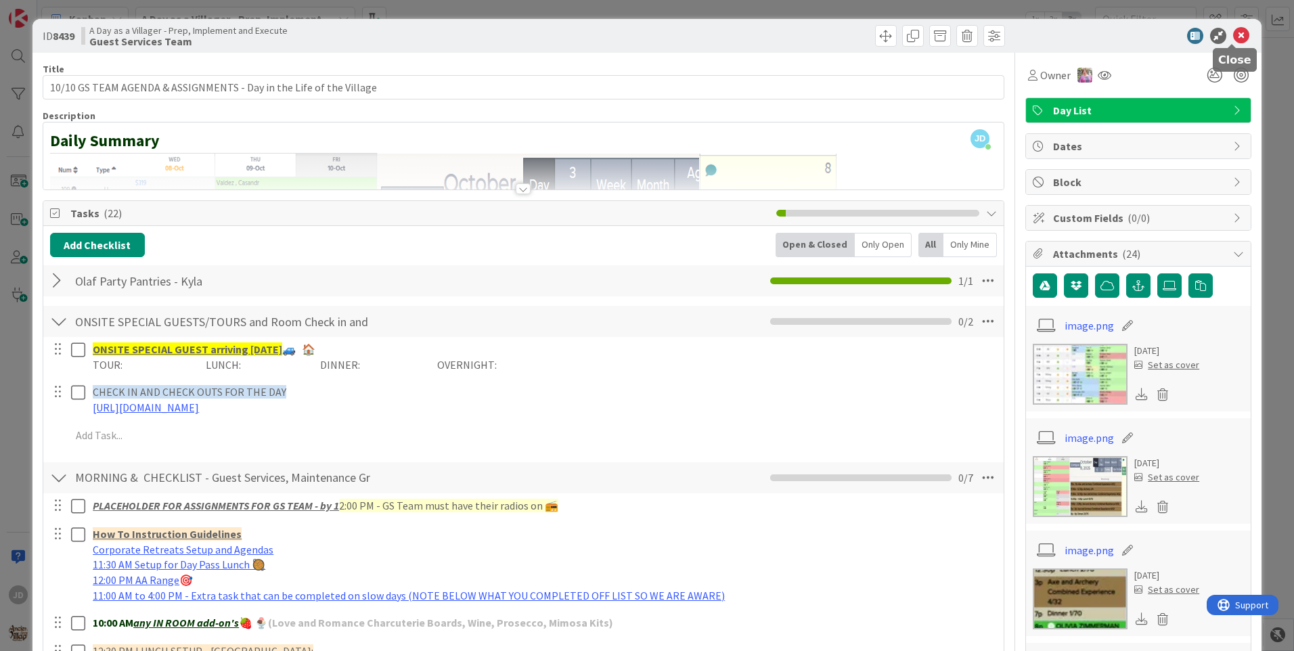
click at [1238, 37] on icon at bounding box center [1241, 36] width 16 height 16
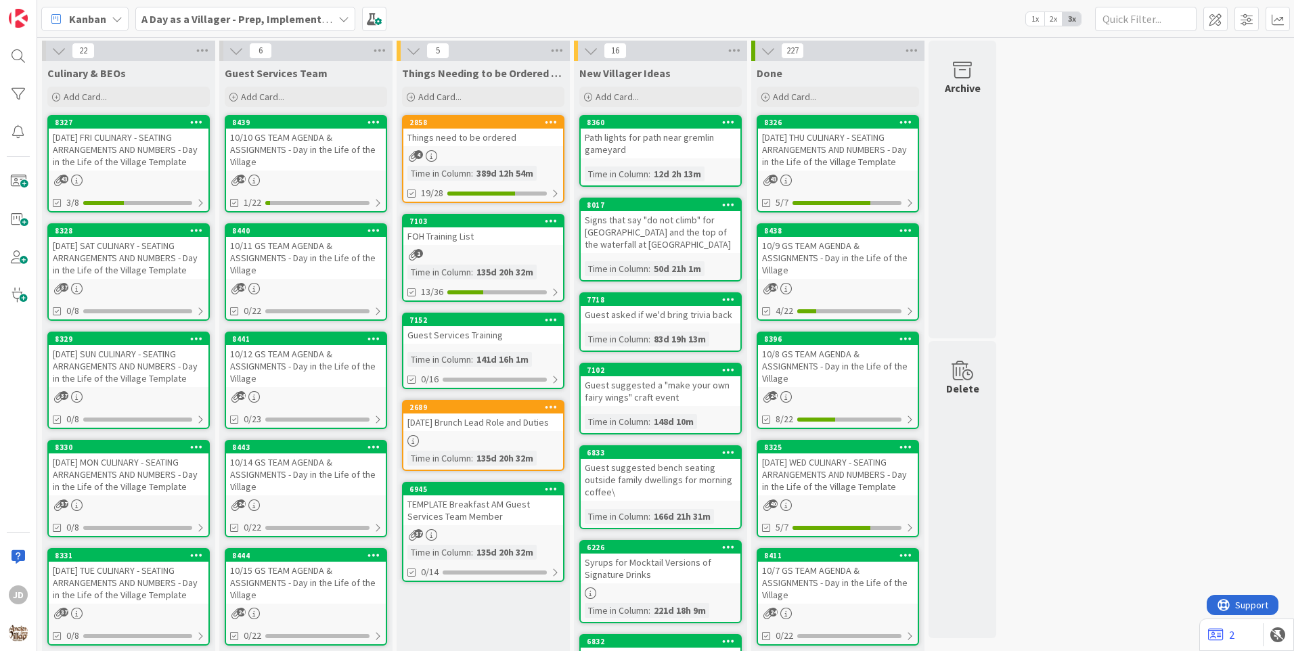
click at [126, 156] on div "[DATE] FRI CULINARY - SEATING ARRANGEMENTS AND NUMBERS - Day in the Life of the…" at bounding box center [129, 150] width 160 height 42
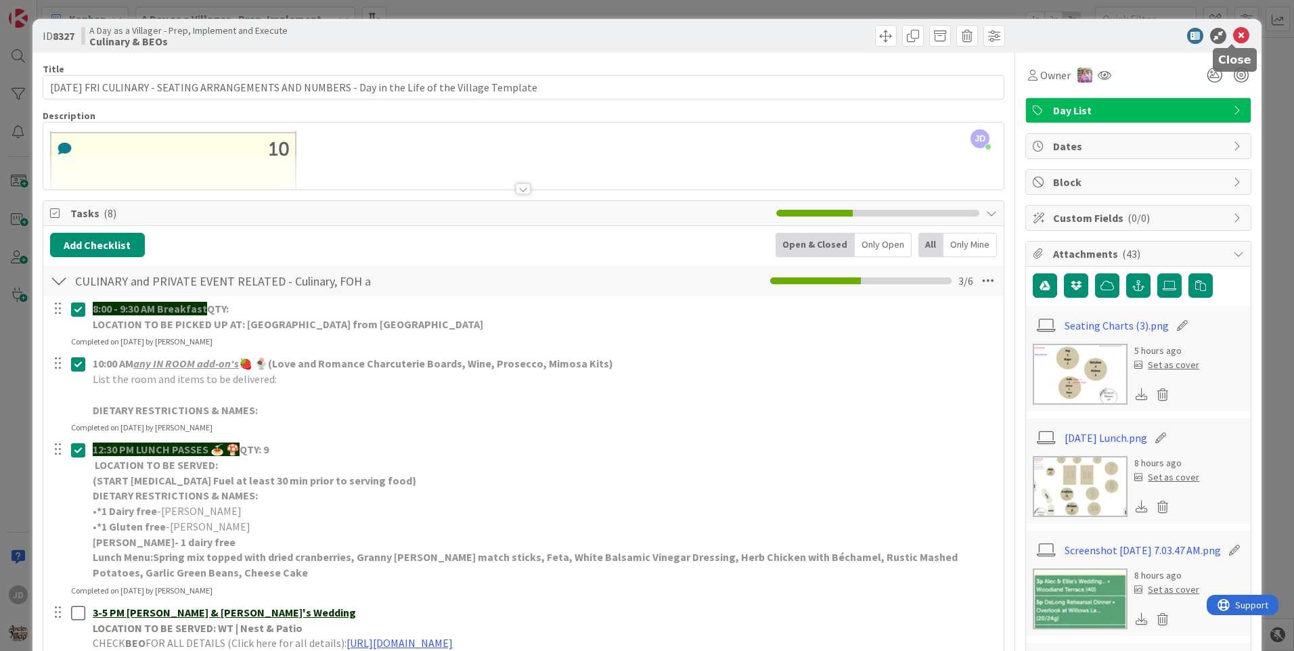
click at [1237, 37] on icon at bounding box center [1241, 36] width 16 height 16
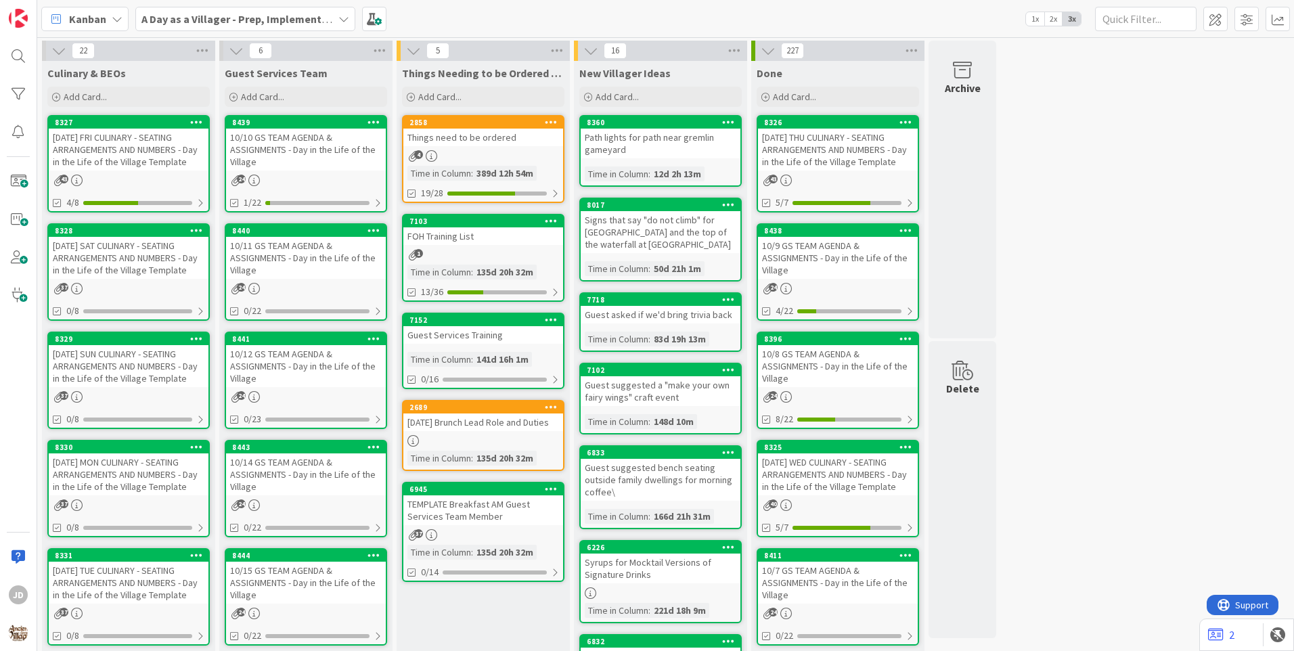
click at [169, 137] on div "[DATE] FRI CULINARY - SEATING ARRANGEMENTS AND NUMBERS - Day in the Life of the…" at bounding box center [129, 150] width 160 height 42
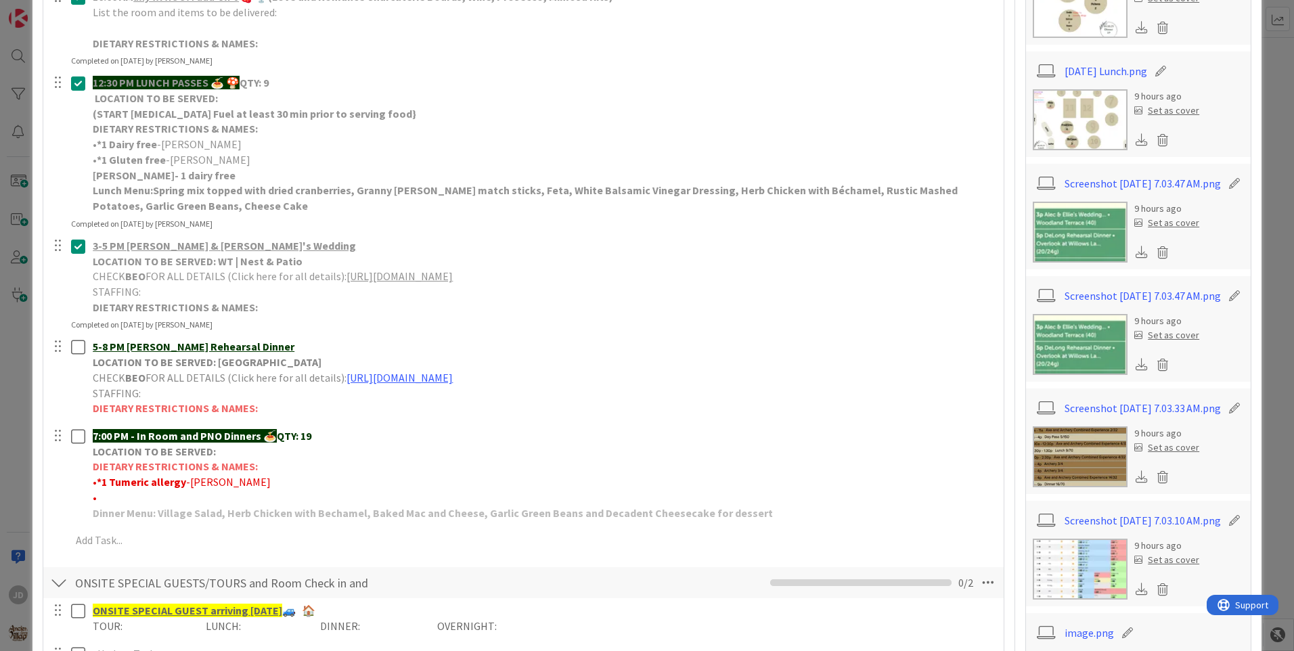
scroll to position [435, 0]
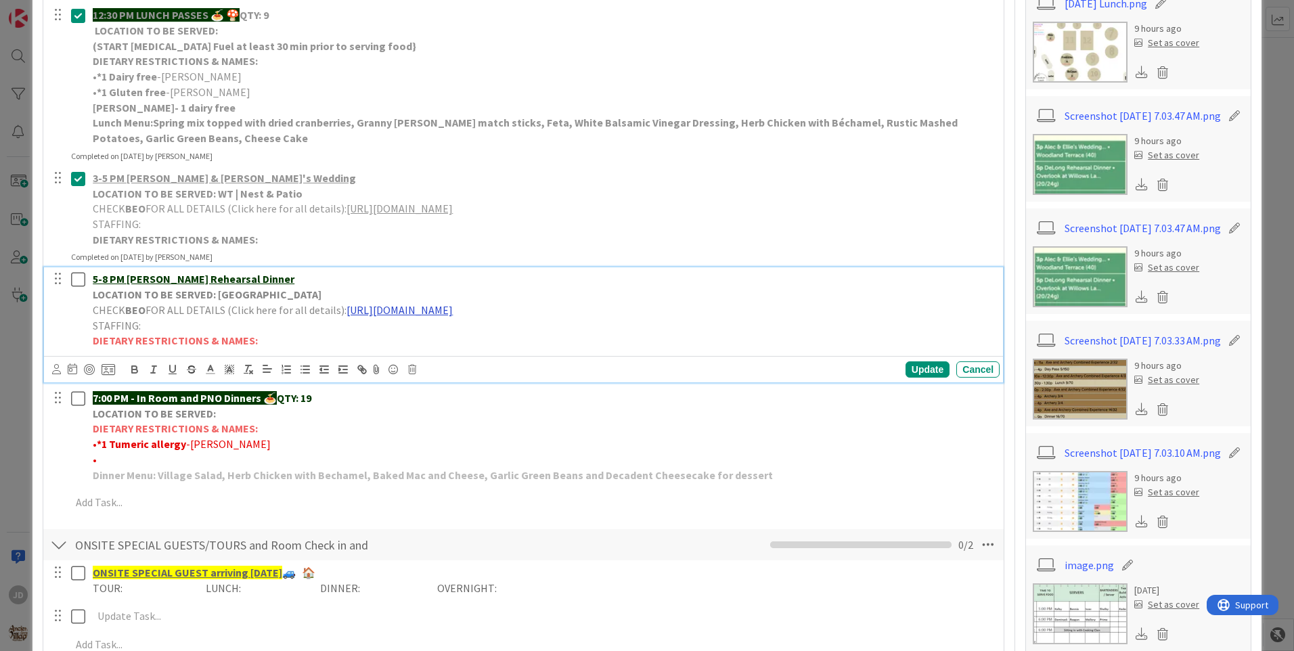
click at [399, 311] on link "[URL][DOMAIN_NAME]" at bounding box center [400, 310] width 106 height 14
click at [549, 340] on link "[URL][DOMAIN_NAME]" at bounding box center [509, 337] width 93 height 18
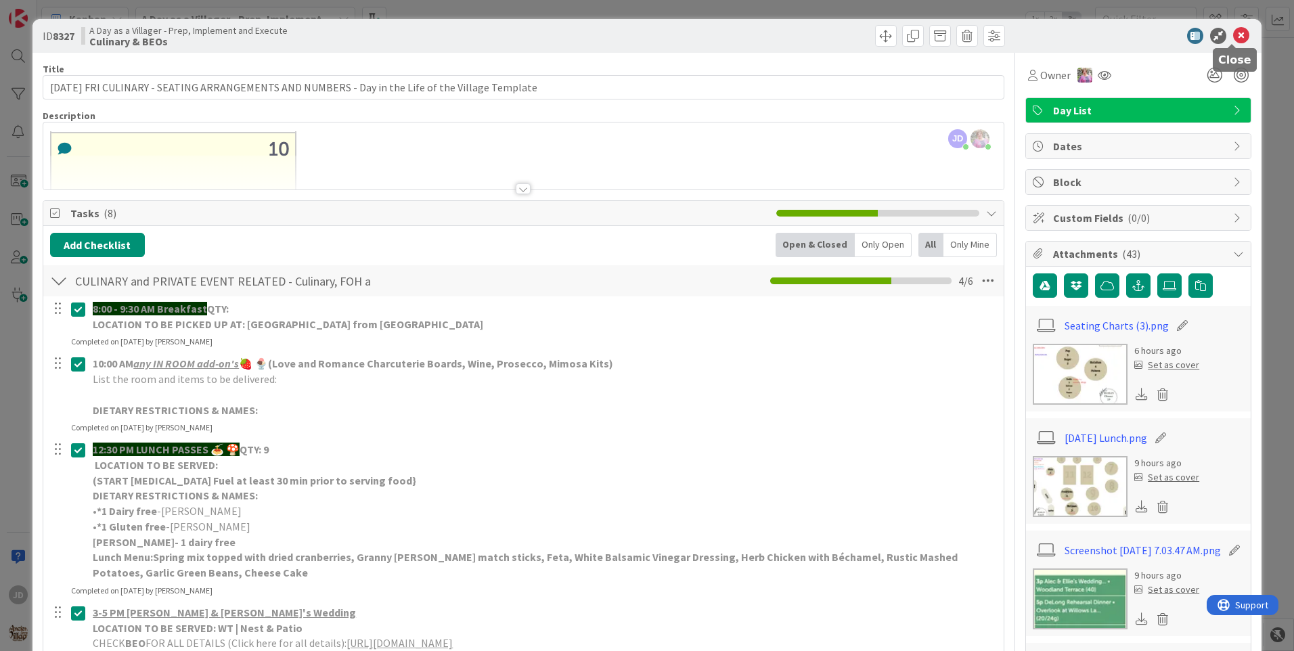
click at [1234, 41] on icon at bounding box center [1241, 36] width 16 height 16
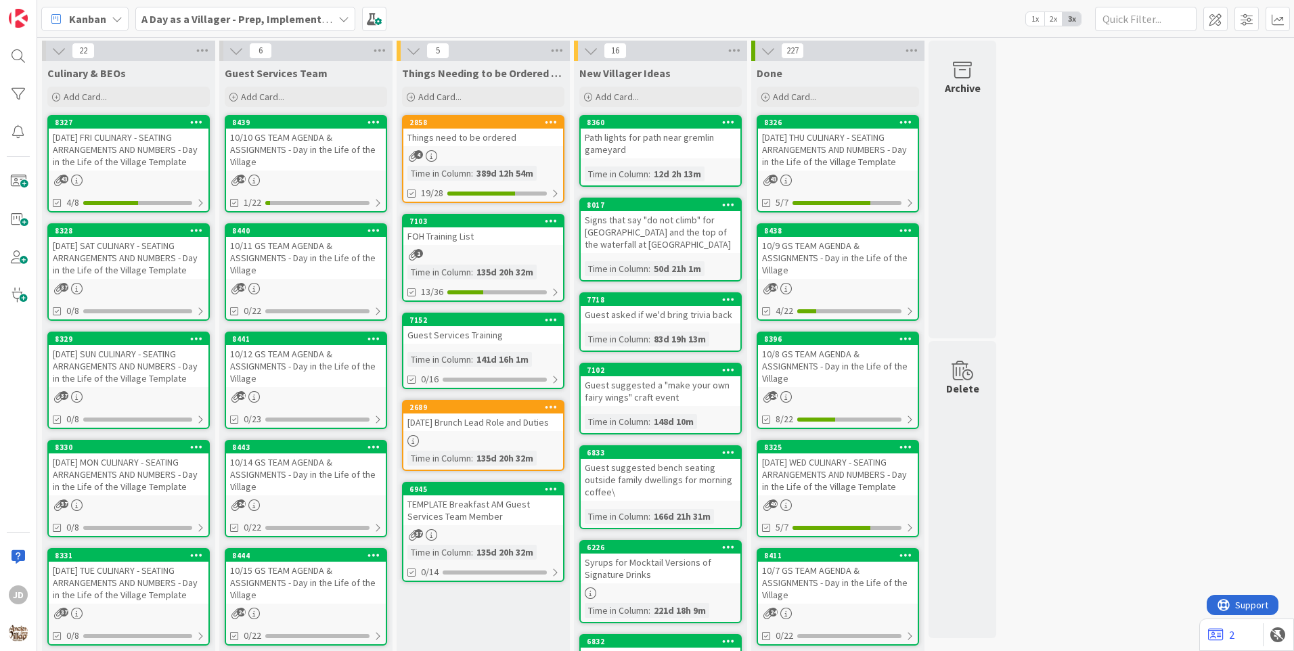
click at [301, 248] on div "10/11 GS TEAM AGENDA & ASSIGNMENTS - Day in the Life of the Village" at bounding box center [306, 258] width 160 height 42
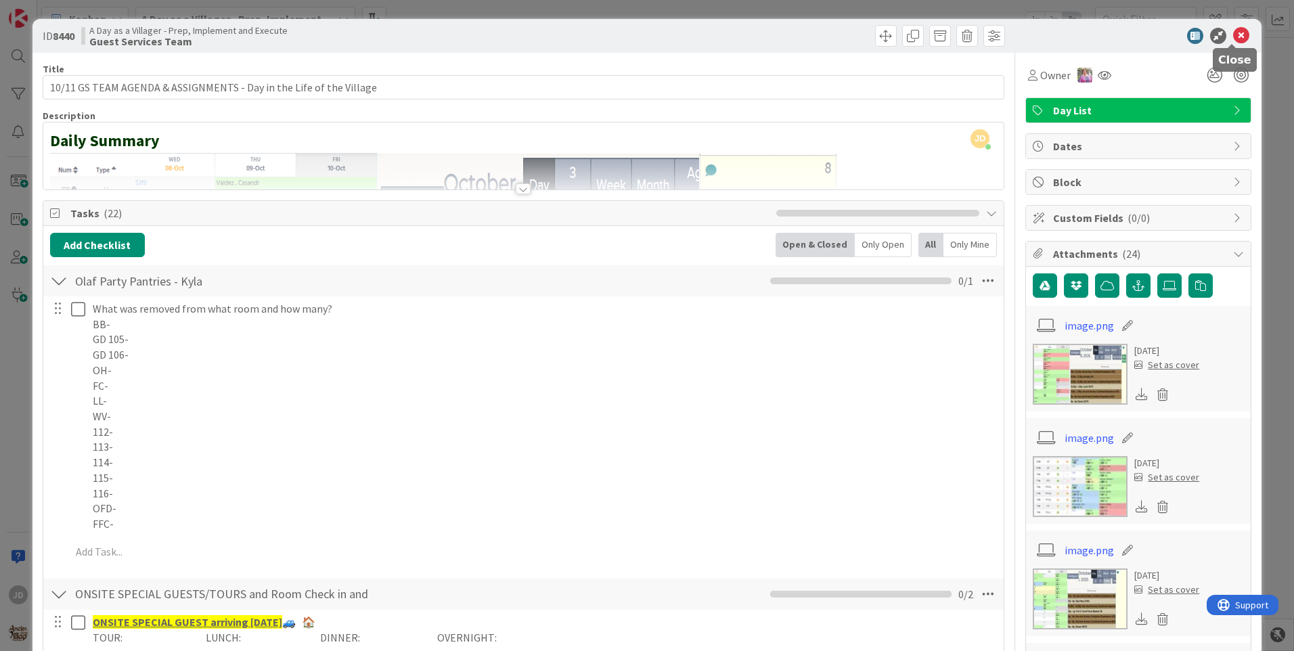
click at [1233, 32] on icon at bounding box center [1241, 36] width 16 height 16
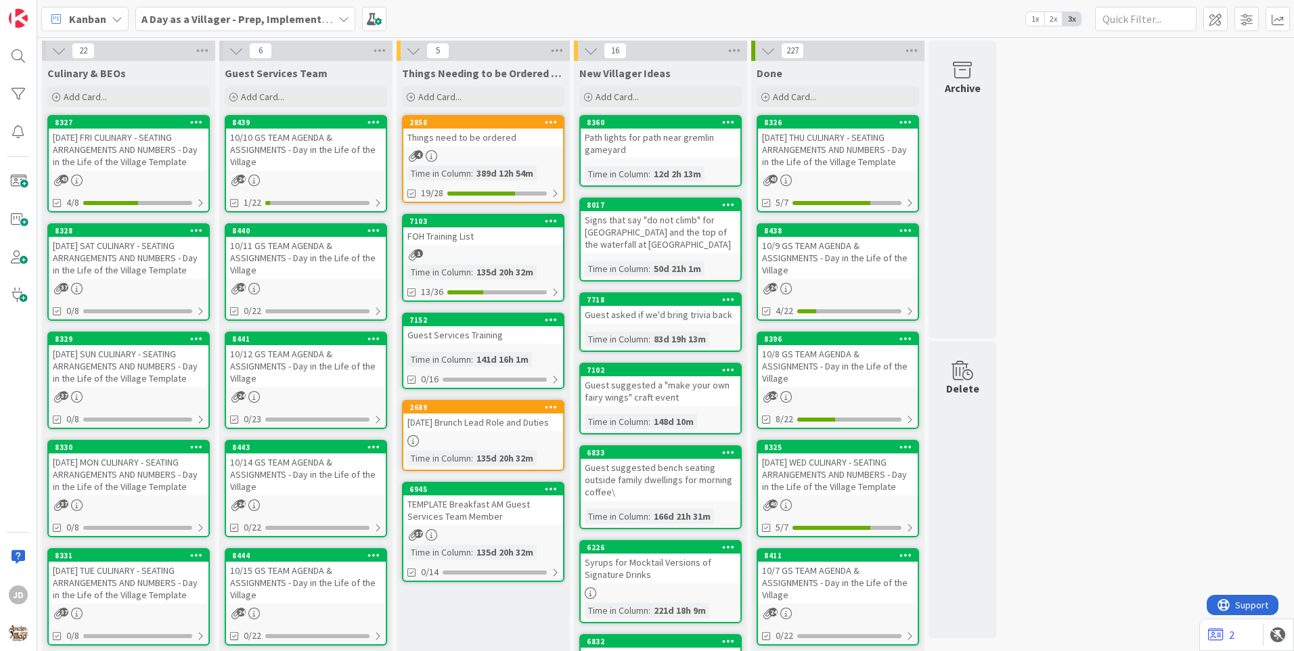
click at [125, 265] on div "[DATE] SAT CULINARY - SEATING ARRANGEMENTS AND NUMBERS - Day in the Life of the…" at bounding box center [129, 258] width 160 height 42
